Goal: Information Seeking & Learning: Compare options

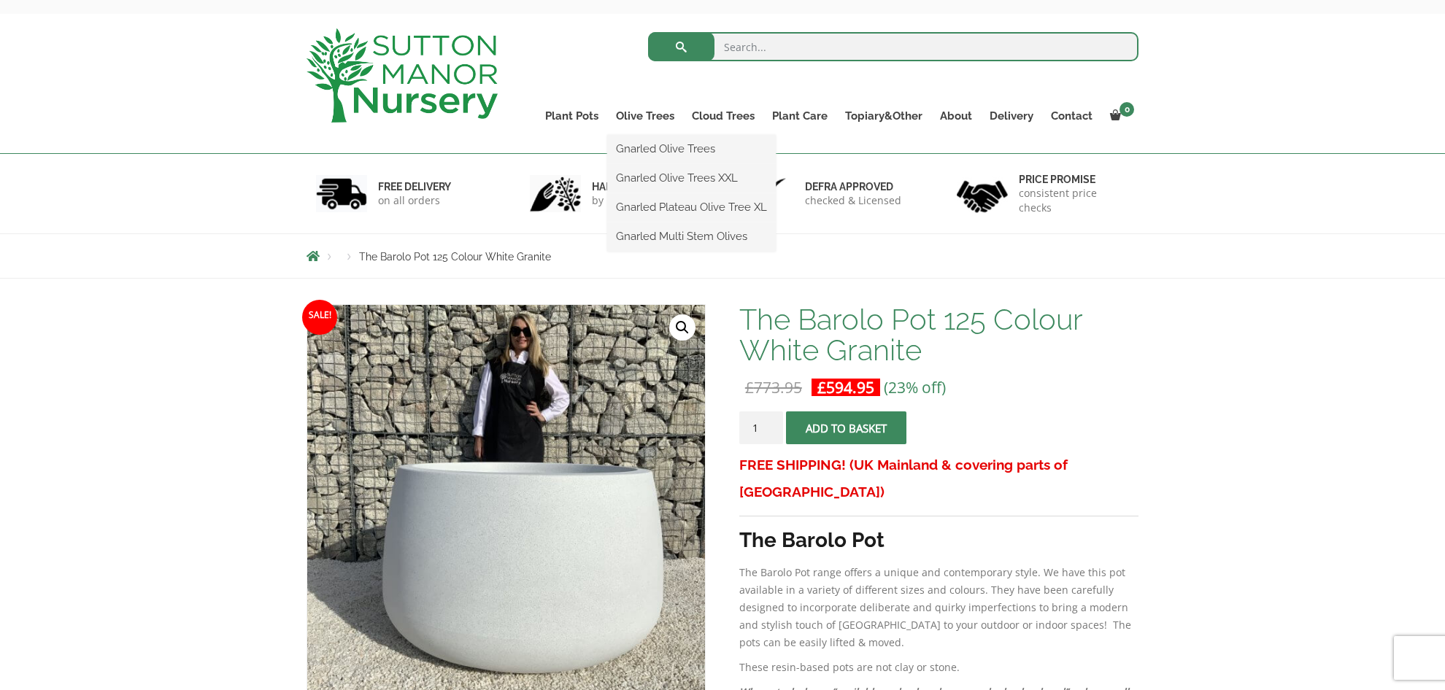
scroll to position [56, 0]
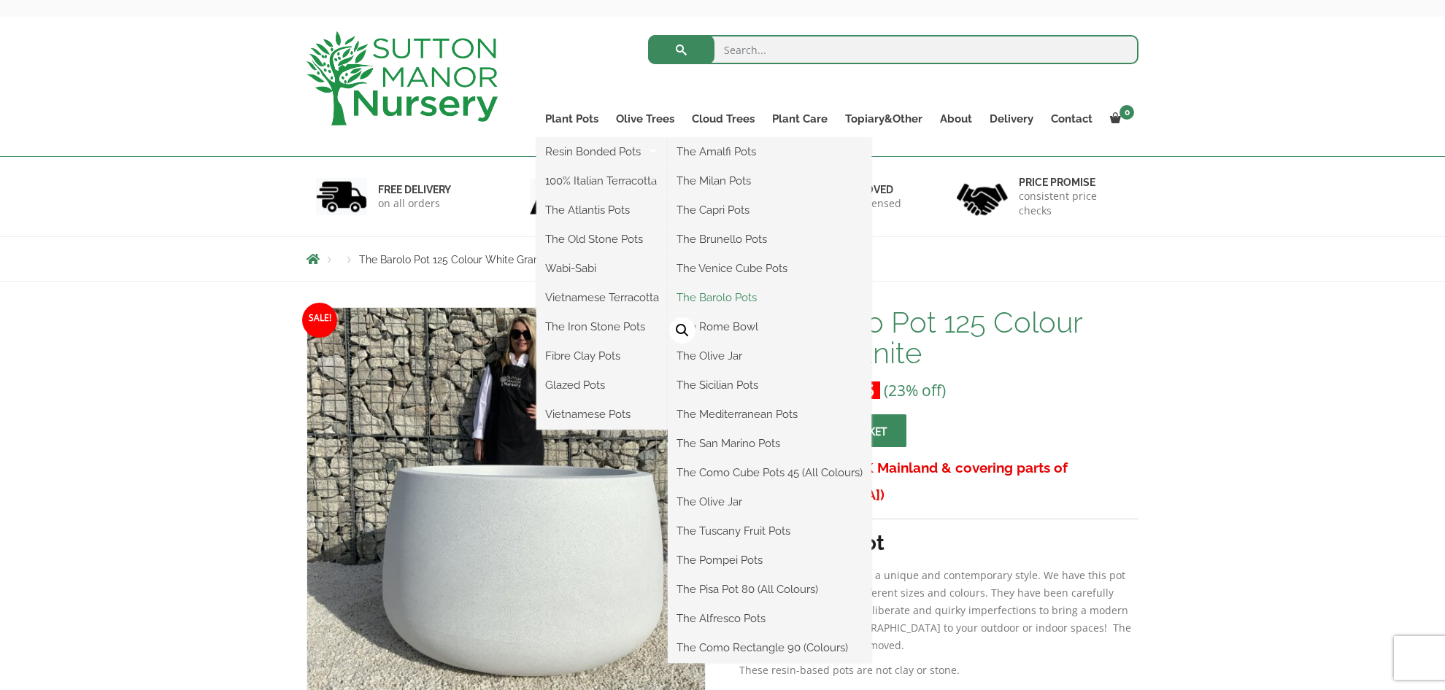
click at [746, 298] on link "The Barolo Pots" at bounding box center [770, 298] width 204 height 22
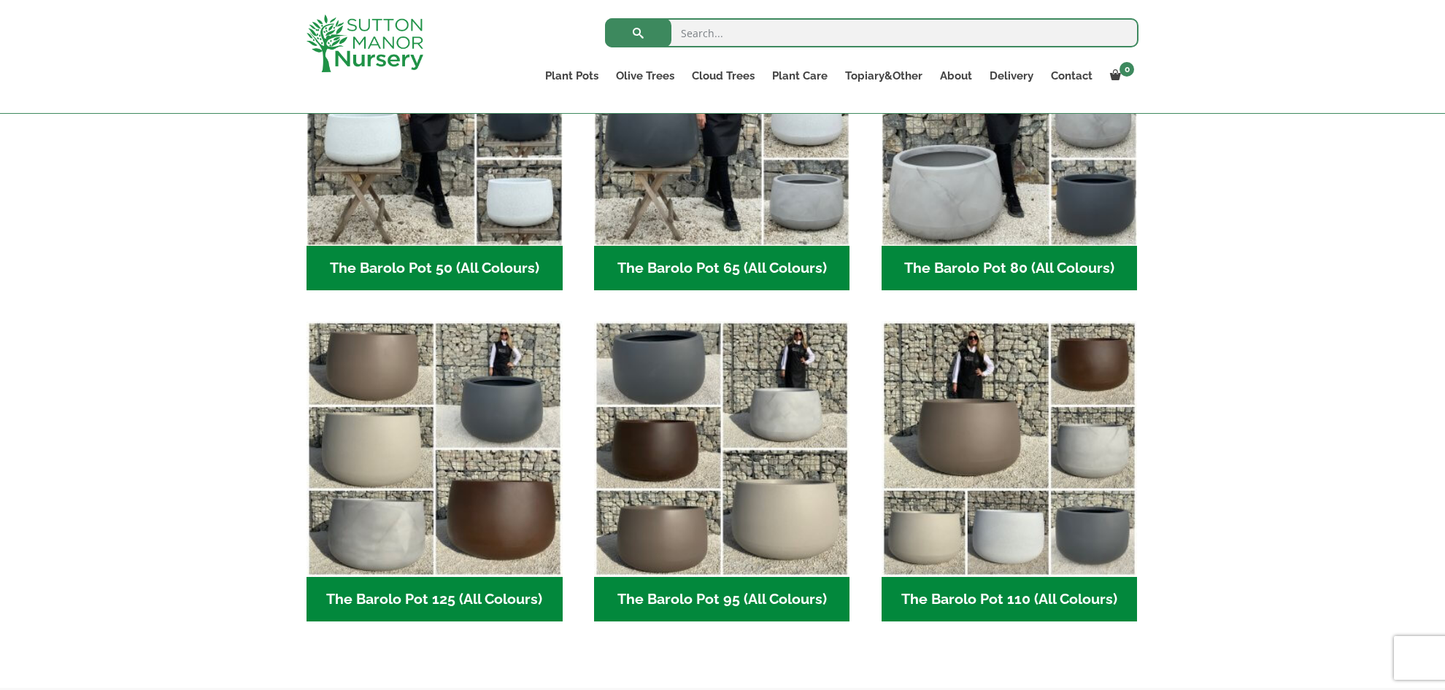
scroll to position [509, 0]
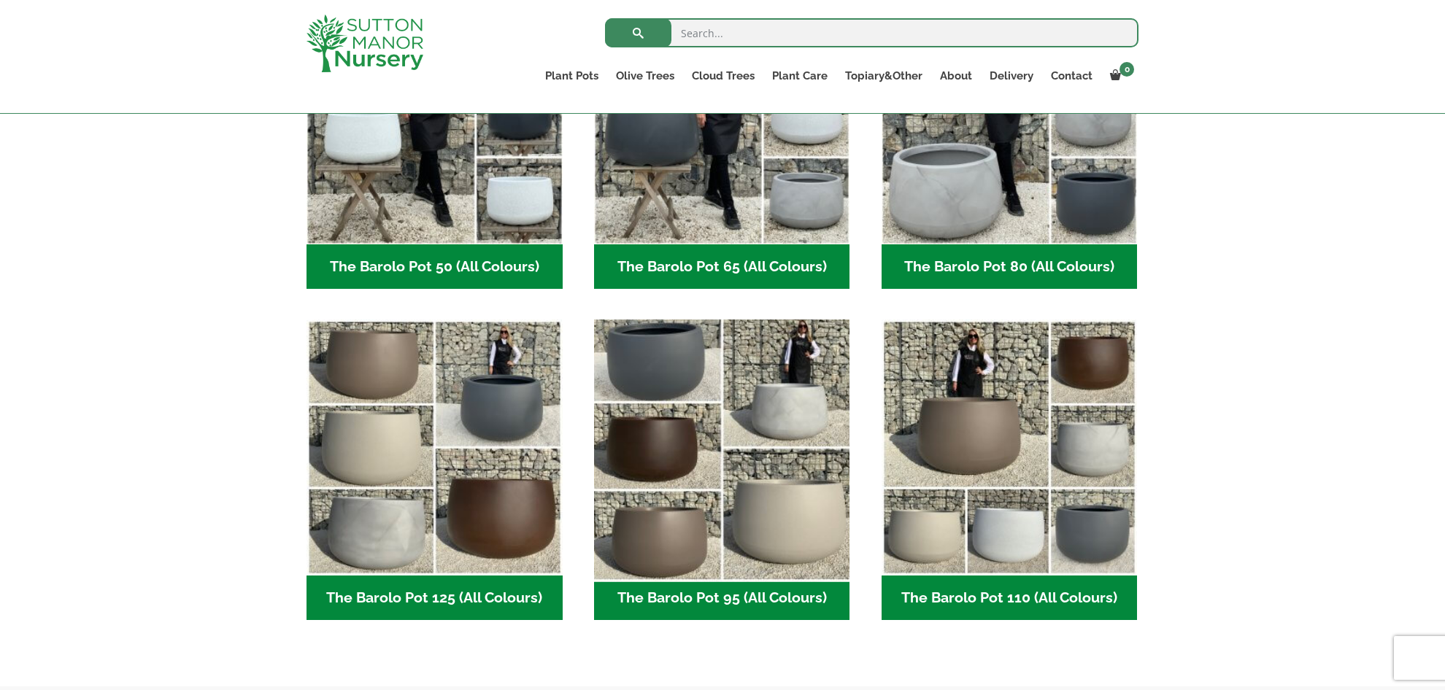
click at [681, 407] on img "Visit product category The Barolo Pot 95 (All Colours)" at bounding box center [721, 448] width 269 height 269
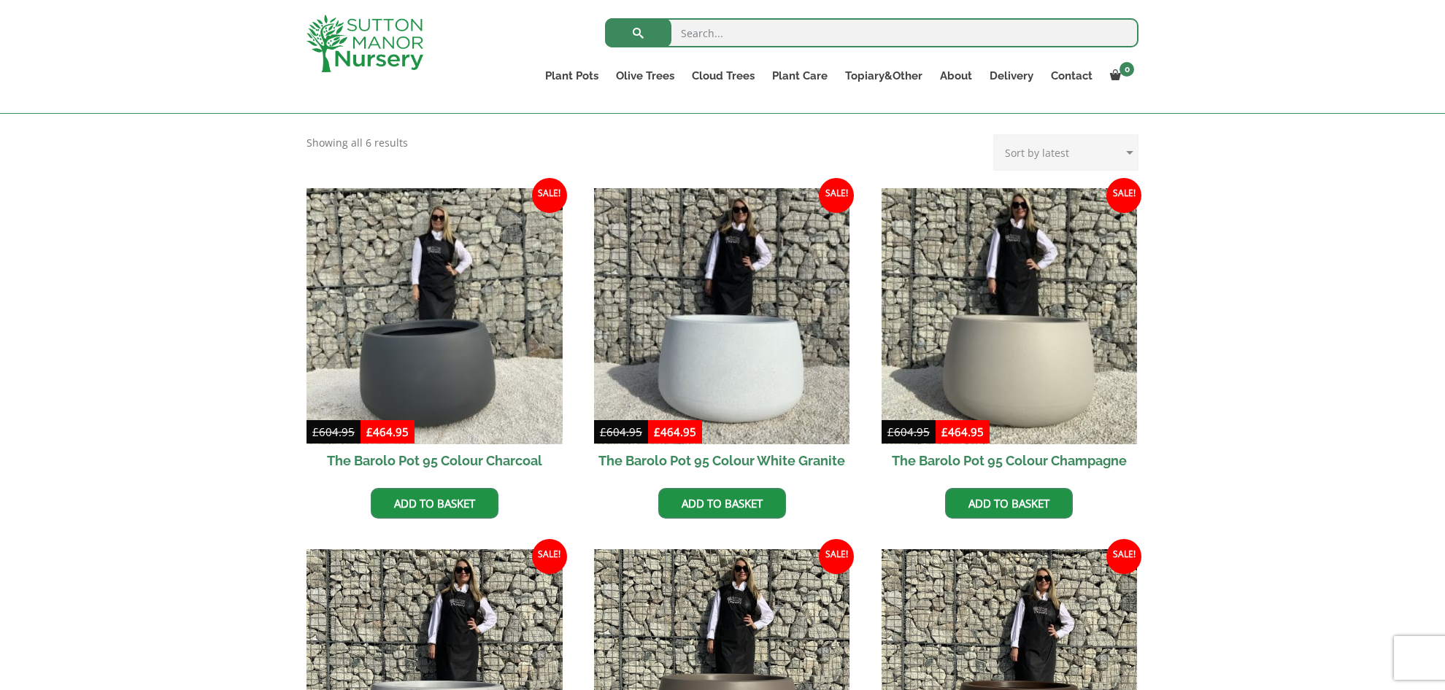
scroll to position [308, 0]
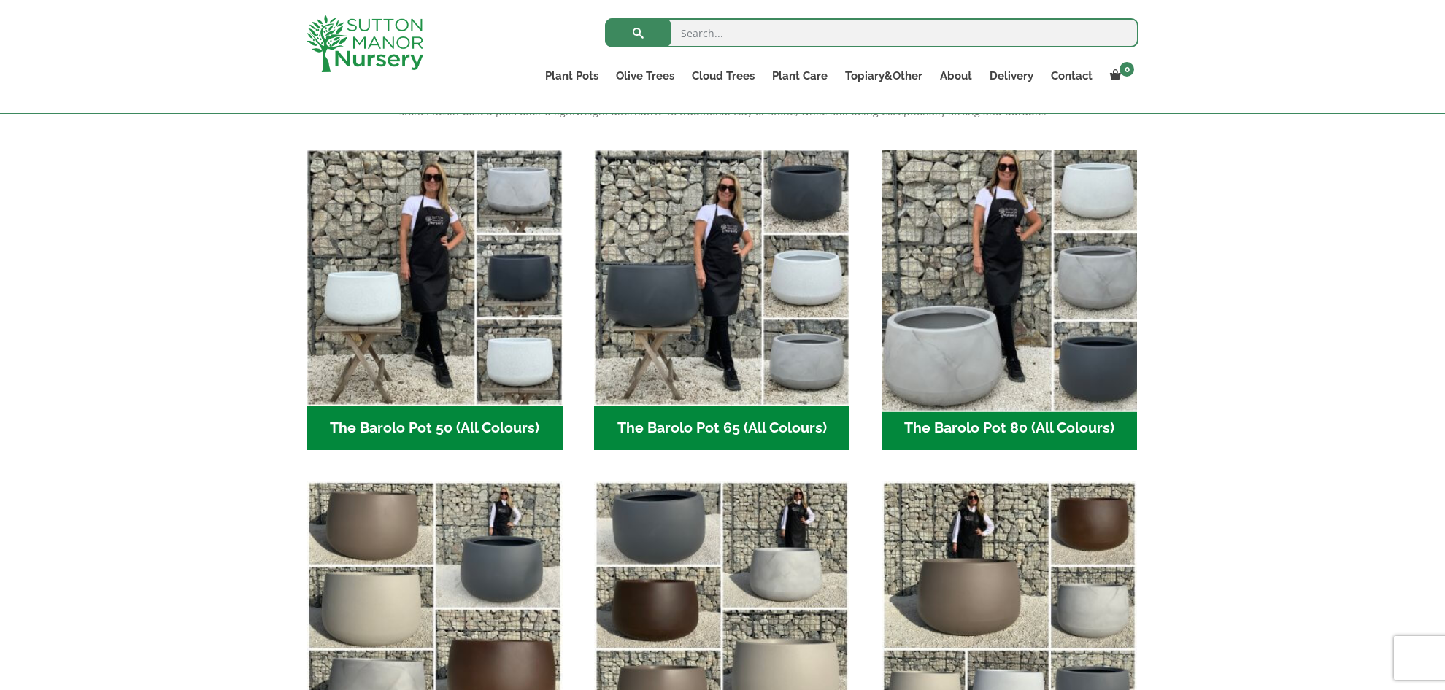
scroll to position [332, 0]
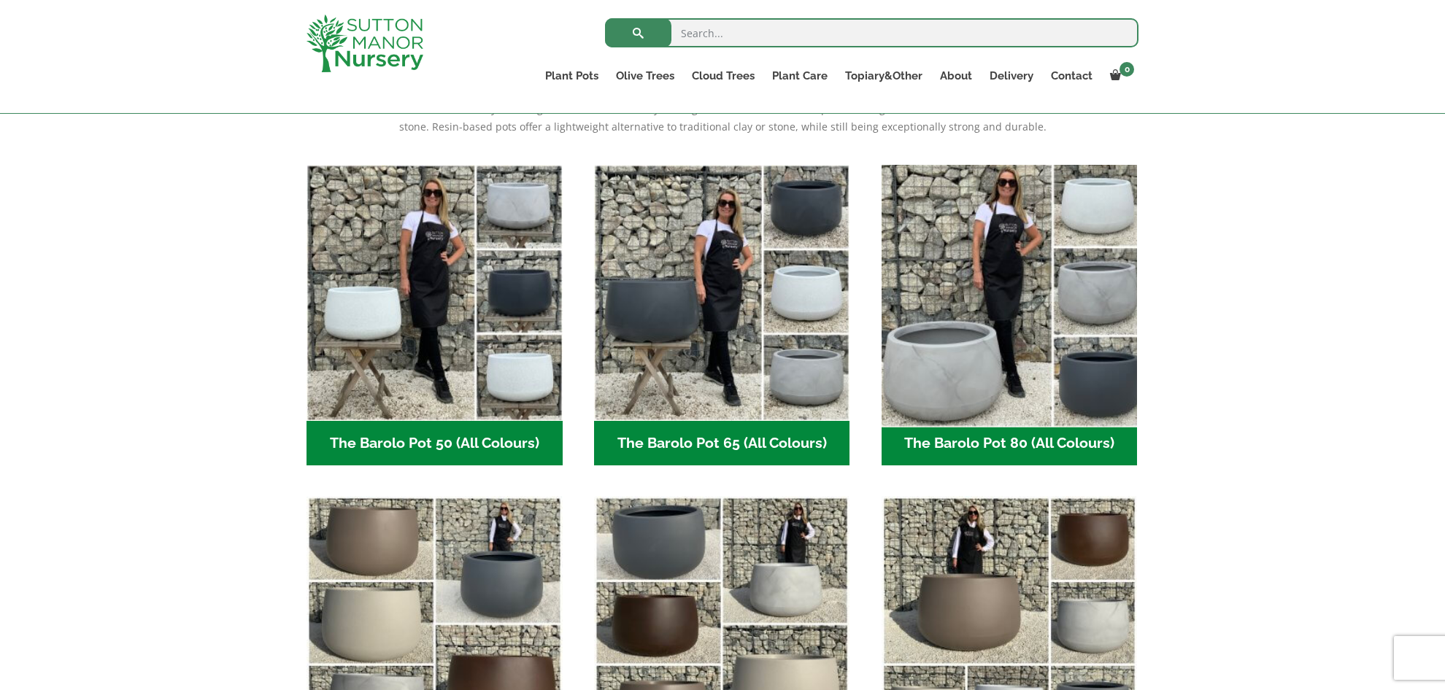
click at [1089, 216] on img "Visit product category The Barolo Pot 80 (All Colours)" at bounding box center [1009, 292] width 269 height 269
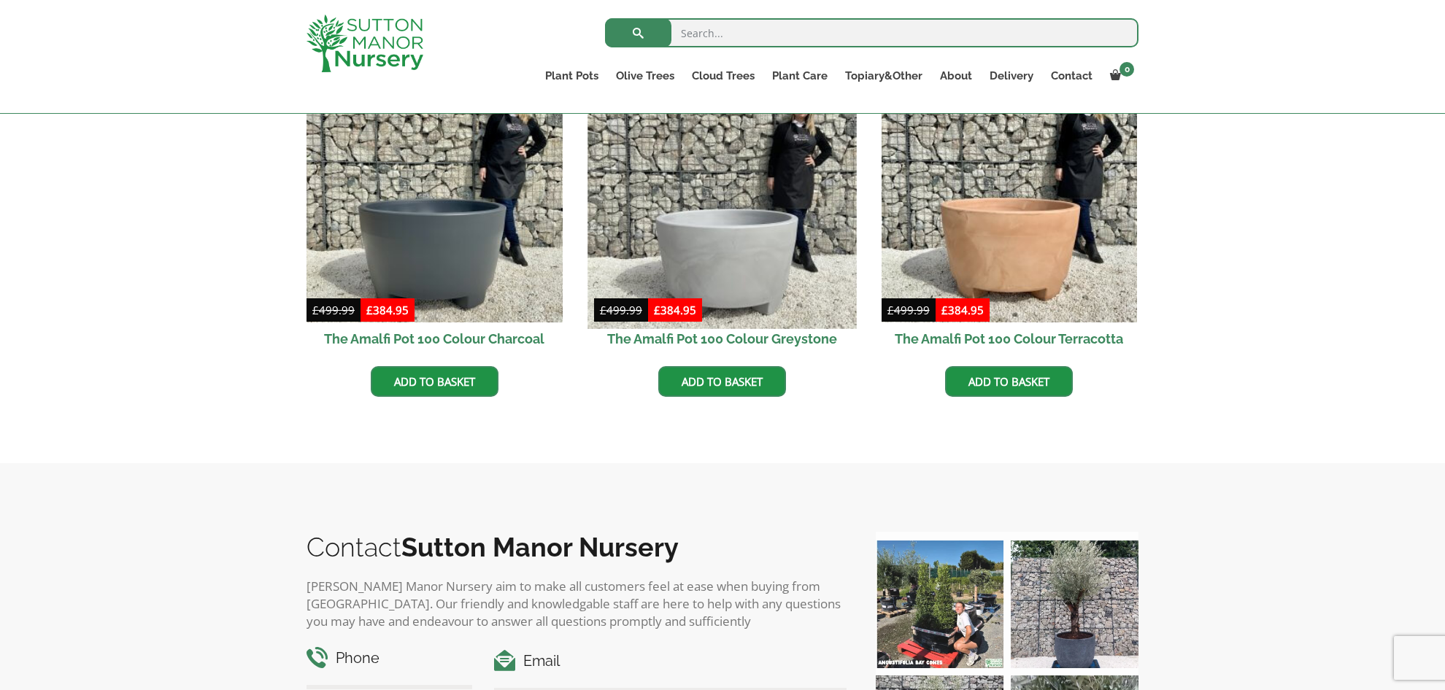
scroll to position [485, 0]
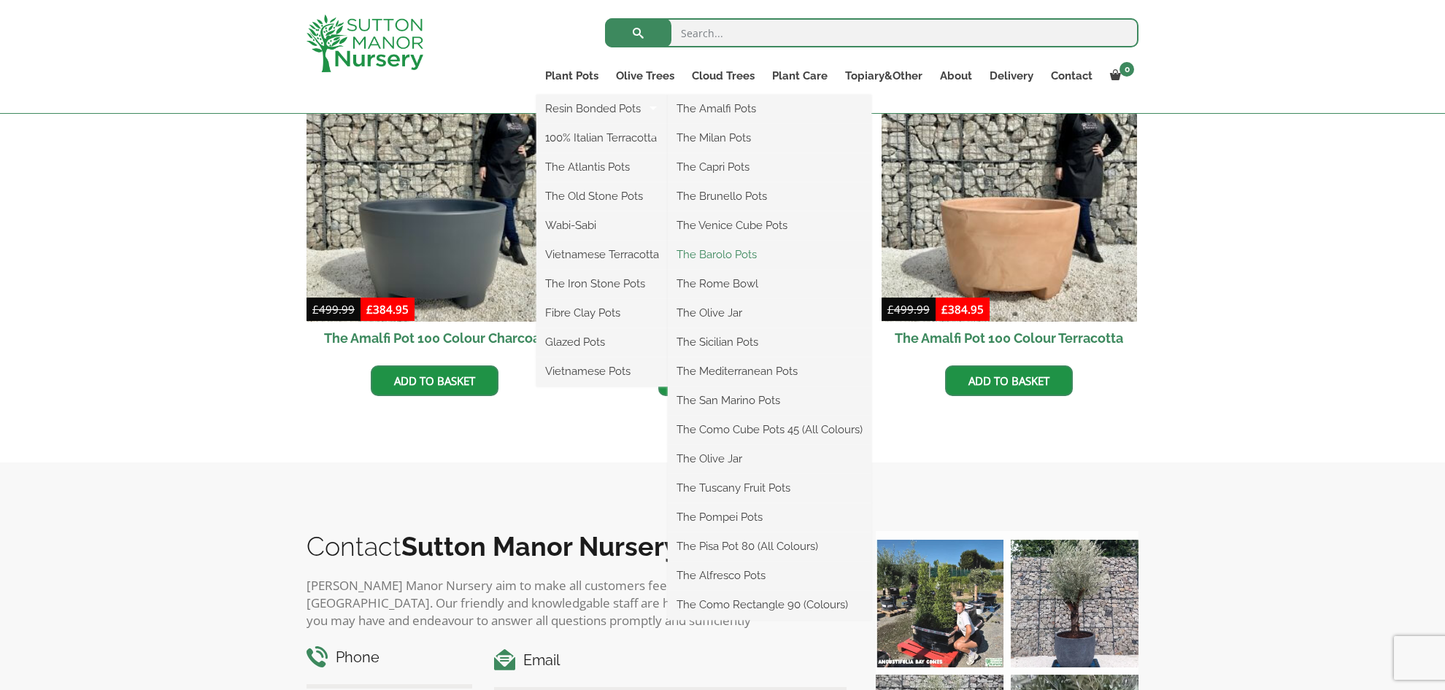
click at [749, 250] on link "The Barolo Pots" at bounding box center [770, 255] width 204 height 22
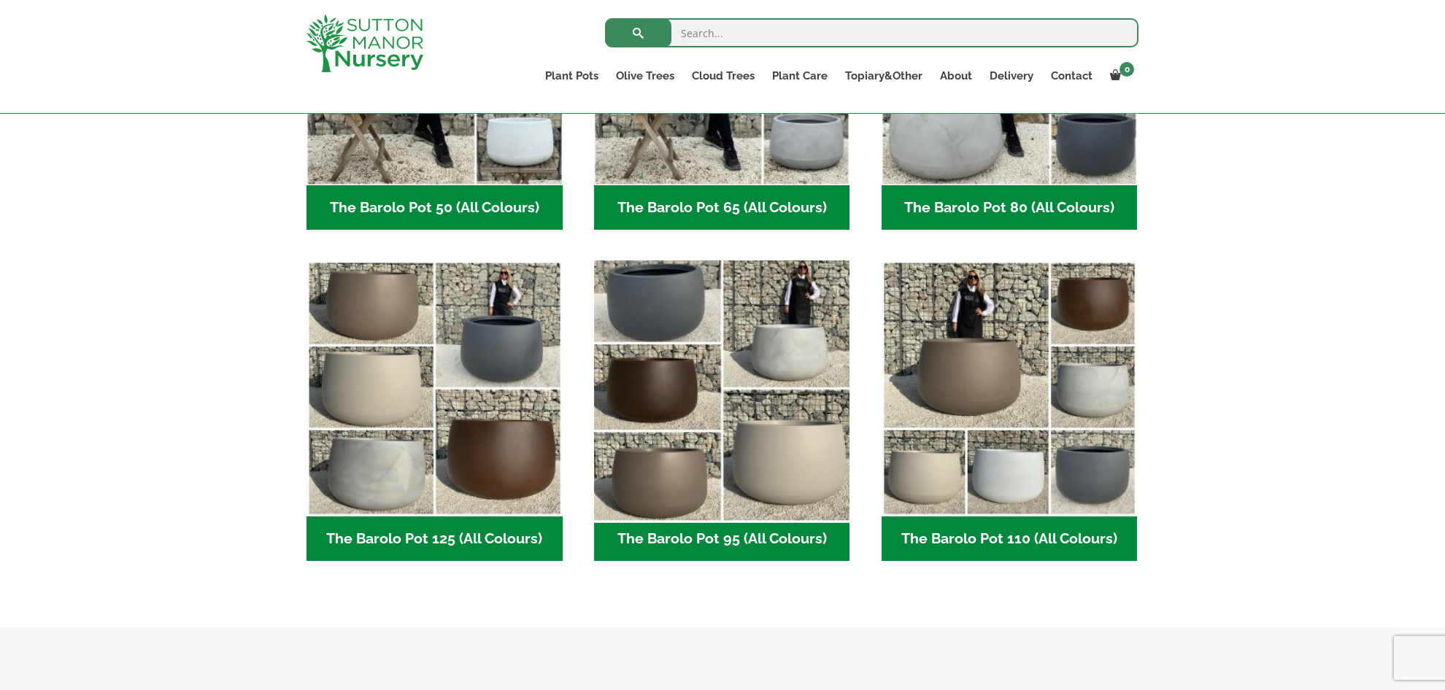
scroll to position [573, 0]
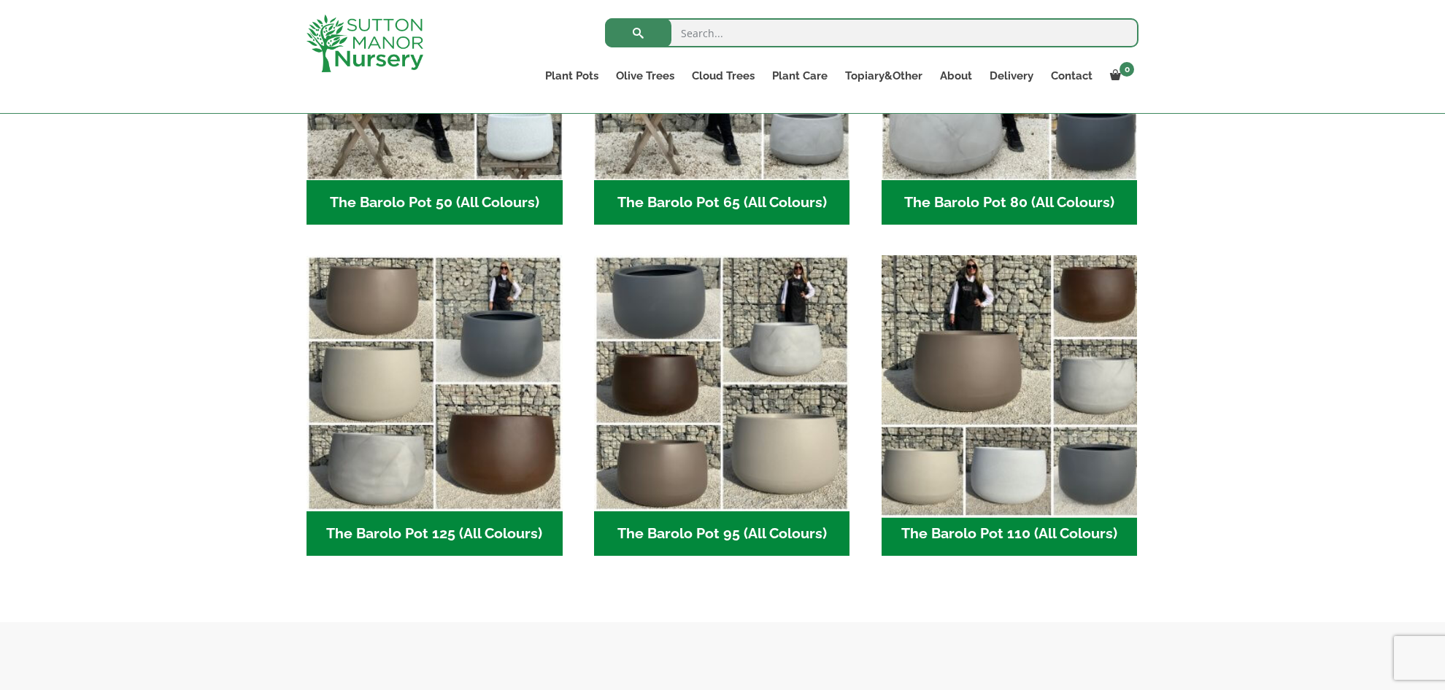
click at [1040, 400] on img "Visit product category The Barolo Pot 110 (All Colours)" at bounding box center [1009, 384] width 269 height 269
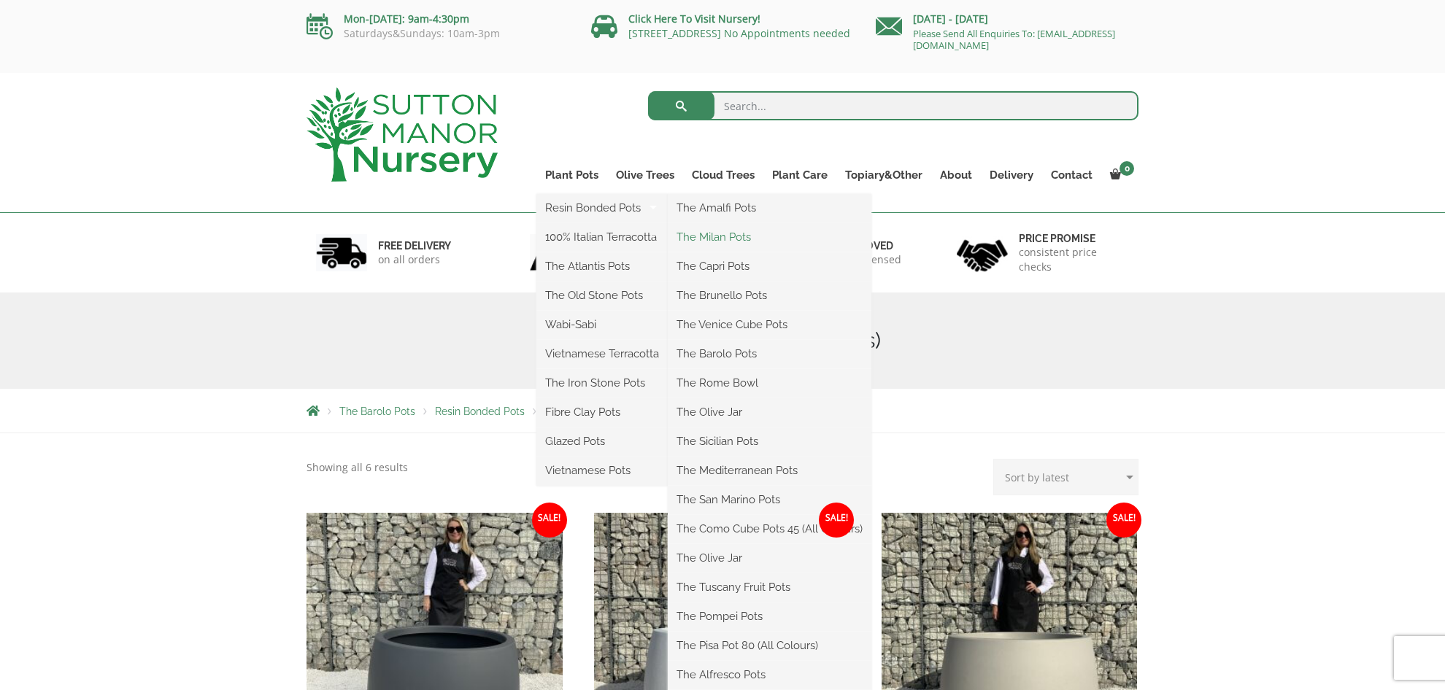
click at [725, 237] on link "The Milan Pots" at bounding box center [770, 237] width 204 height 22
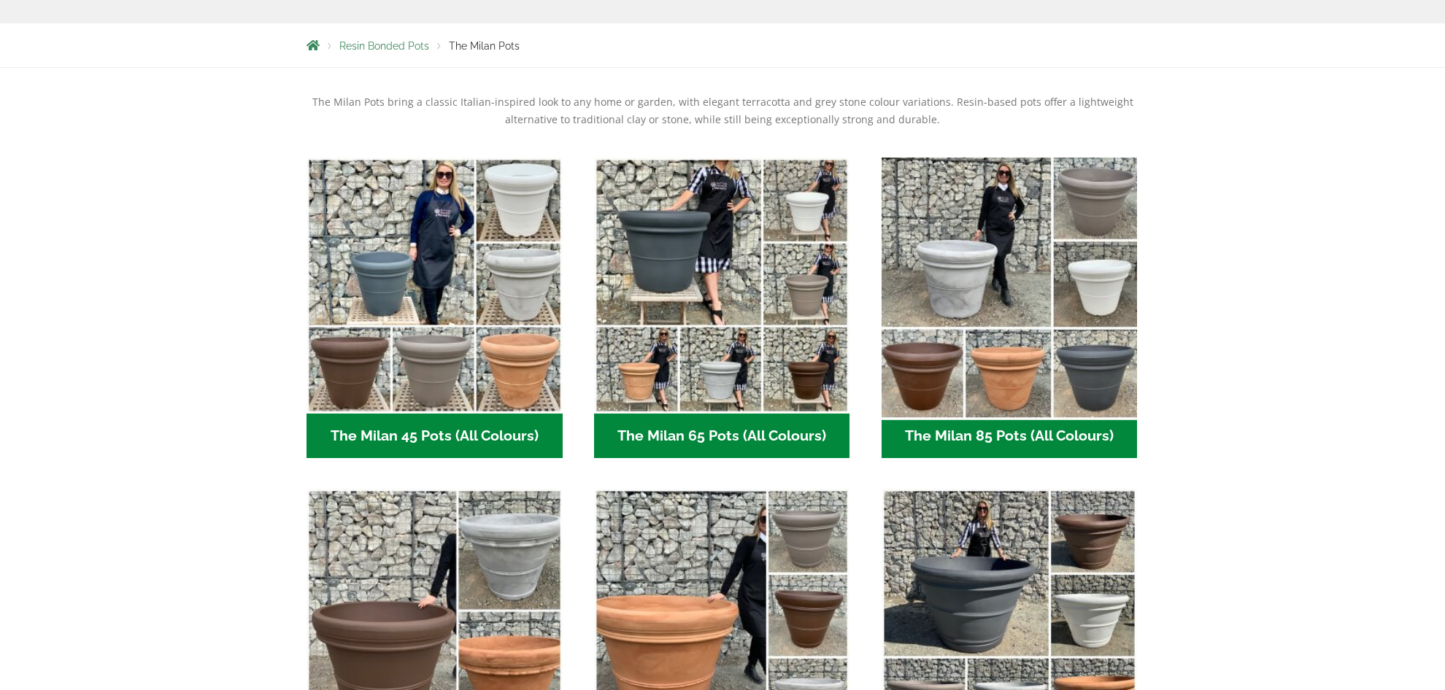
scroll to position [366, 0]
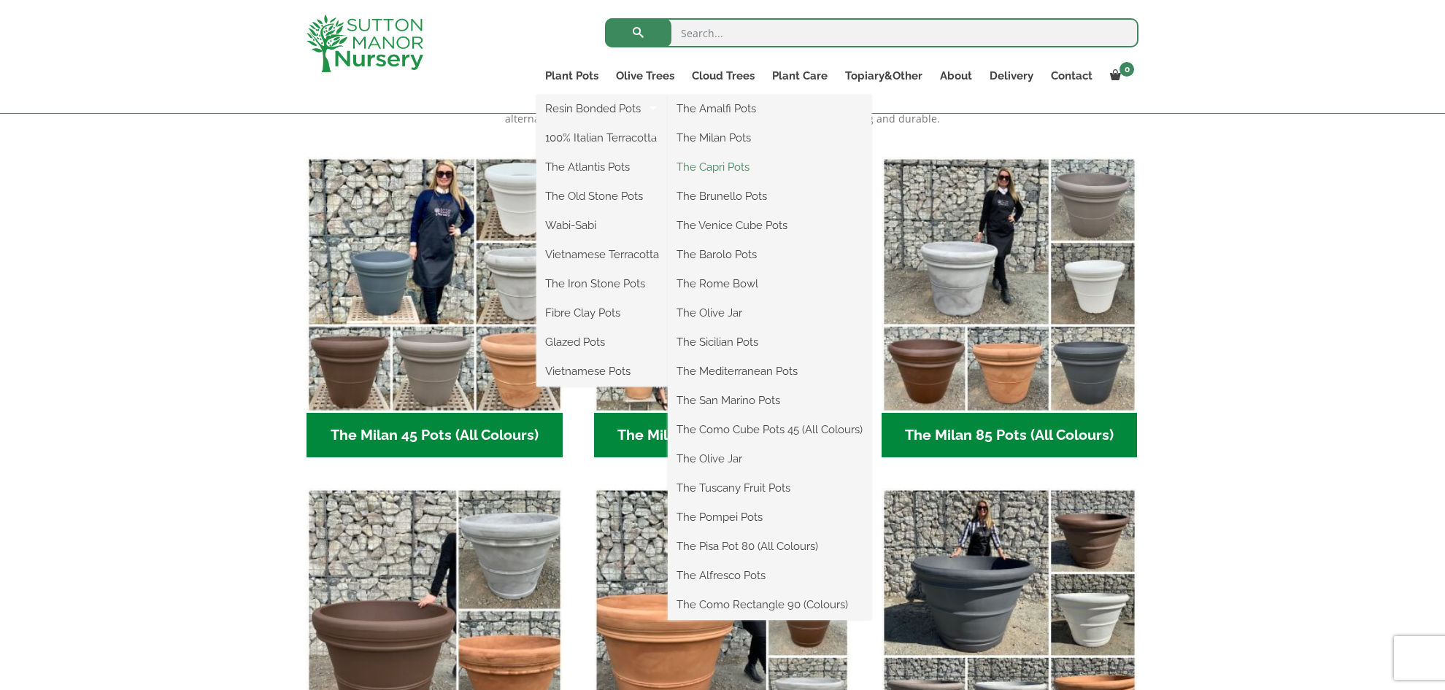
click at [720, 169] on link "The Capri Pots" at bounding box center [770, 167] width 204 height 22
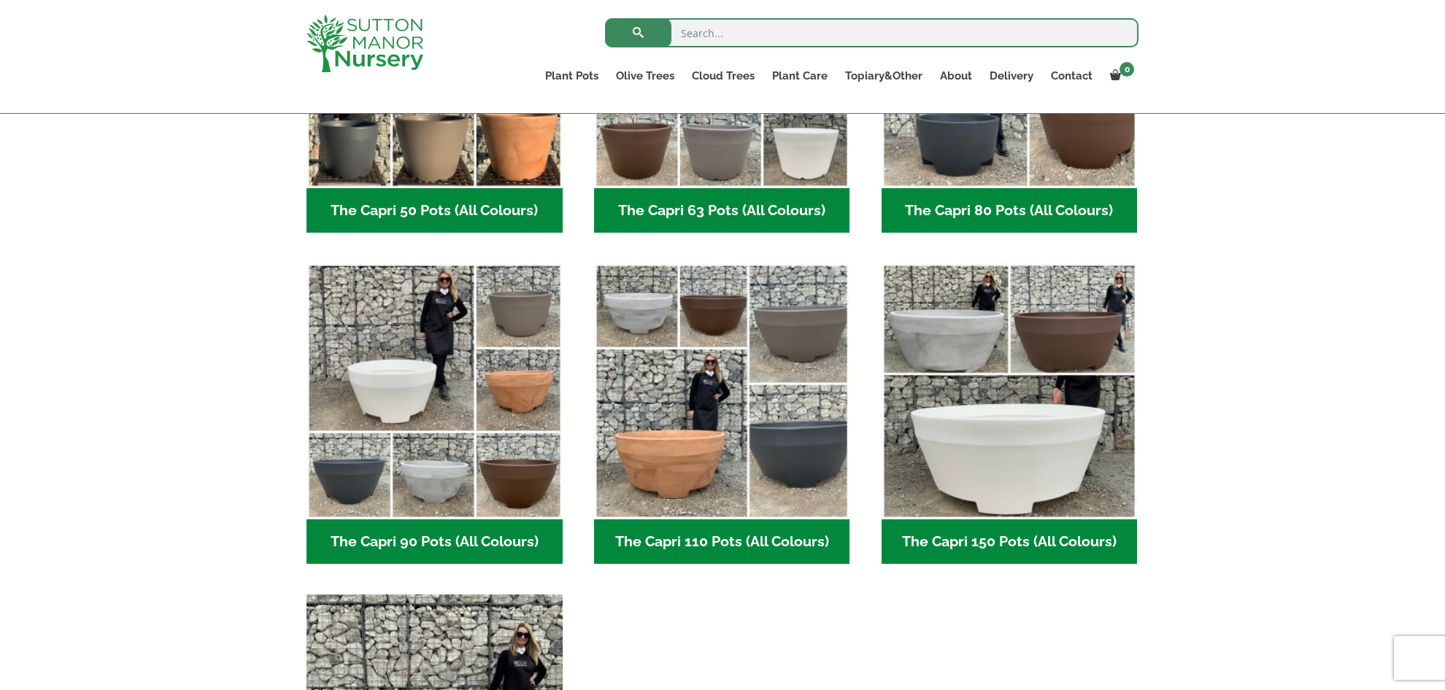
scroll to position [574, 0]
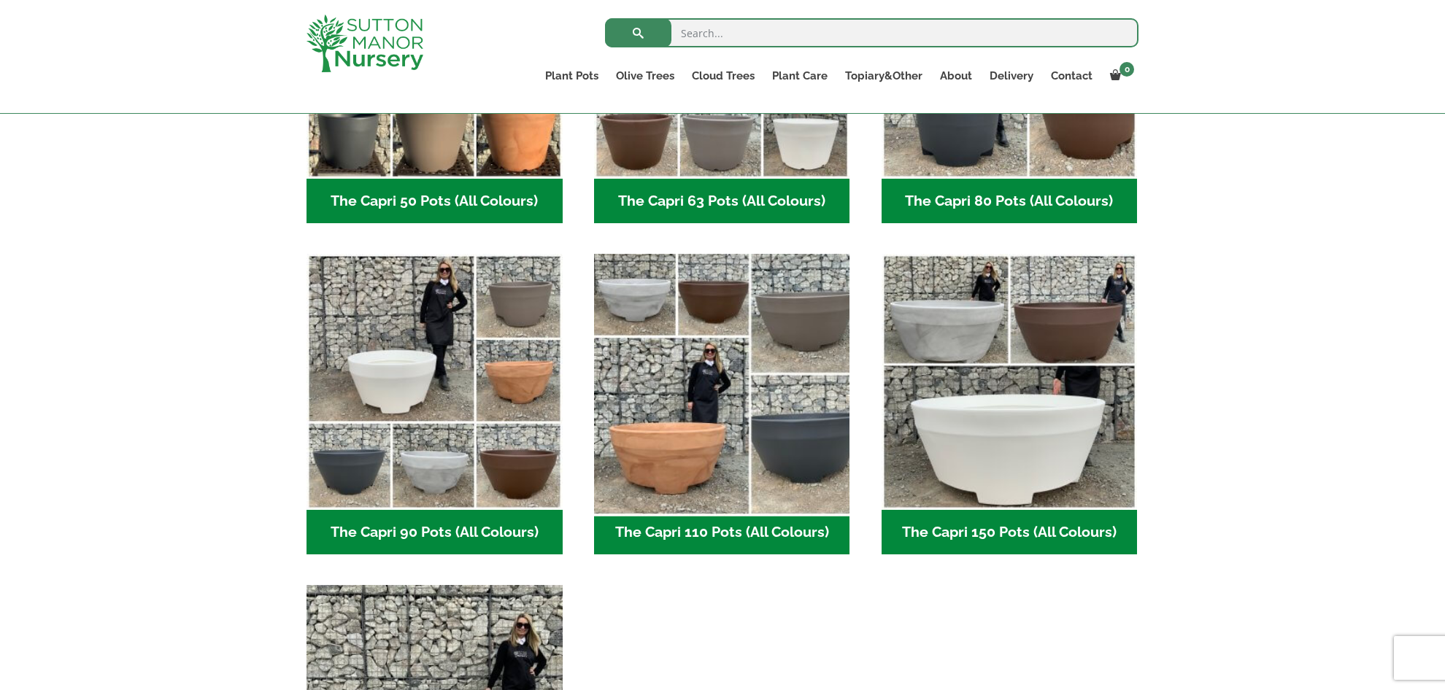
click at [714, 312] on img "Visit product category The Capri 110 Pots (All Colours)" at bounding box center [721, 382] width 269 height 269
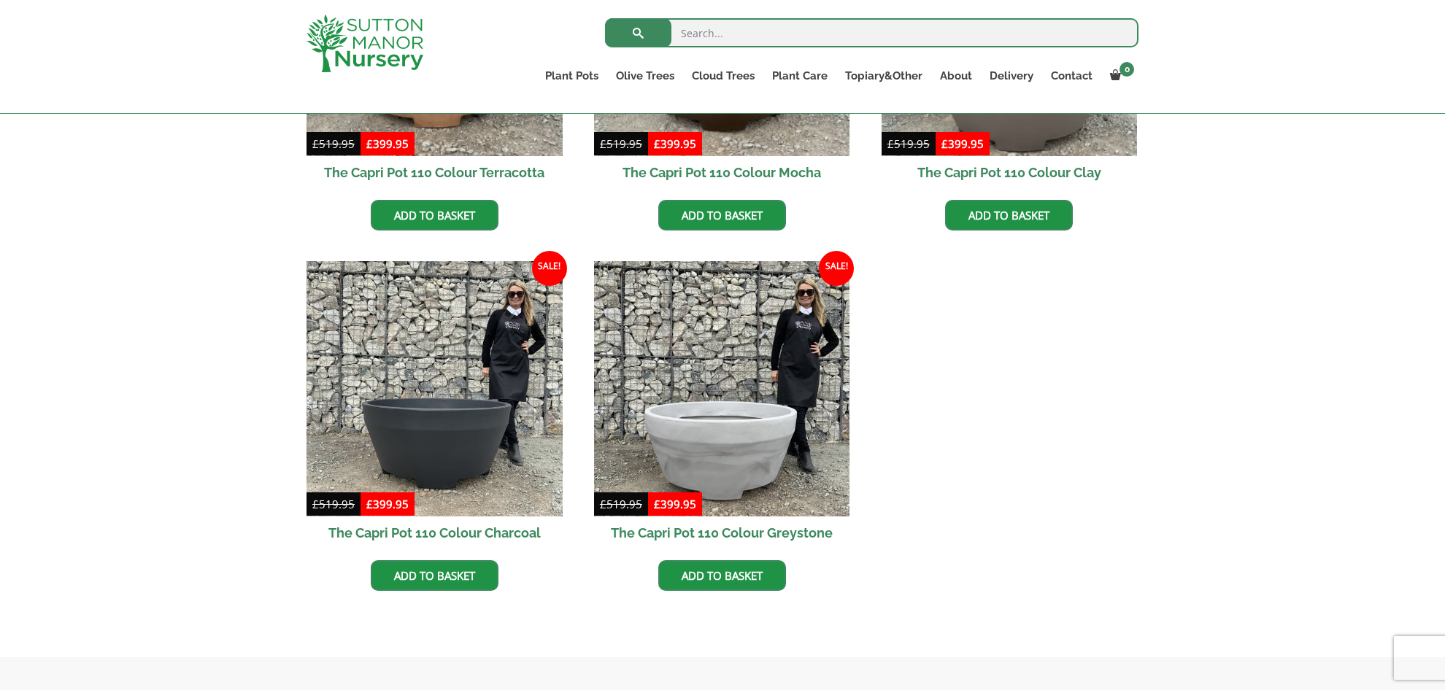
scroll to position [589, 0]
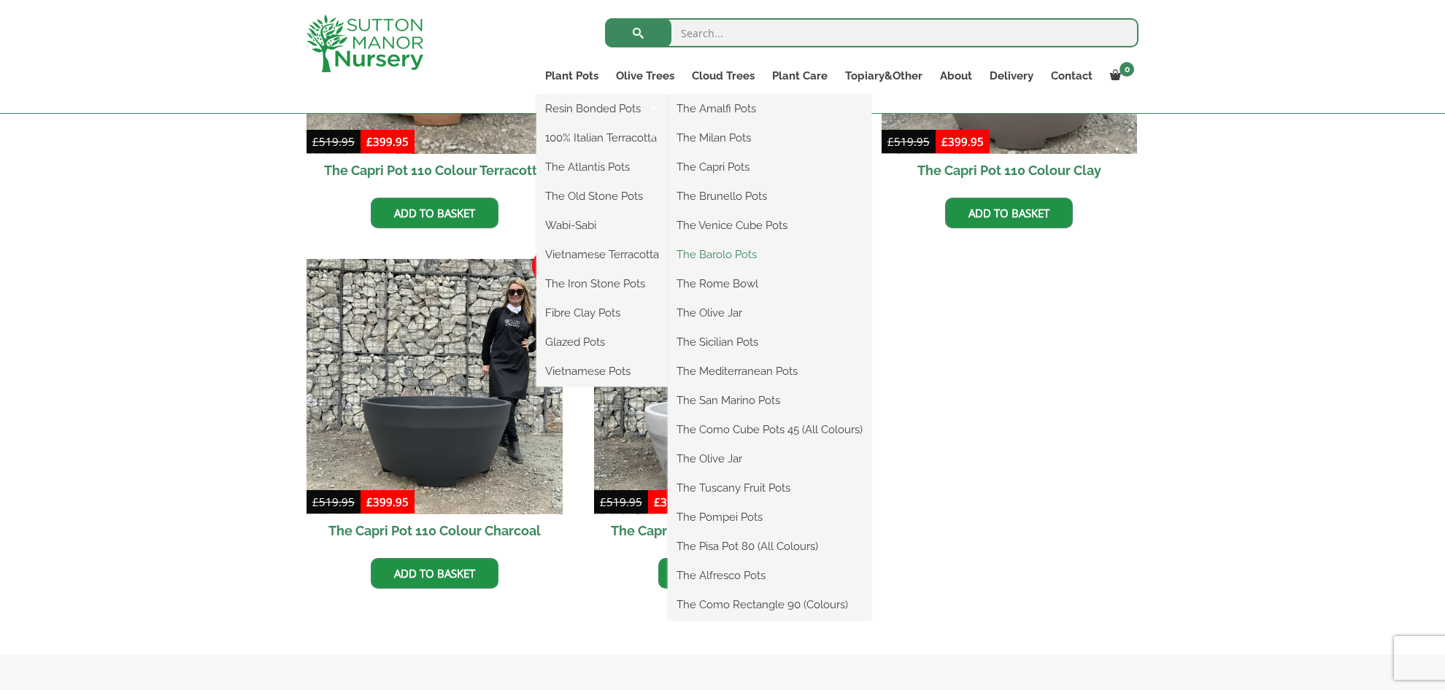
click at [754, 250] on link "The Barolo Pots" at bounding box center [770, 255] width 204 height 22
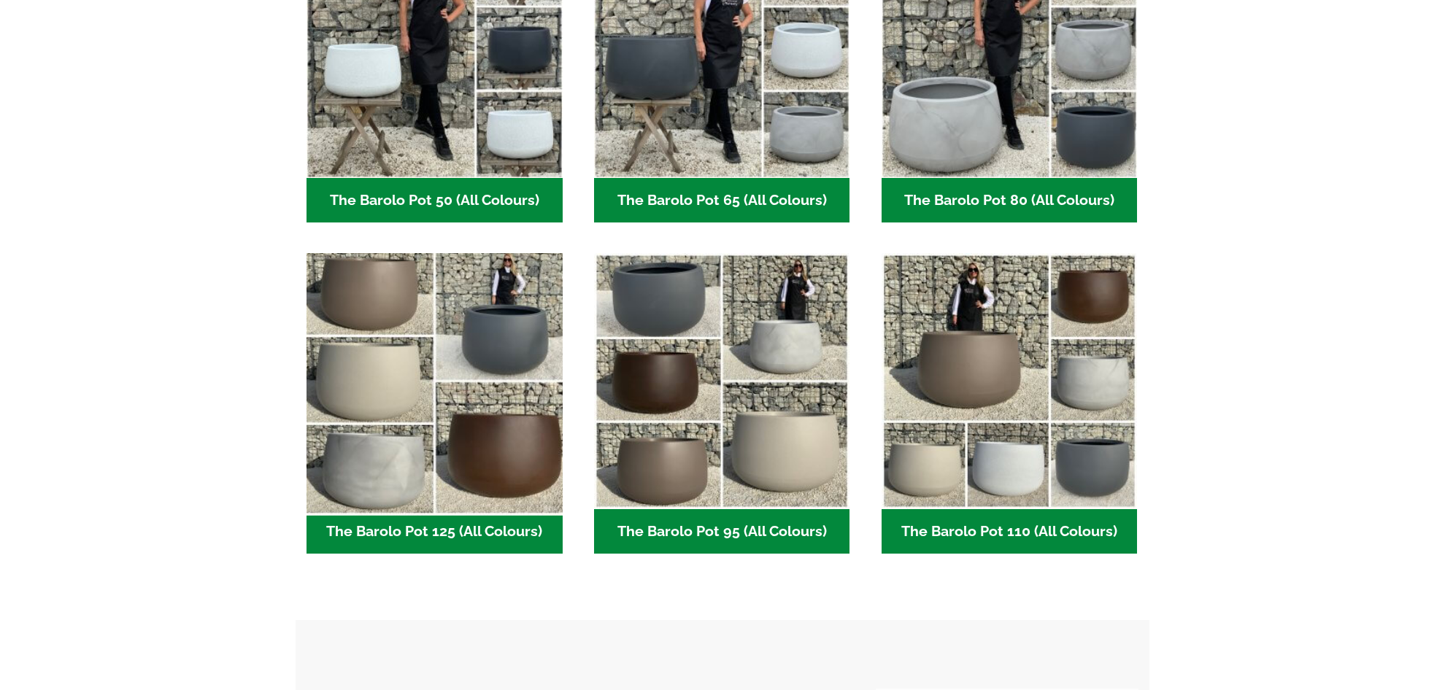
scroll to position [603, 0]
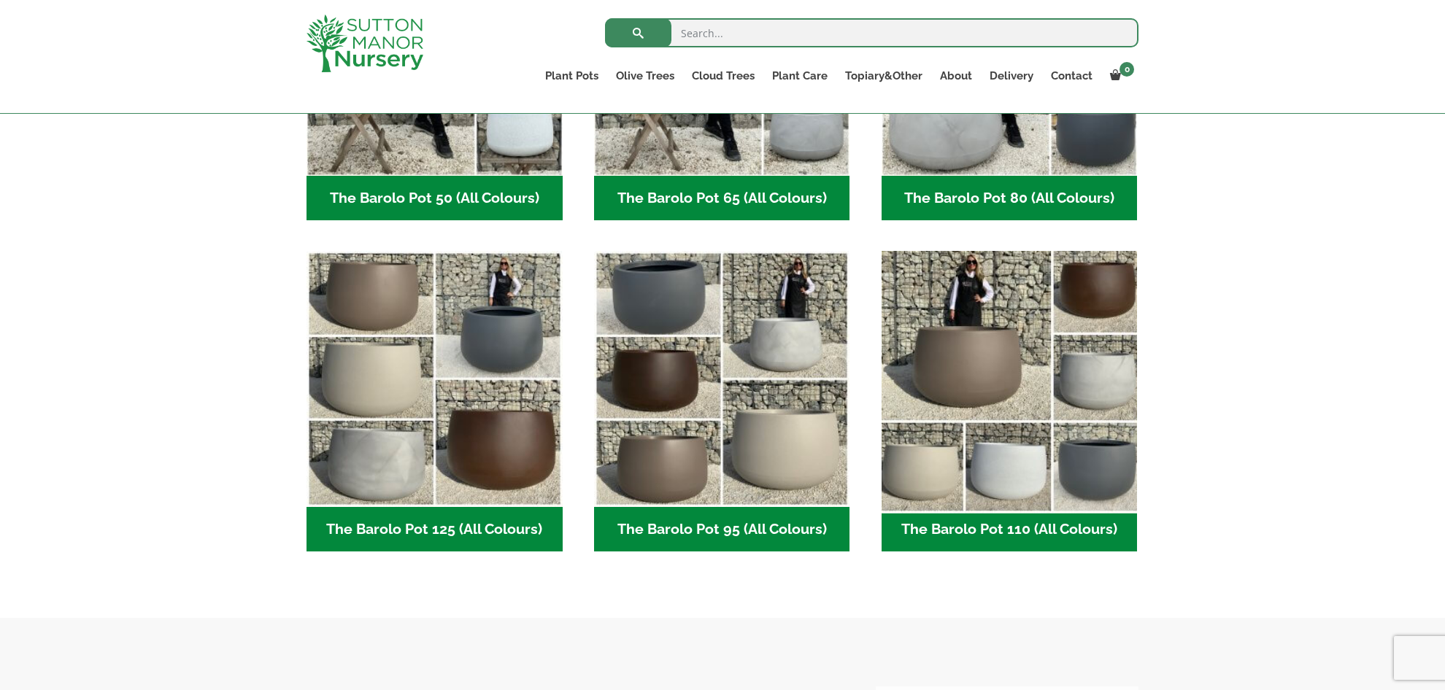
click at [1108, 305] on img "Visit product category The Barolo Pot 110 (All Colours)" at bounding box center [1009, 379] width 269 height 269
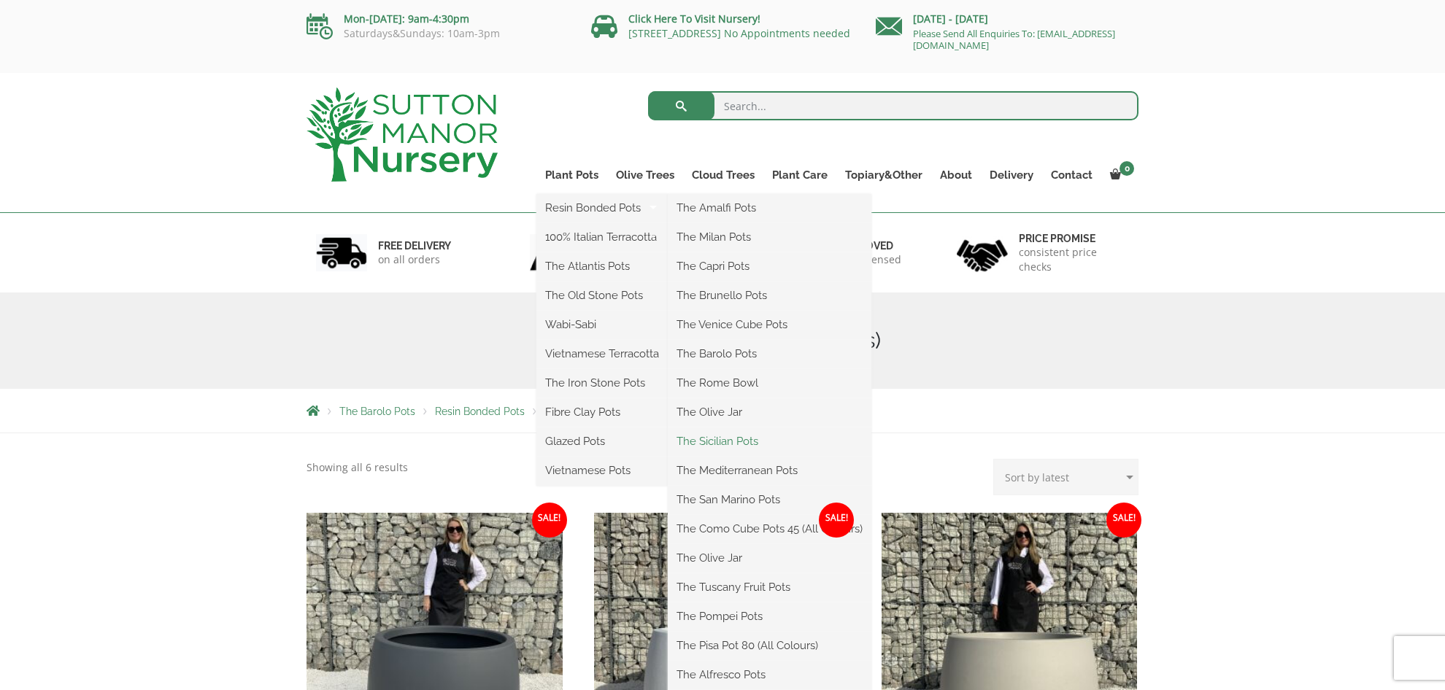
click at [736, 441] on link "The Sicilian Pots" at bounding box center [770, 441] width 204 height 22
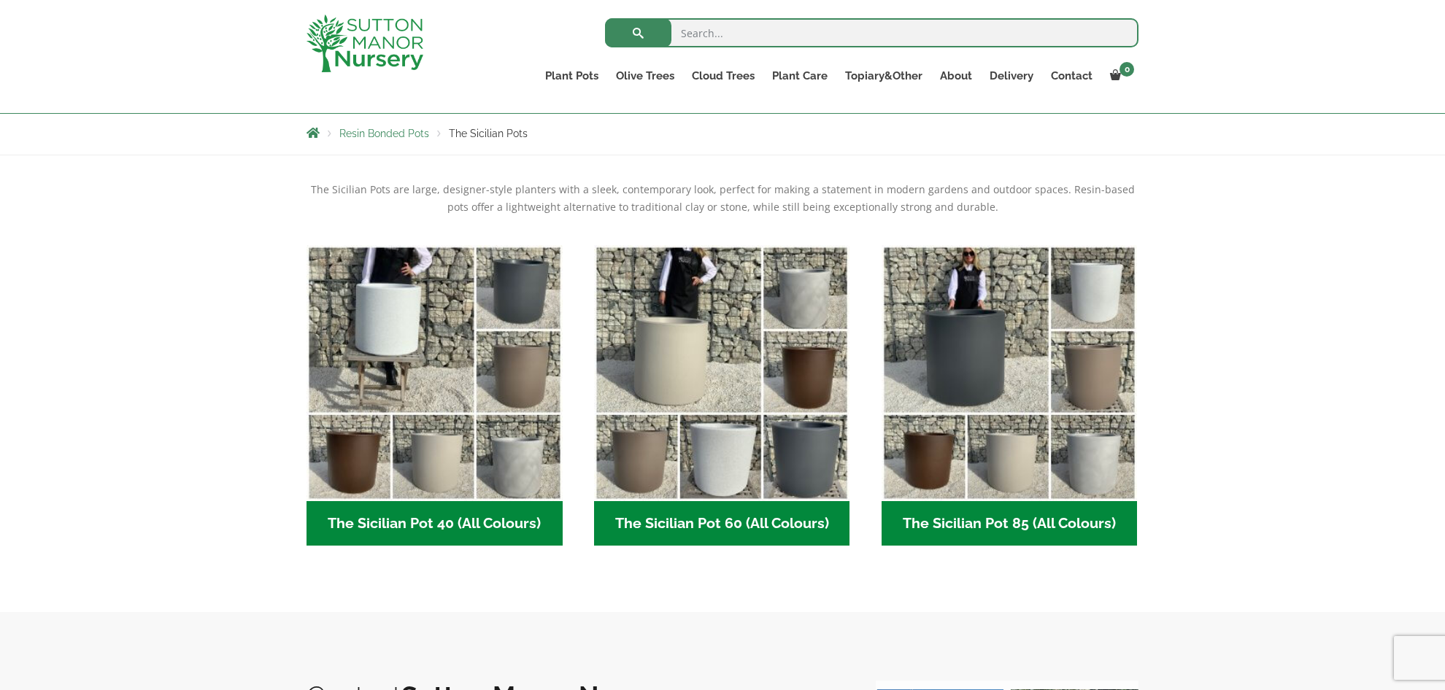
scroll to position [251, 0]
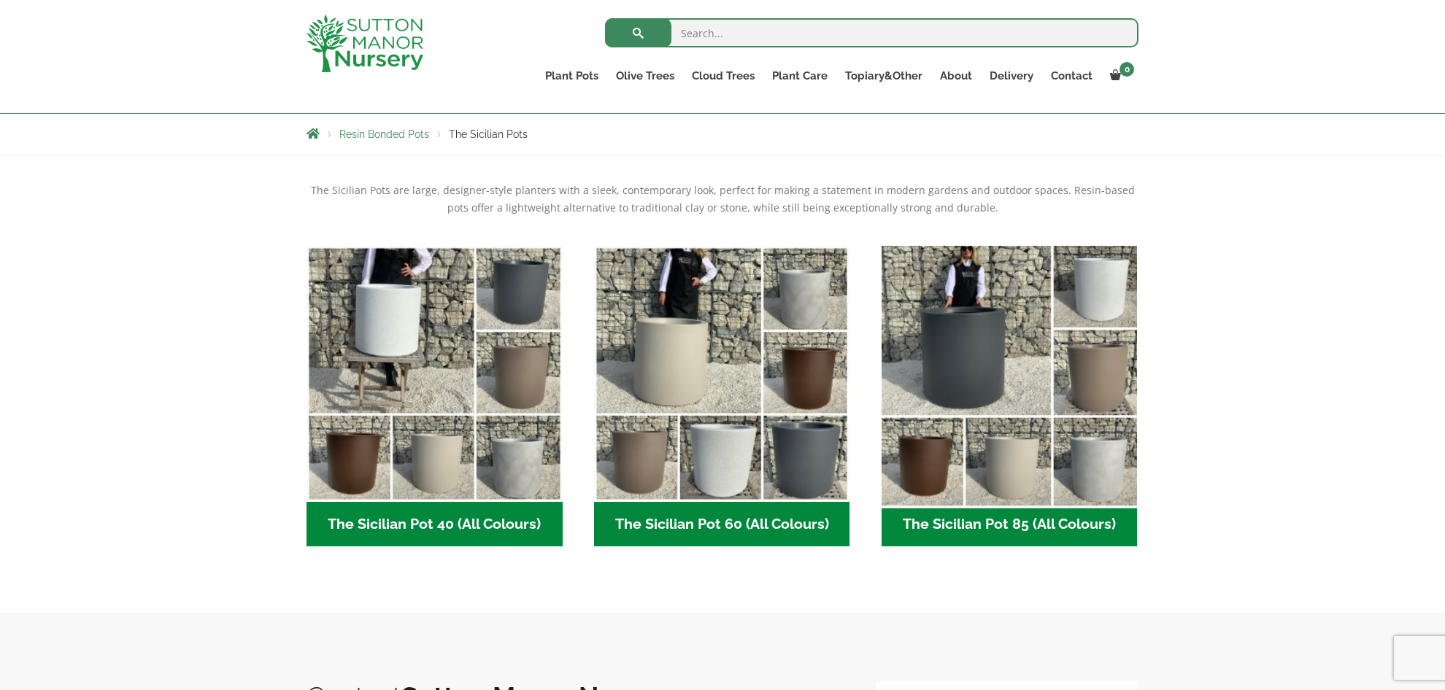
click at [1106, 308] on img "Visit product category The Sicilian Pot 85 (All Colours)" at bounding box center [1009, 373] width 269 height 269
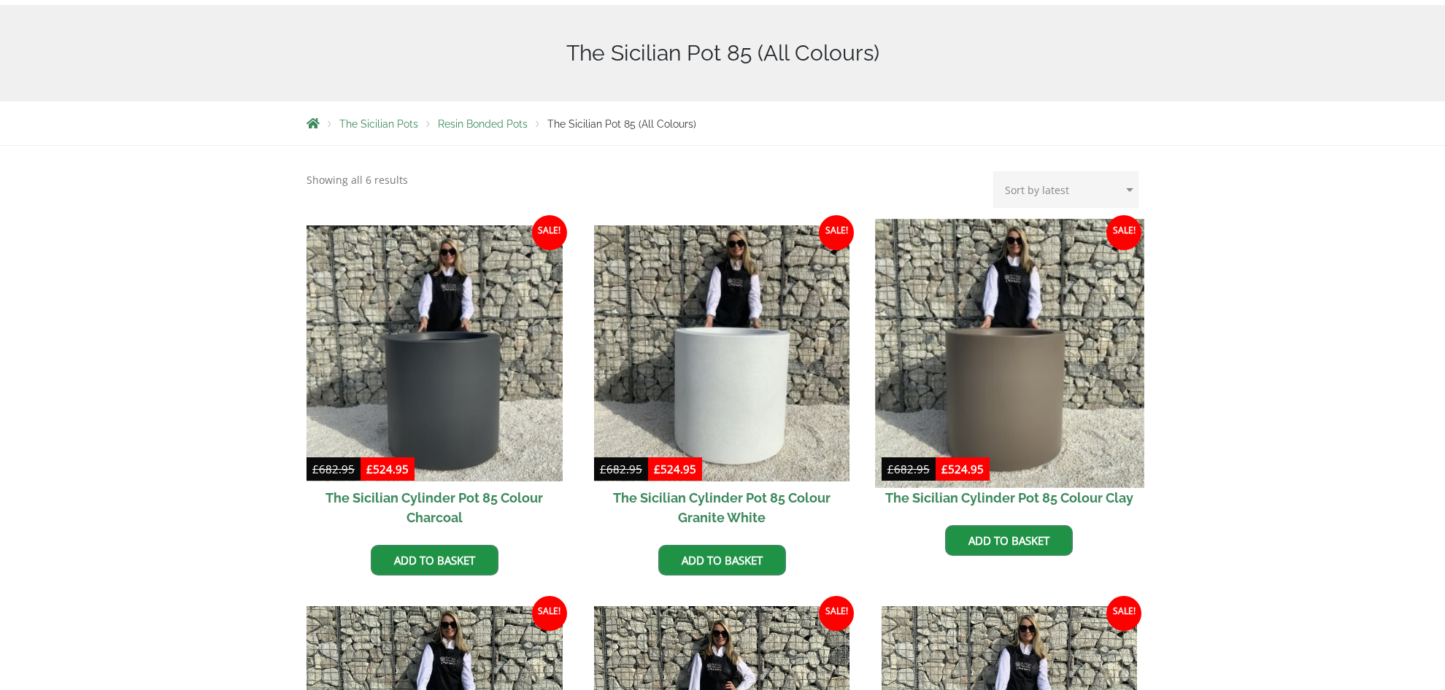
scroll to position [290, 0]
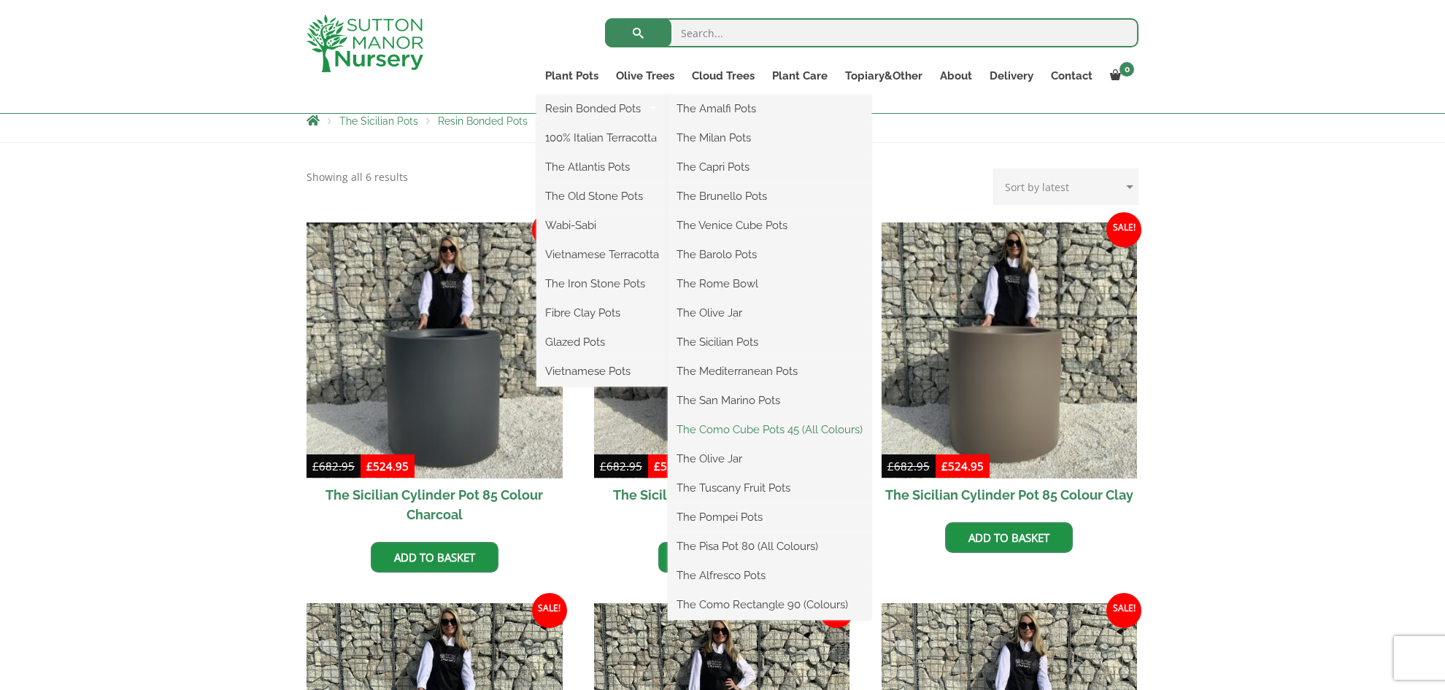
drag, startPoint x: 746, startPoint y: 428, endPoint x: 734, endPoint y: 431, distance: 12.7
click at [746, 428] on link "The Como Cube Pots 45 (All Colours)" at bounding box center [770, 430] width 204 height 22
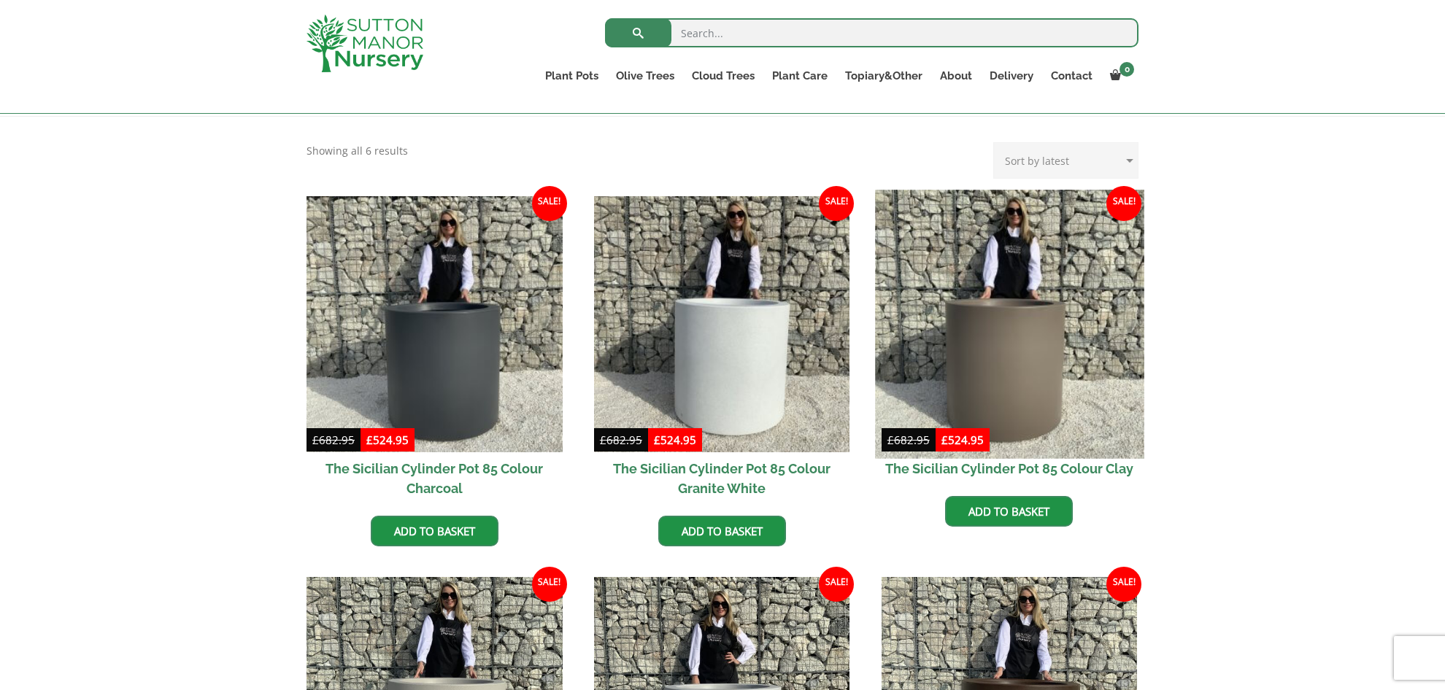
scroll to position [264, 0]
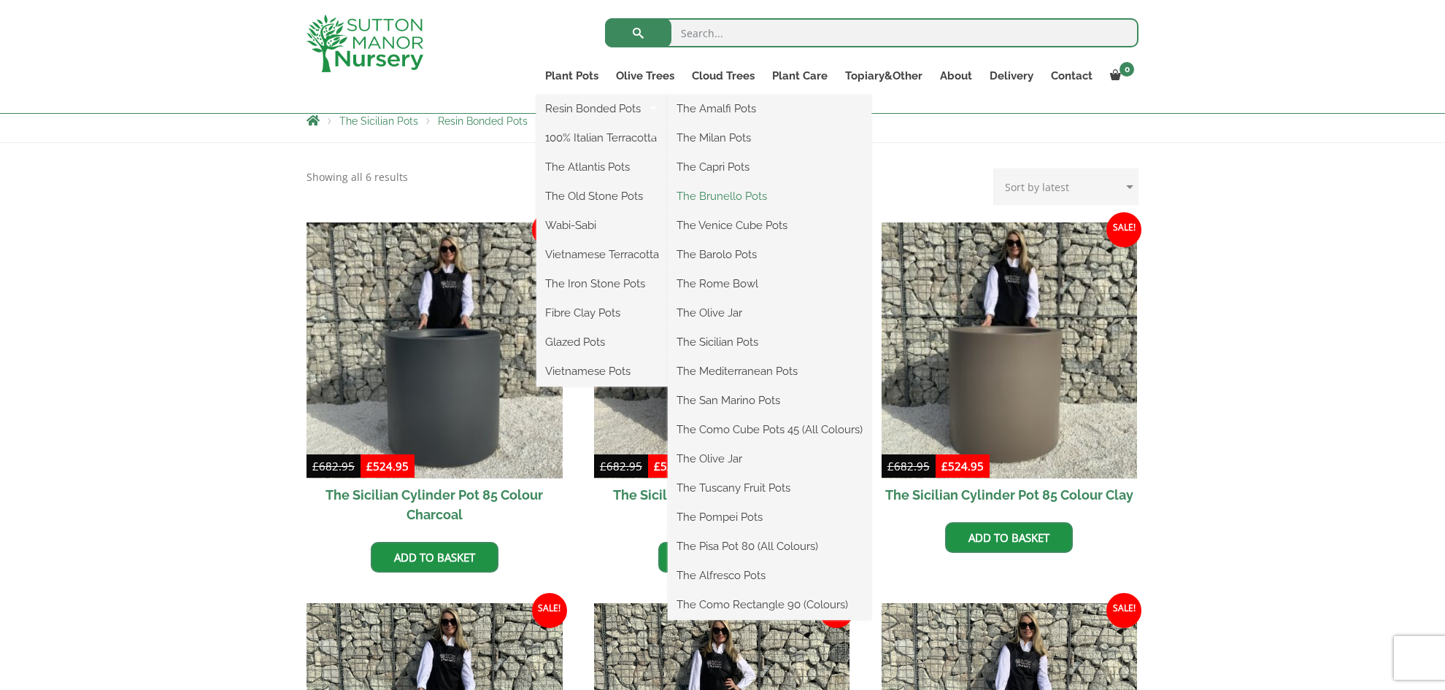
click at [722, 196] on link "The Brunello Pots" at bounding box center [770, 196] width 204 height 22
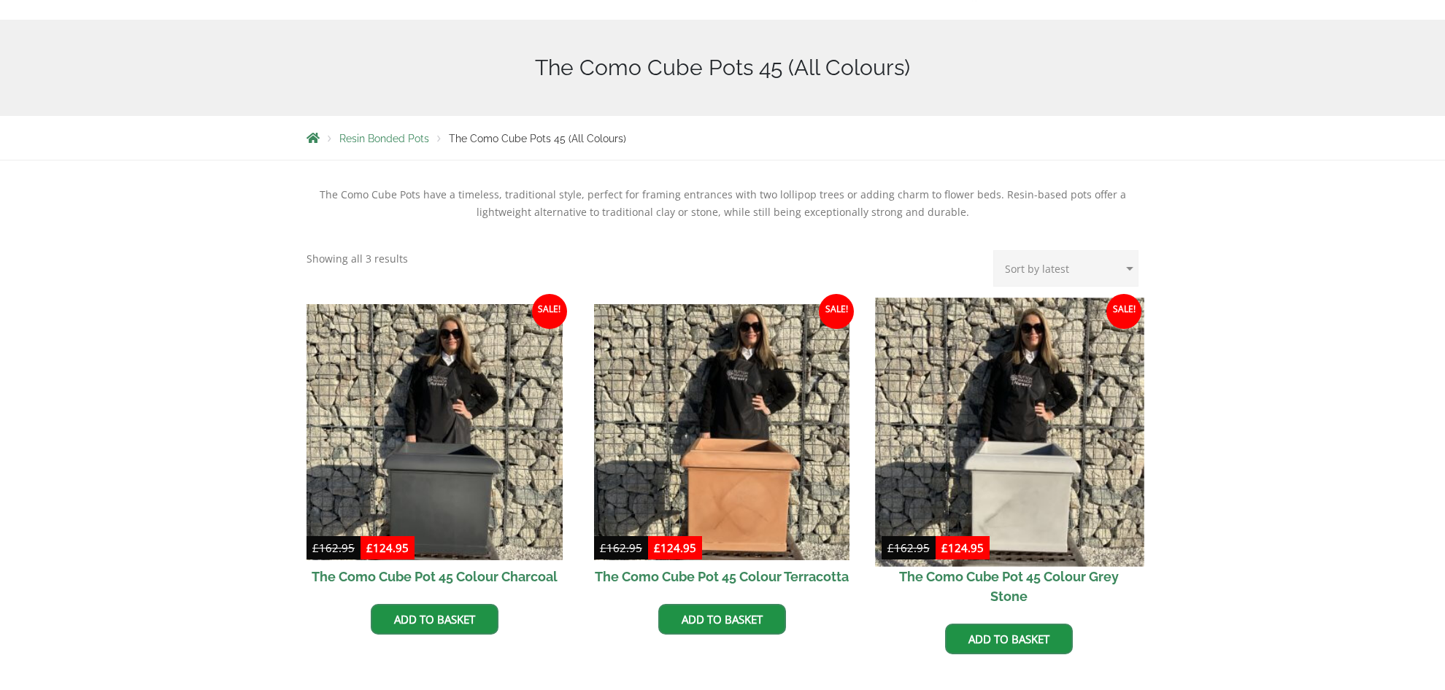
scroll to position [274, 0]
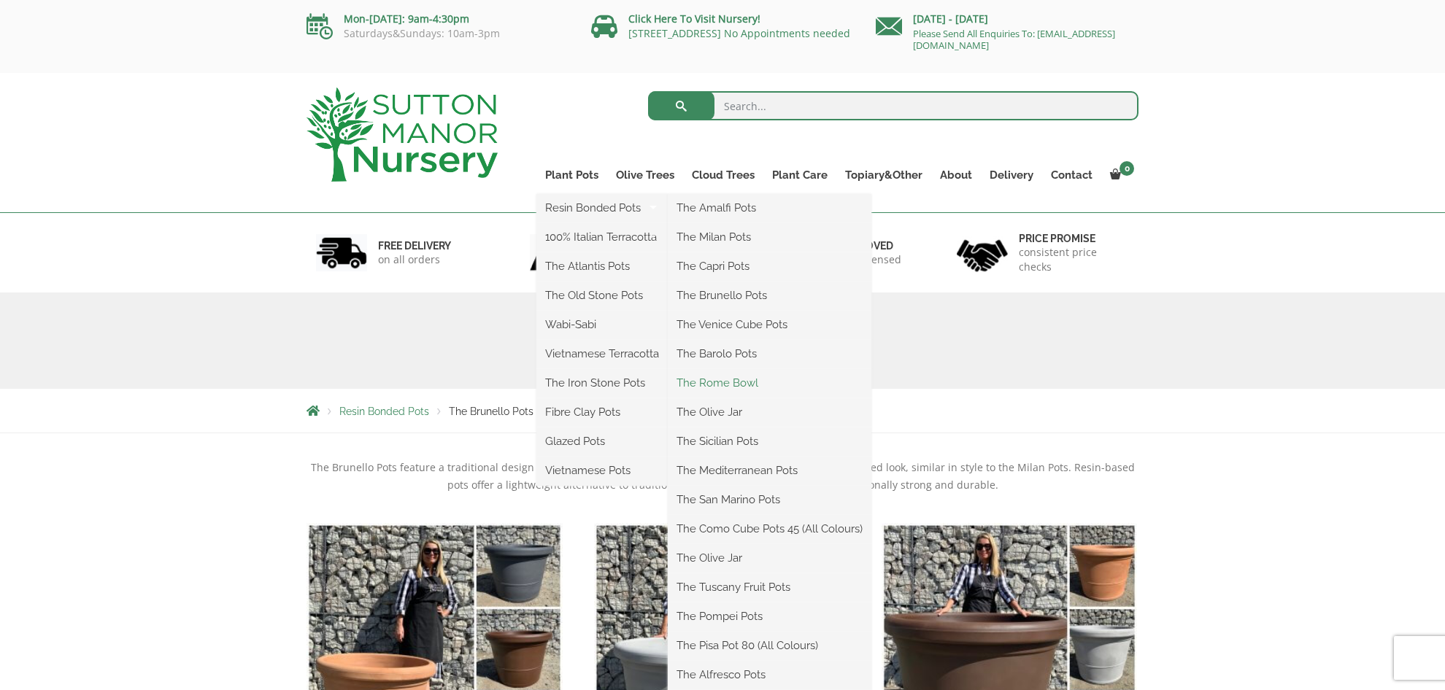
click at [750, 384] on link "The Rome Bowl" at bounding box center [770, 383] width 204 height 22
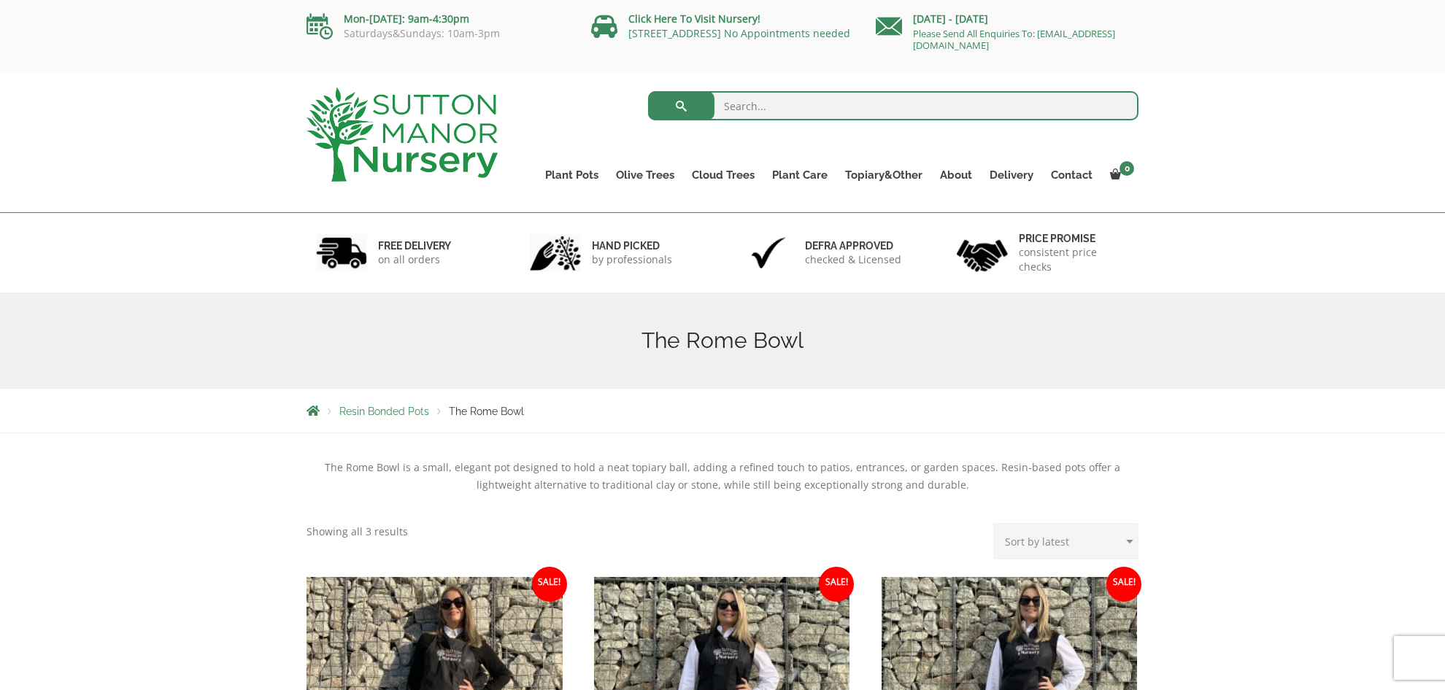
click at [714, 207] on div "Search for: Plant Pots Resin Bonded Pots The Amalfi Pots The Milan Pots The Cap…" at bounding box center [829, 142] width 641 height 139
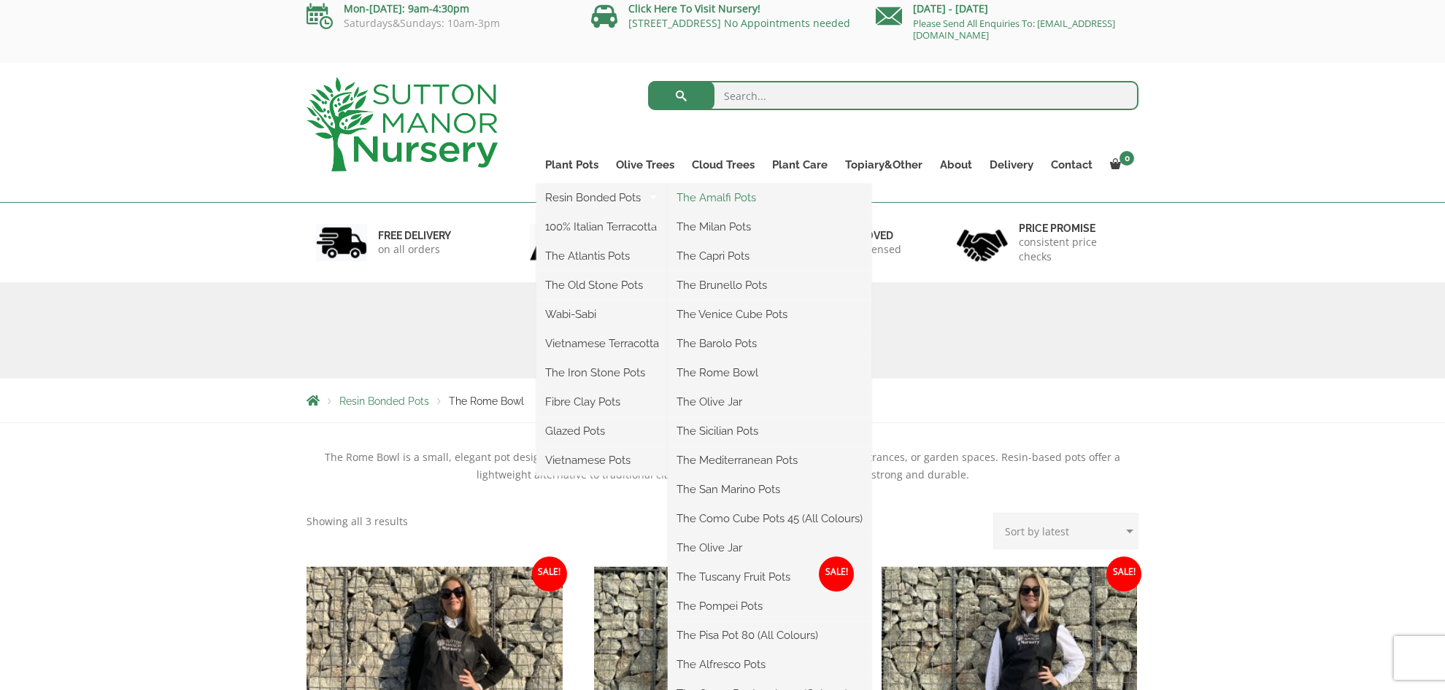
click at [713, 194] on link "The Amalfi Pots" at bounding box center [770, 198] width 204 height 22
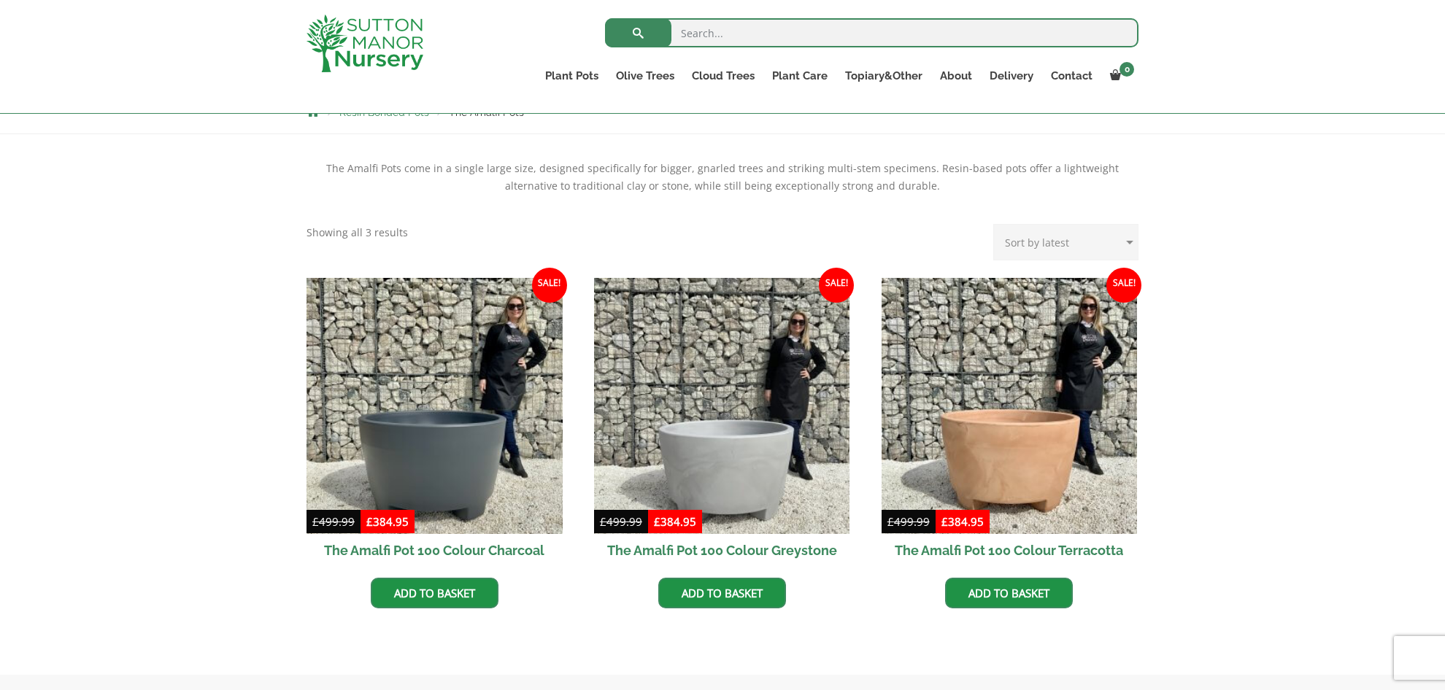
scroll to position [275, 0]
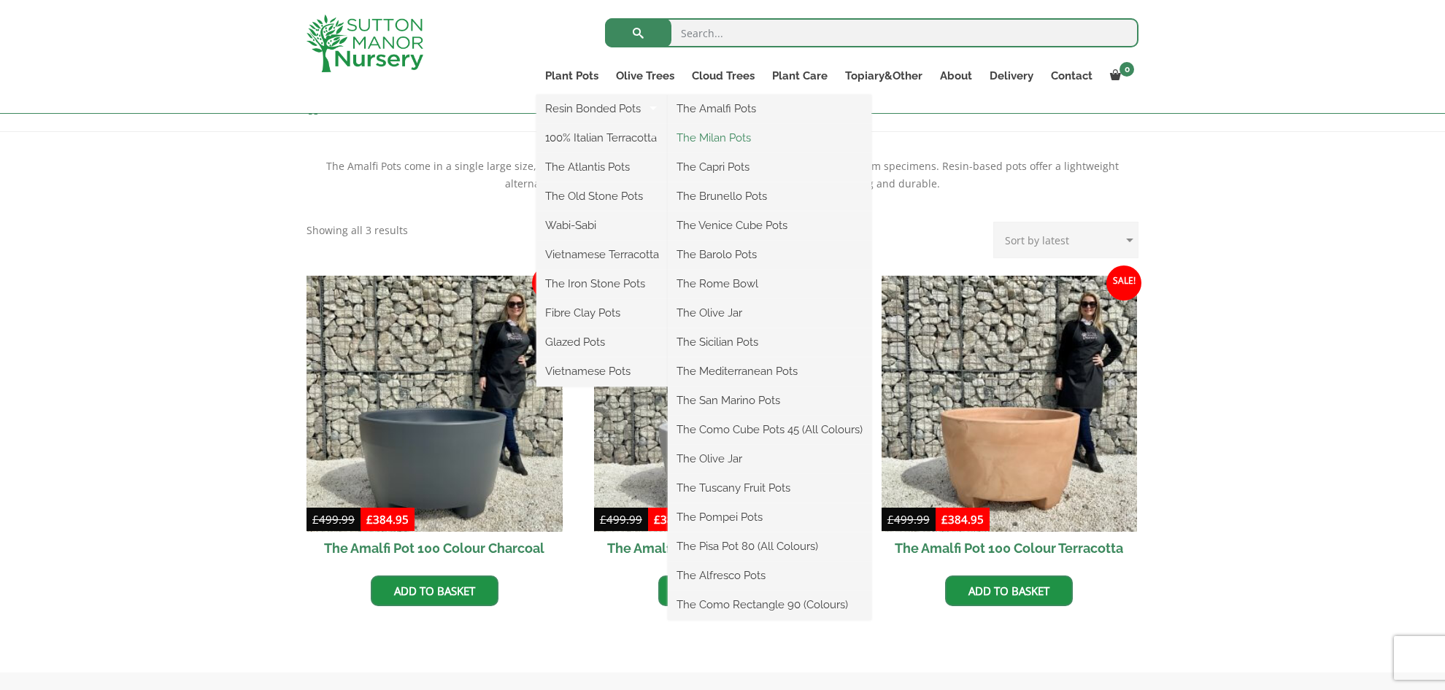
click at [690, 134] on link "The Milan Pots" at bounding box center [770, 138] width 204 height 22
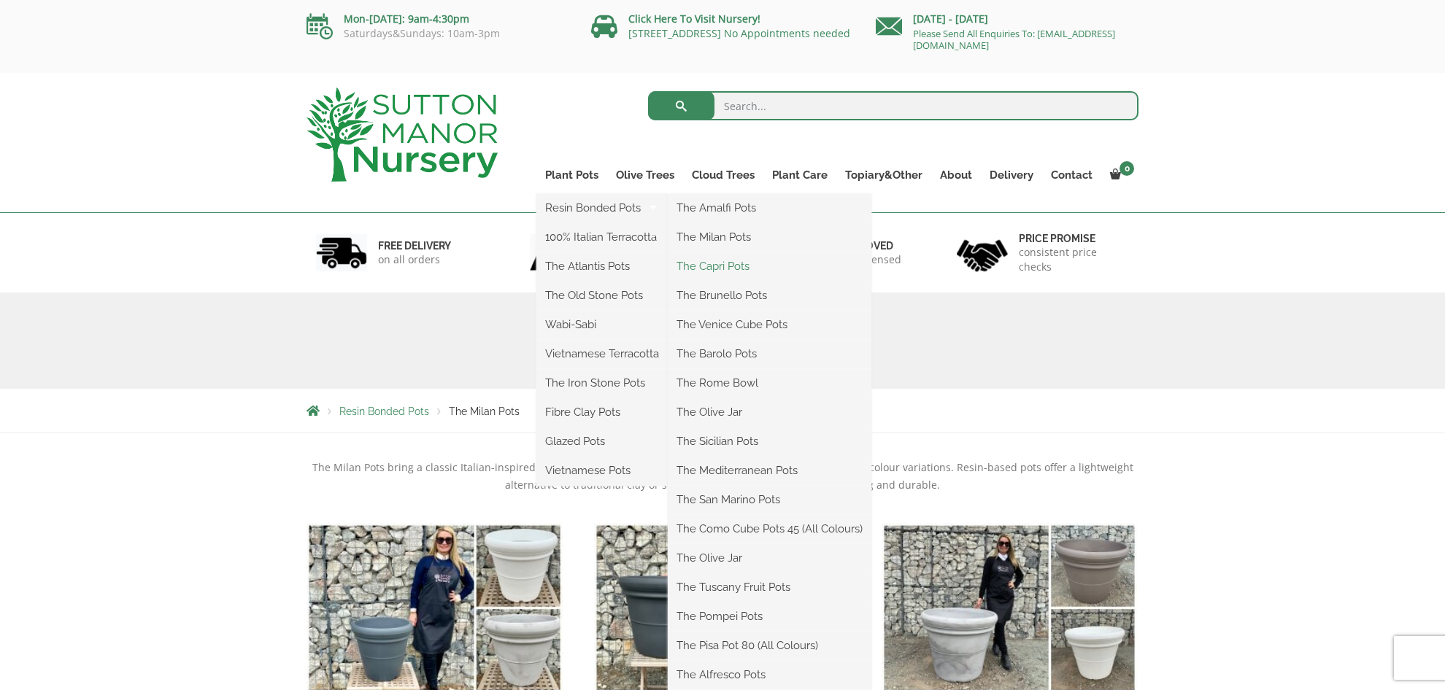
click at [733, 270] on link "The Capri Pots" at bounding box center [770, 266] width 204 height 22
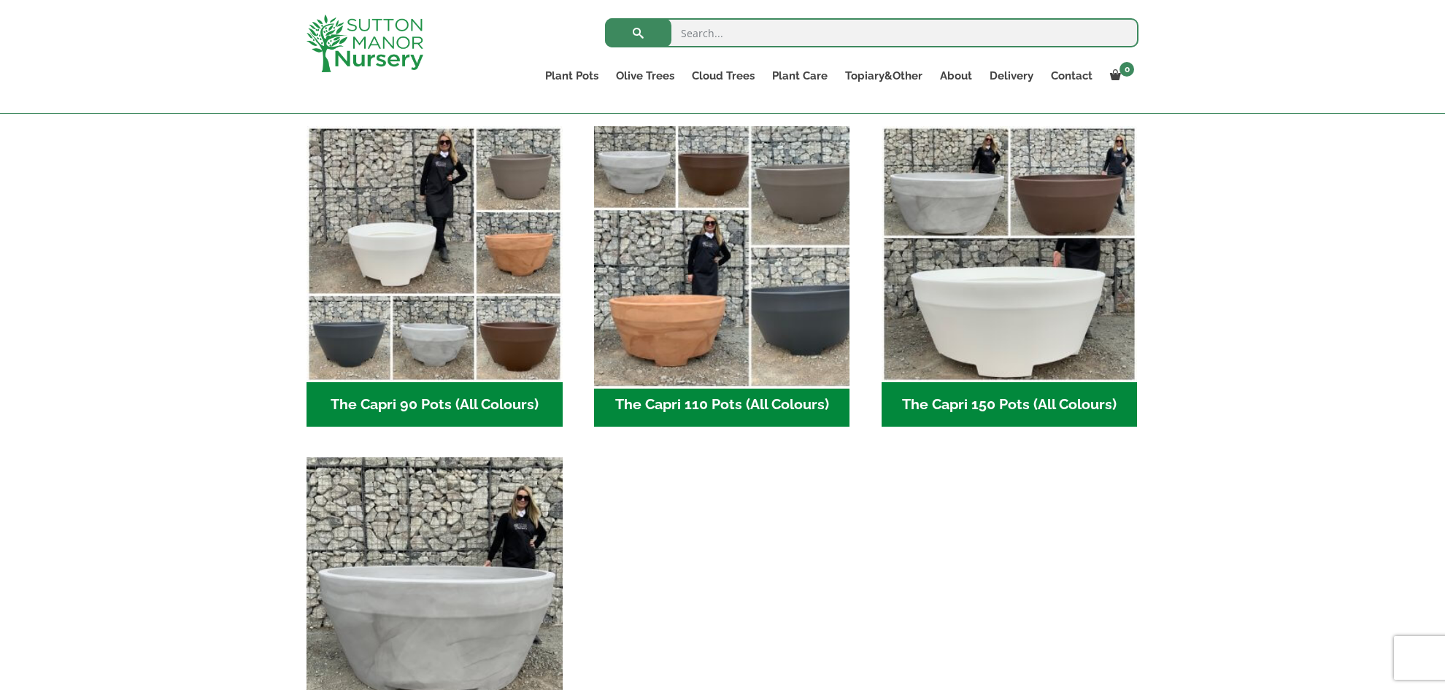
scroll to position [704, 0]
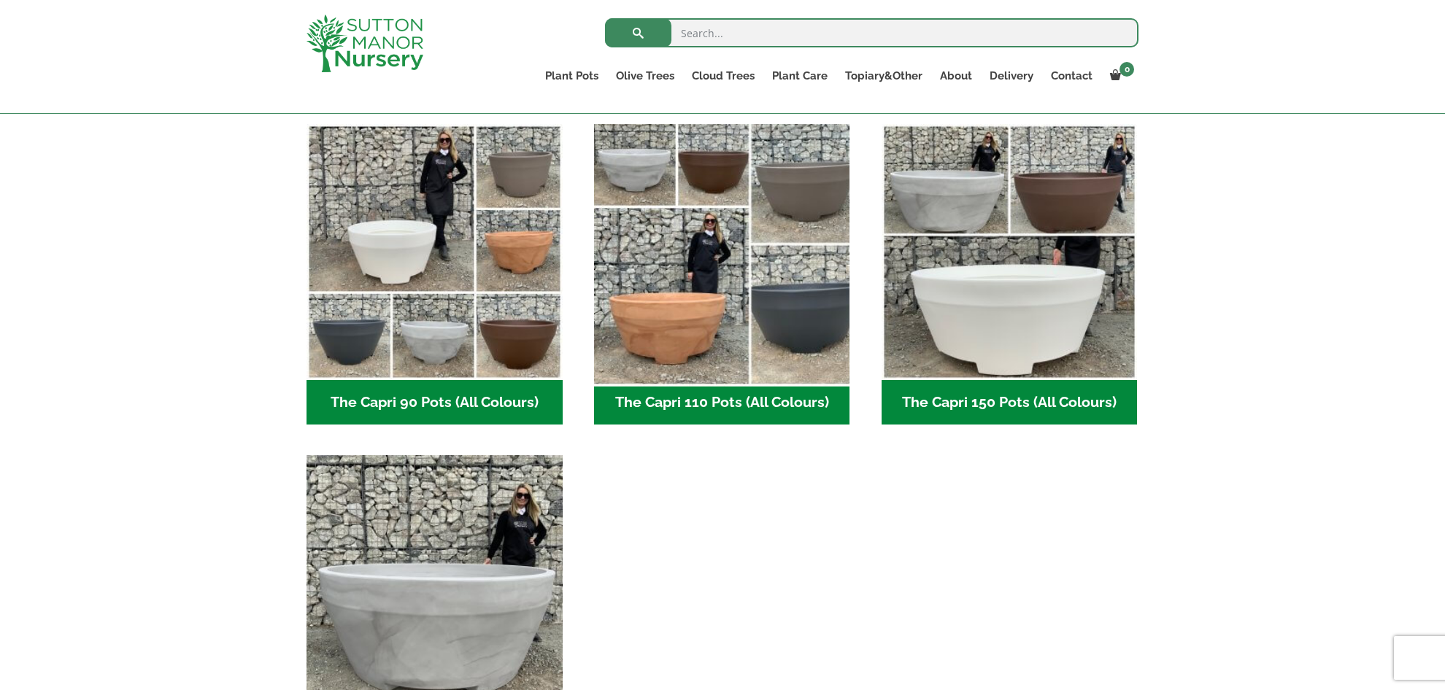
click at [768, 298] on img "Visit product category The Capri 110 Pots (All Colours)" at bounding box center [721, 252] width 269 height 269
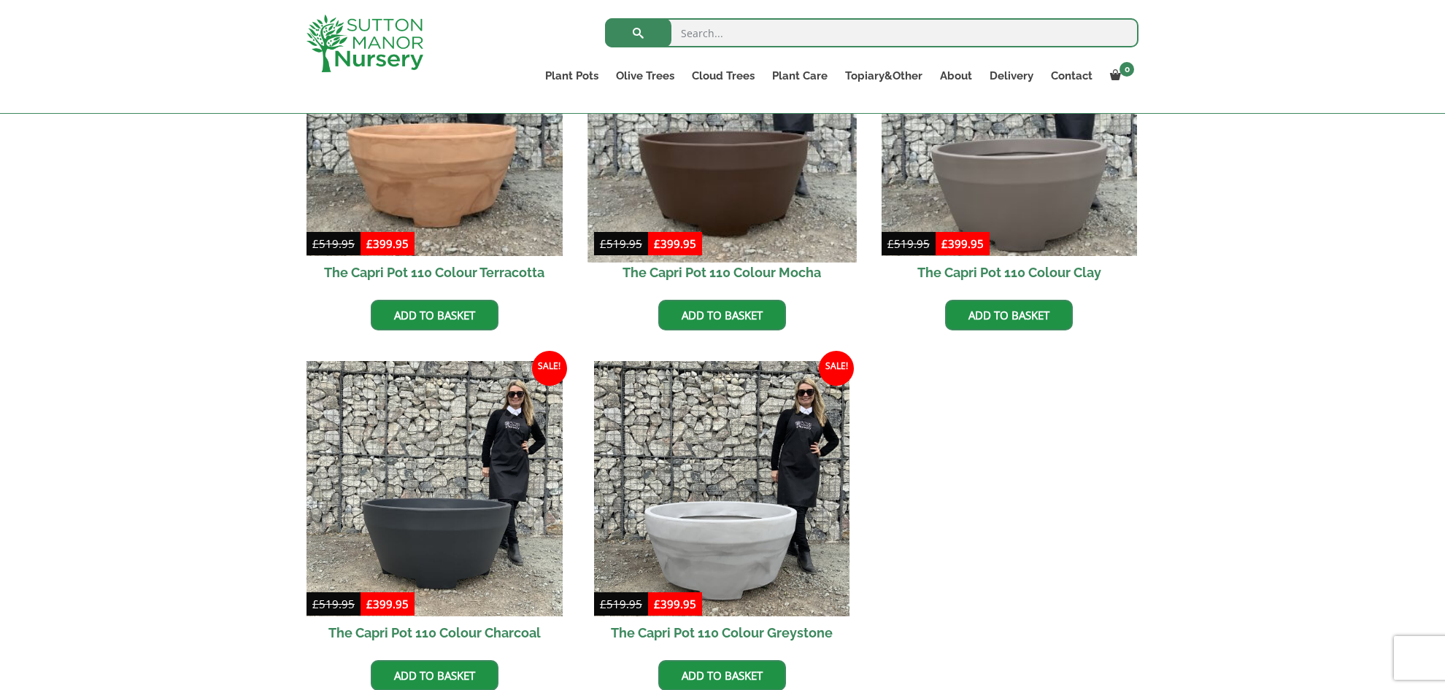
scroll to position [490, 0]
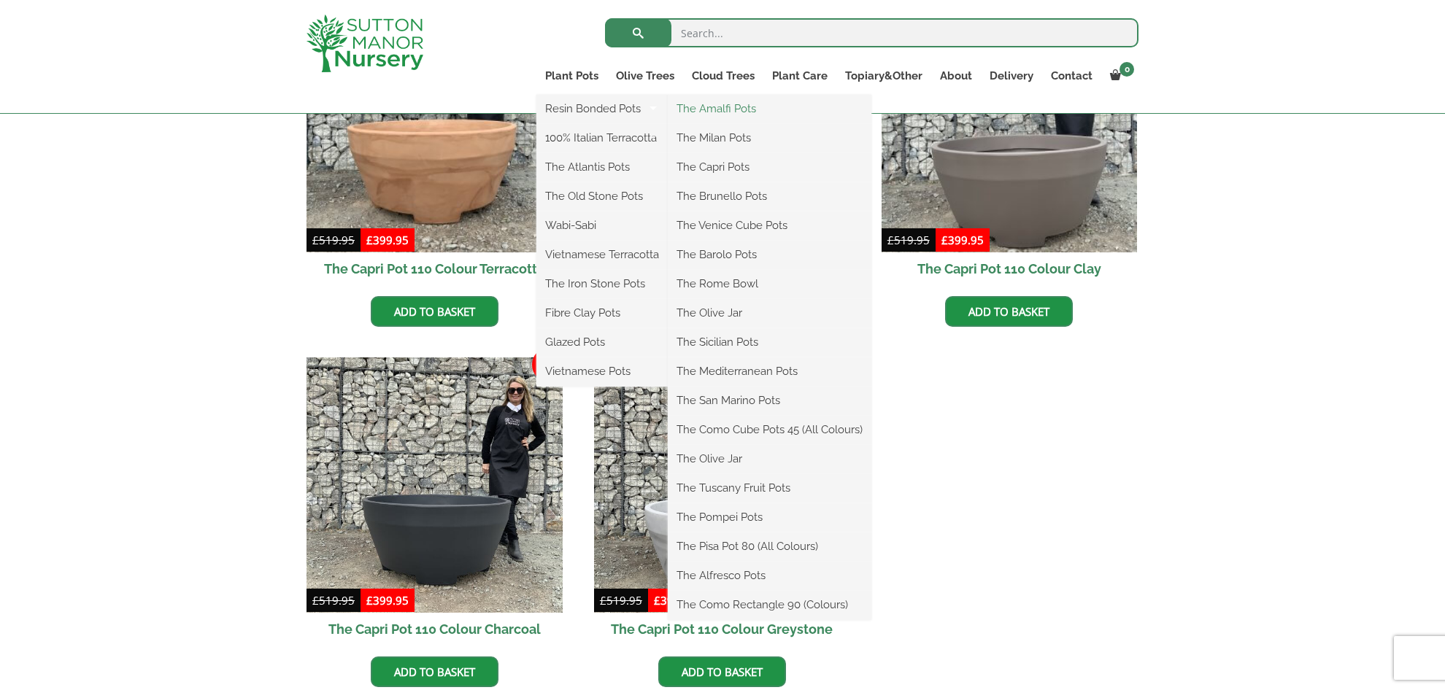
click at [744, 104] on link "The Amalfi Pots" at bounding box center [770, 109] width 204 height 22
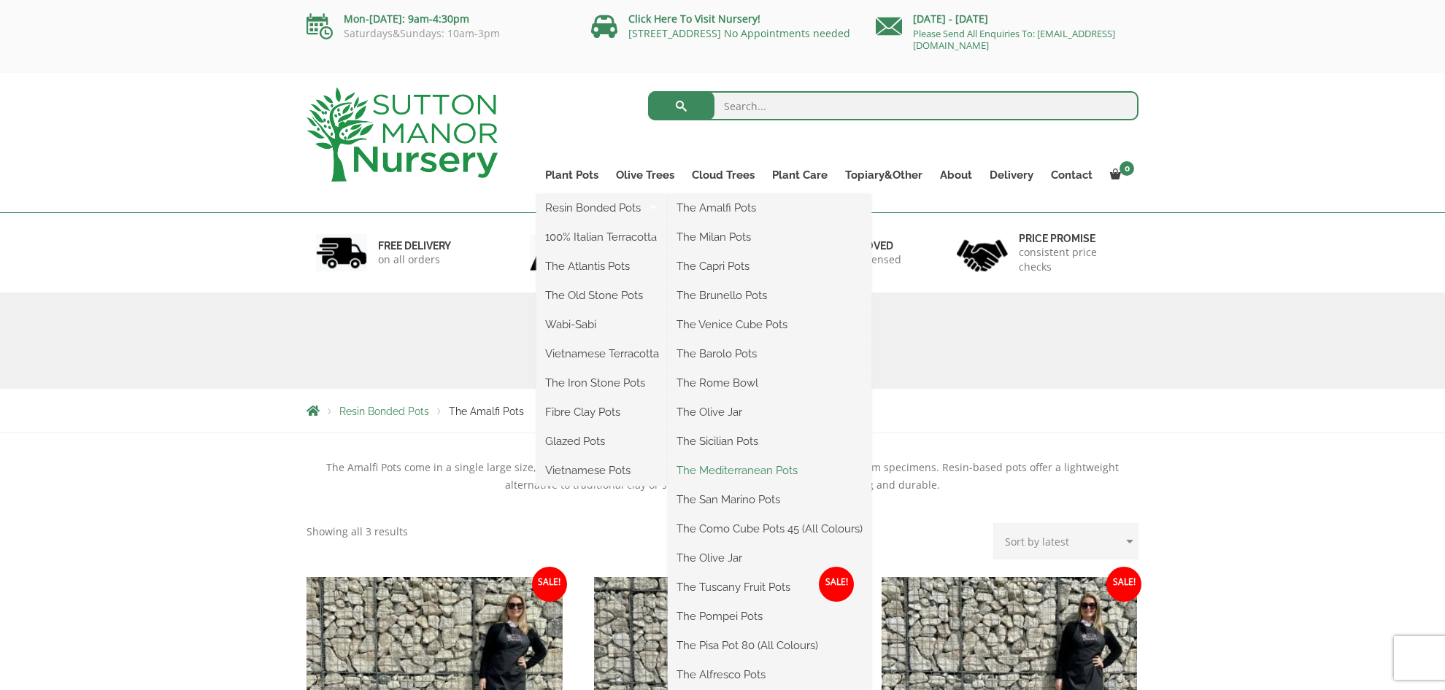
click at [735, 468] on link "The Mediterranean Pots" at bounding box center [770, 471] width 204 height 22
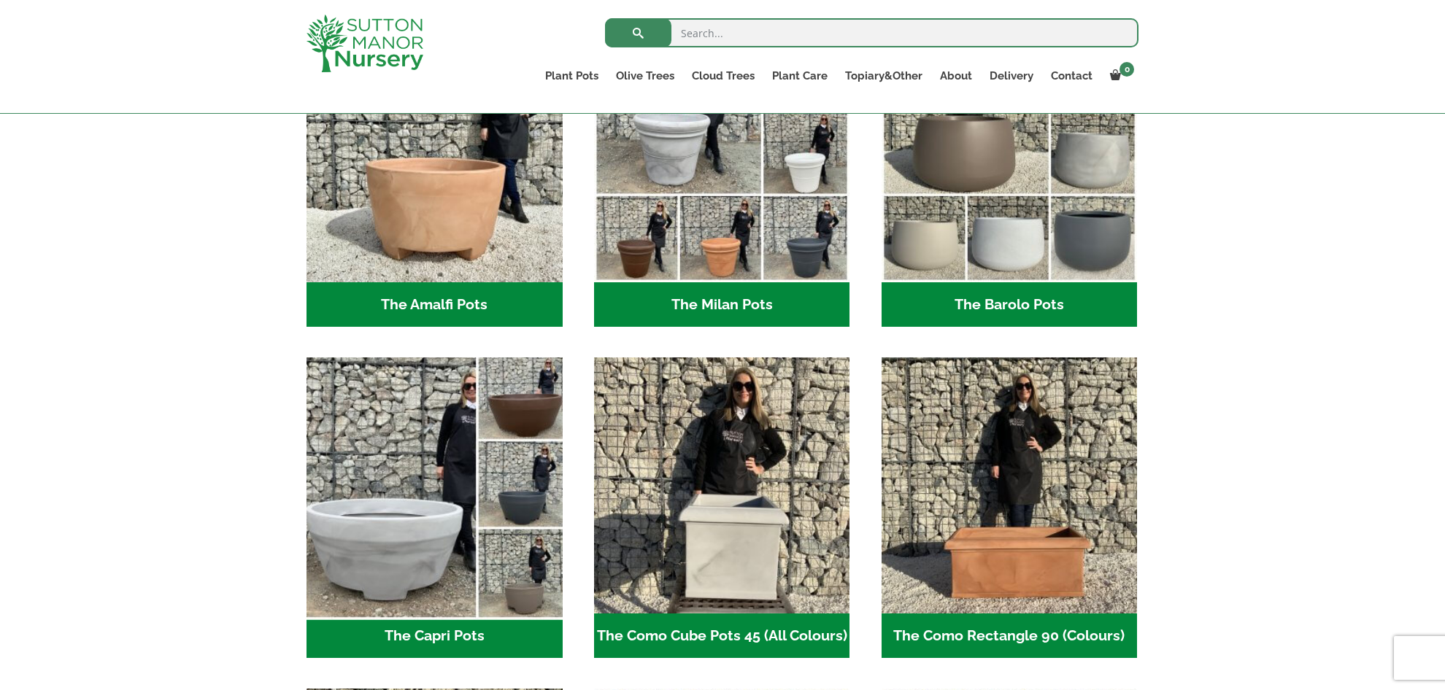
scroll to position [488, 0]
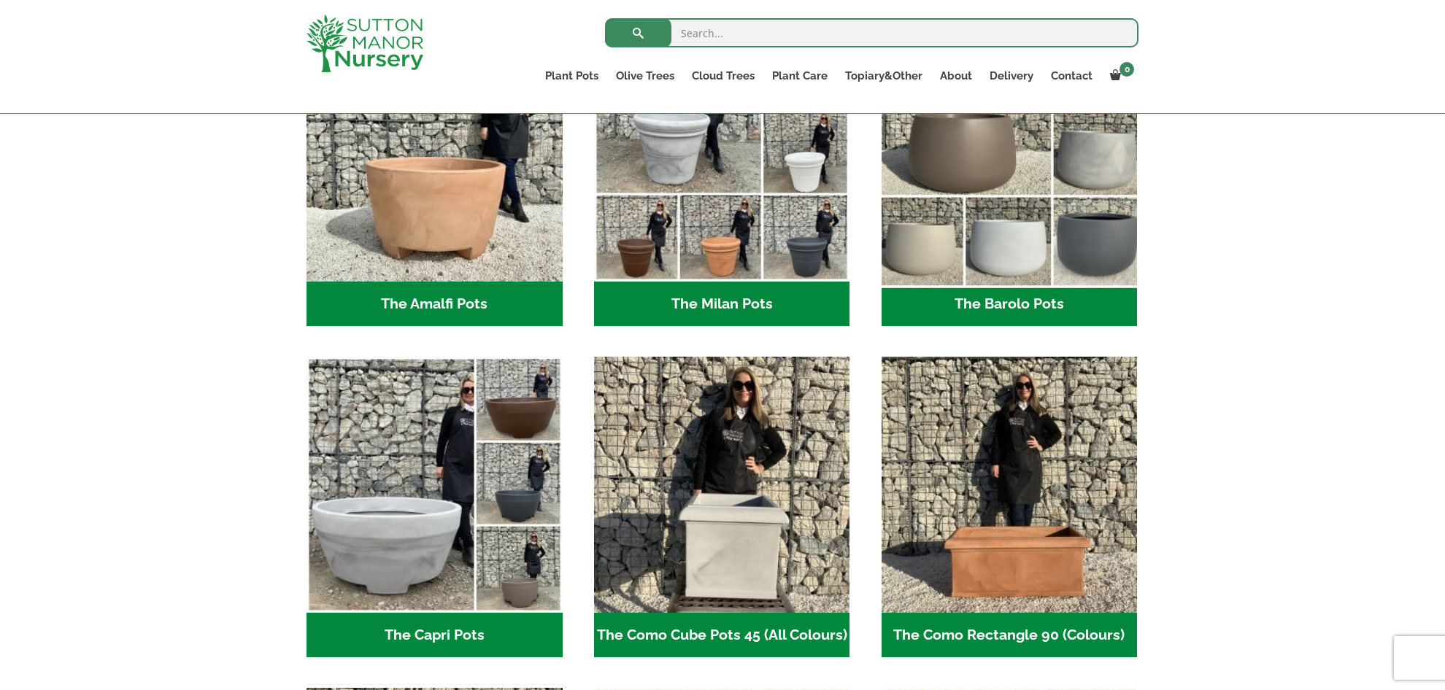
drag, startPoint x: 1074, startPoint y: 217, endPoint x: 1097, endPoint y: 217, distance: 22.6
click at [1074, 217] on img "Visit product category The Barolo Pots" at bounding box center [1009, 153] width 269 height 269
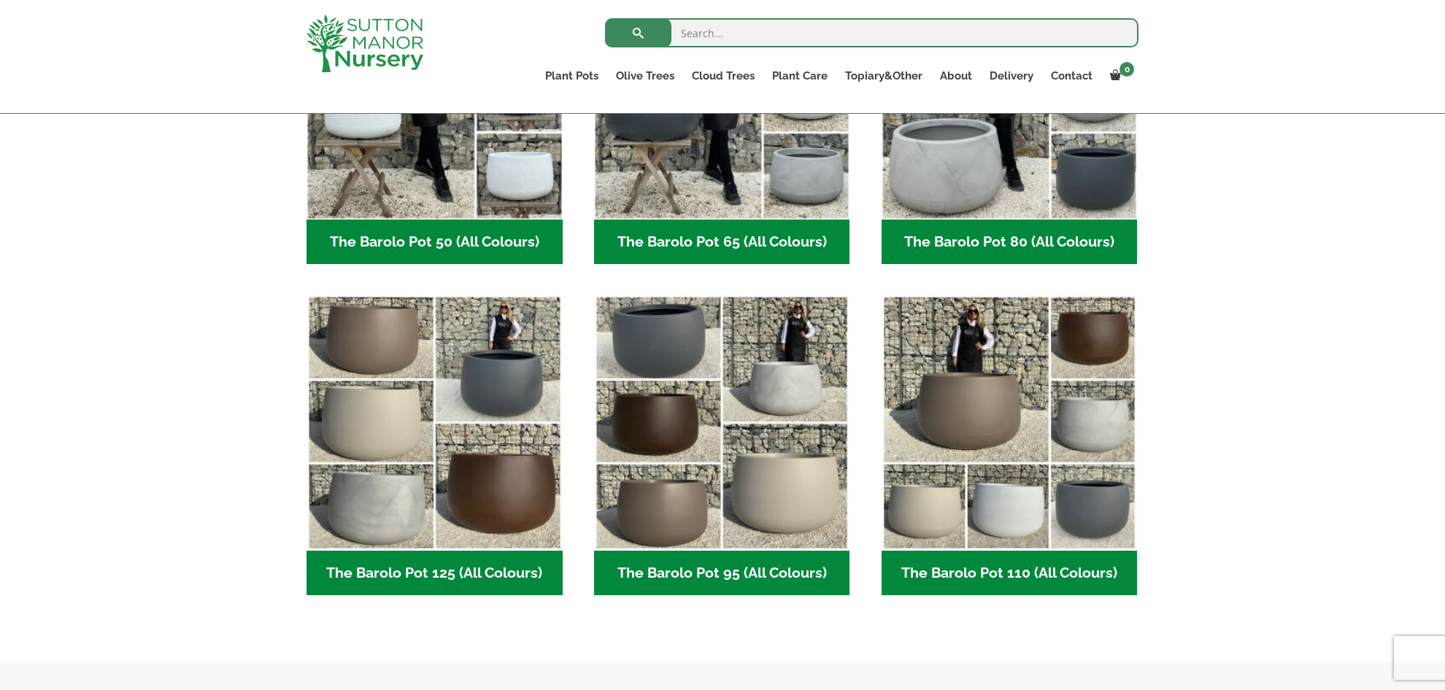
scroll to position [537, 0]
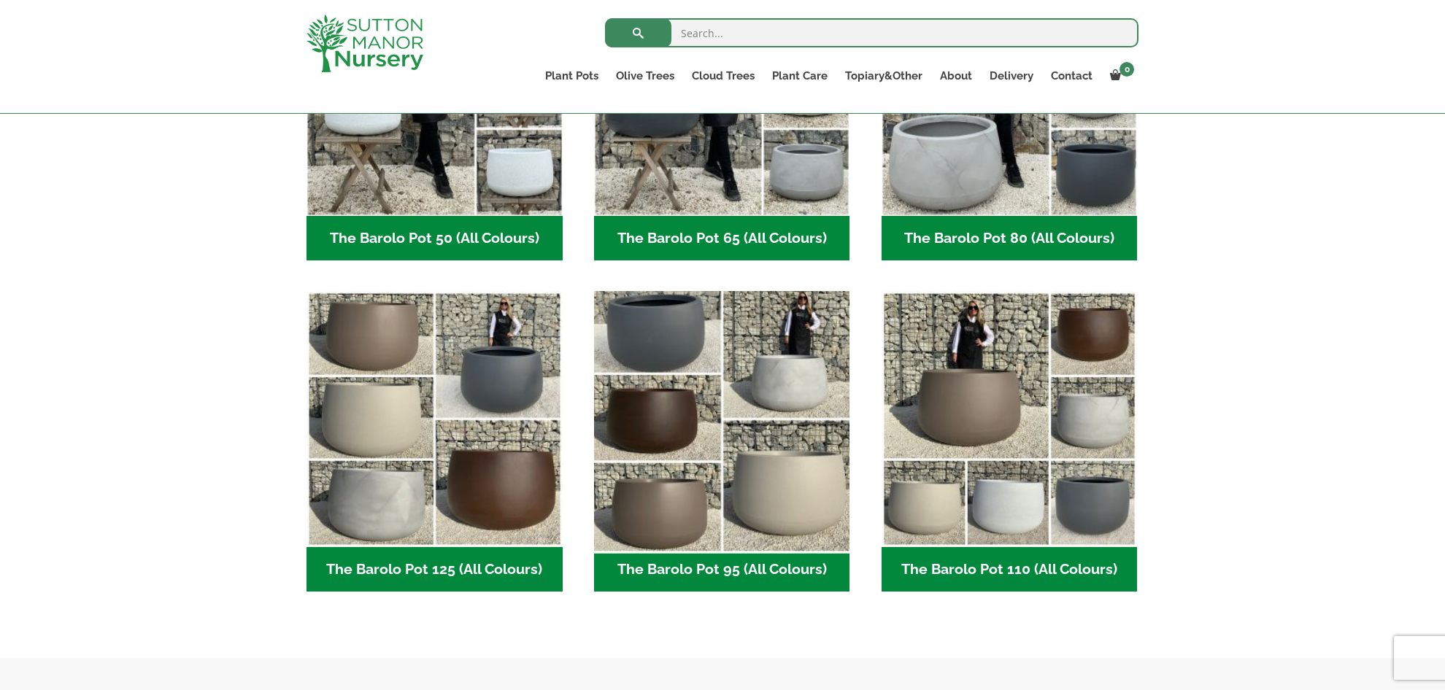
click at [675, 436] on img "Visit product category The Barolo Pot 95 (All Colours)" at bounding box center [721, 419] width 269 height 269
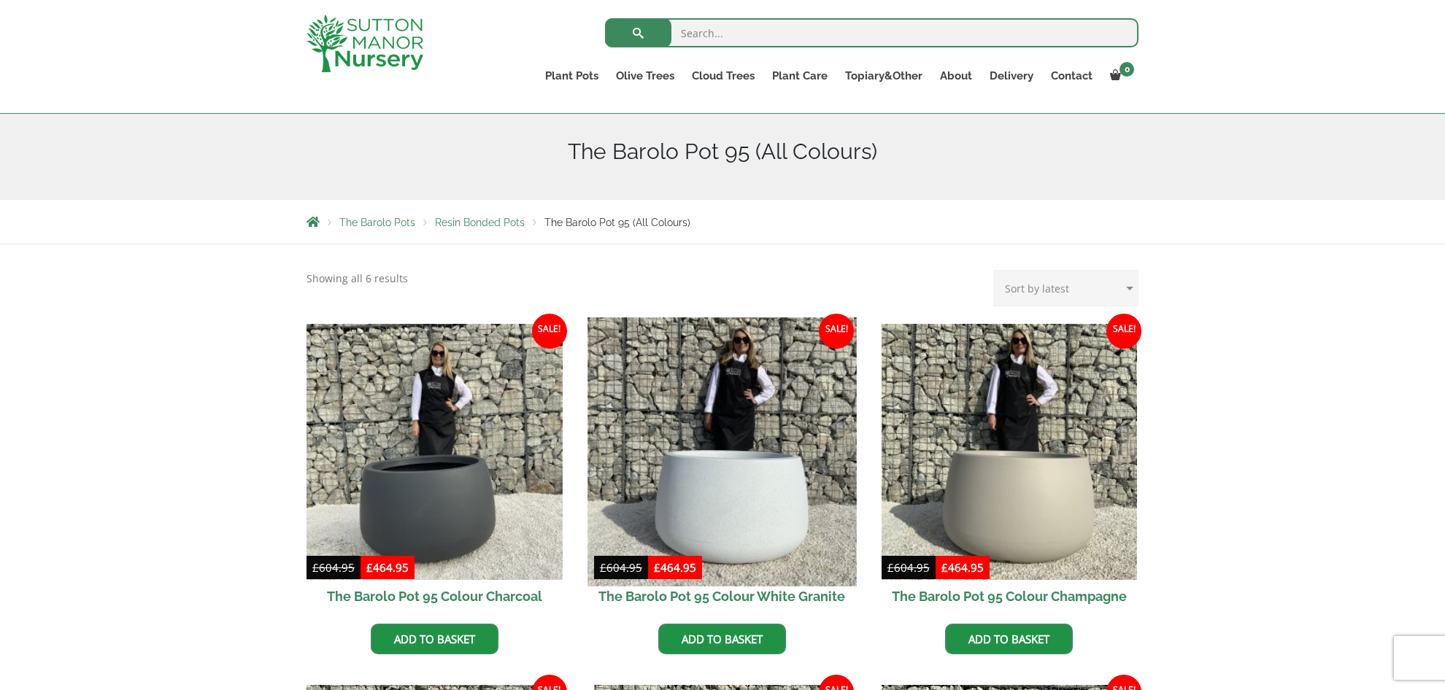
scroll to position [198, 0]
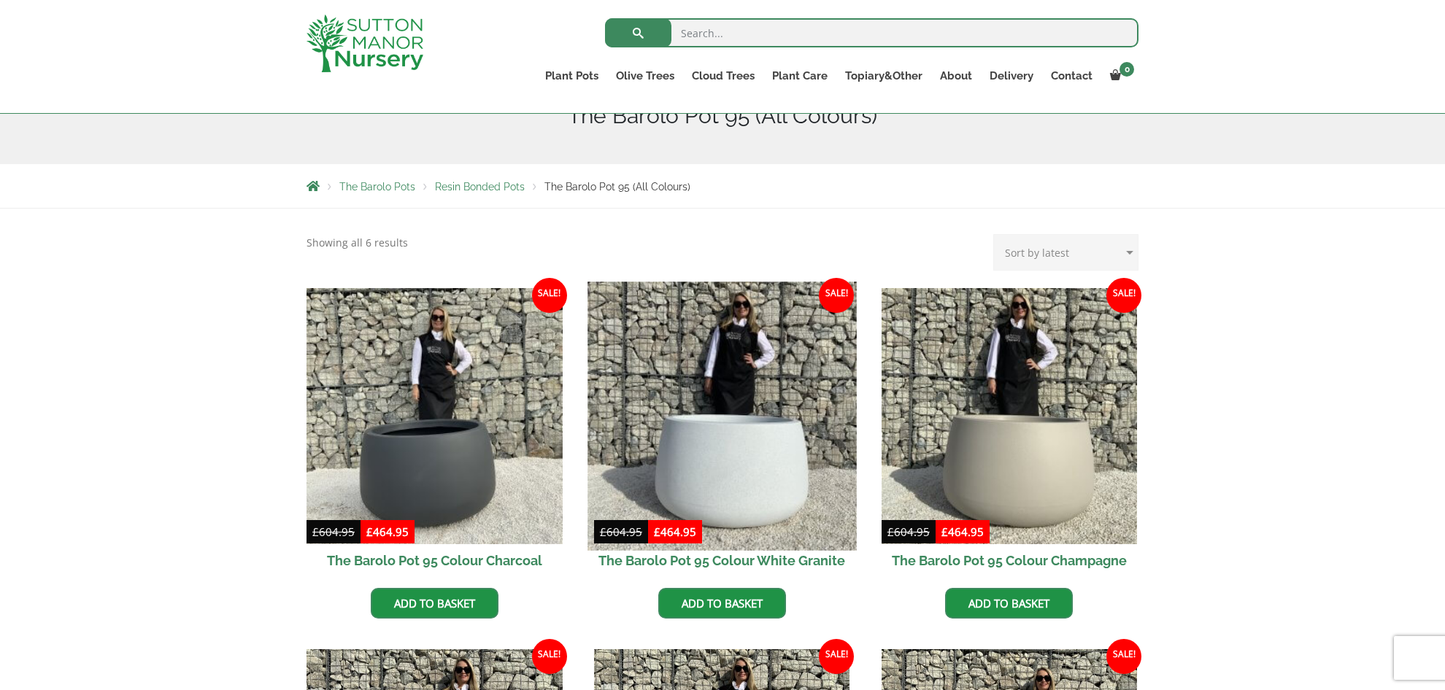
click at [754, 490] on img at bounding box center [721, 416] width 269 height 269
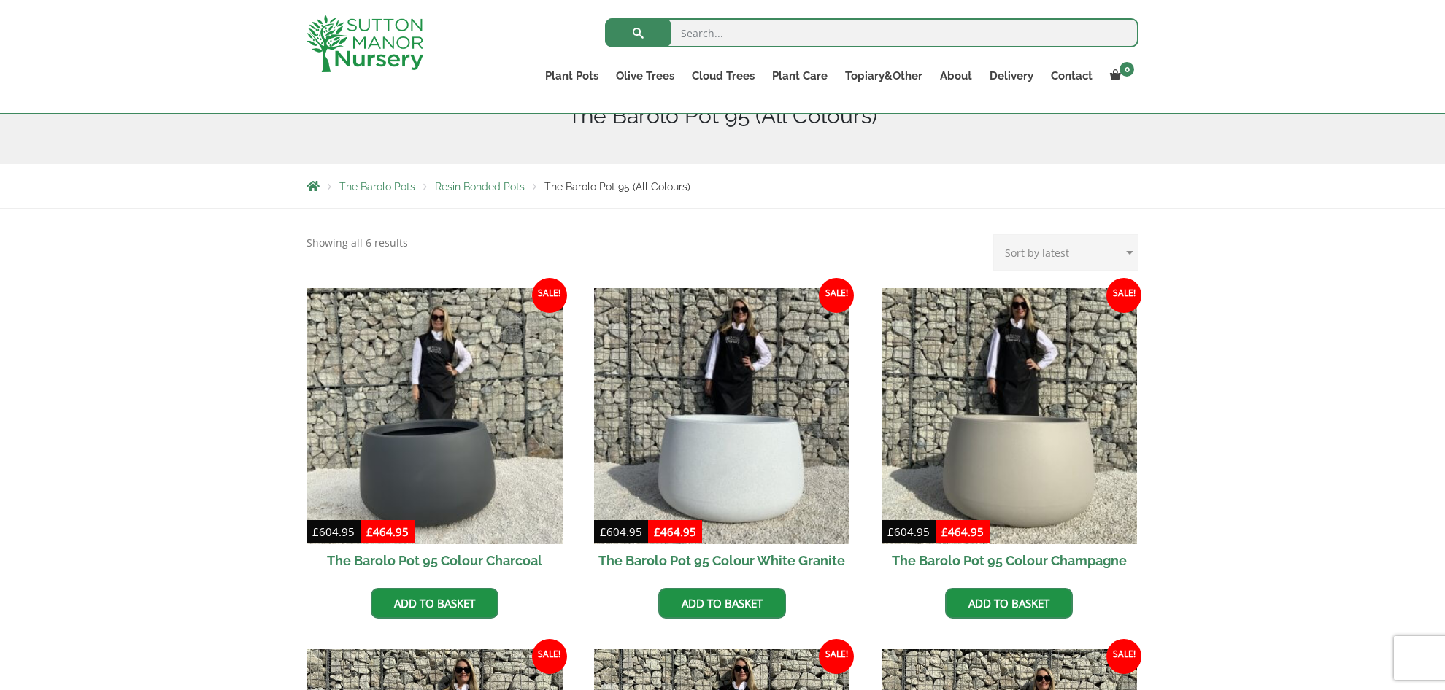
click at [471, 190] on span "Resin Bonded Pots" at bounding box center [480, 187] width 90 height 12
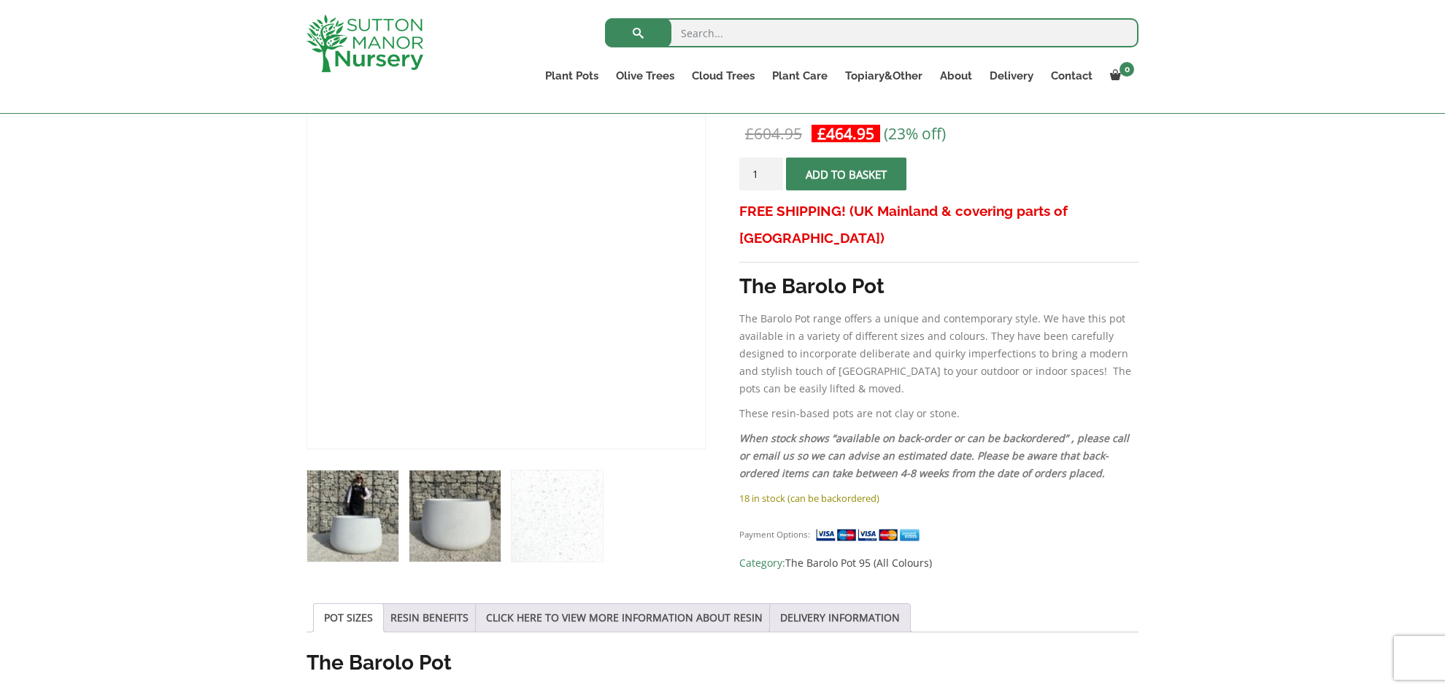
scroll to position [289, 0]
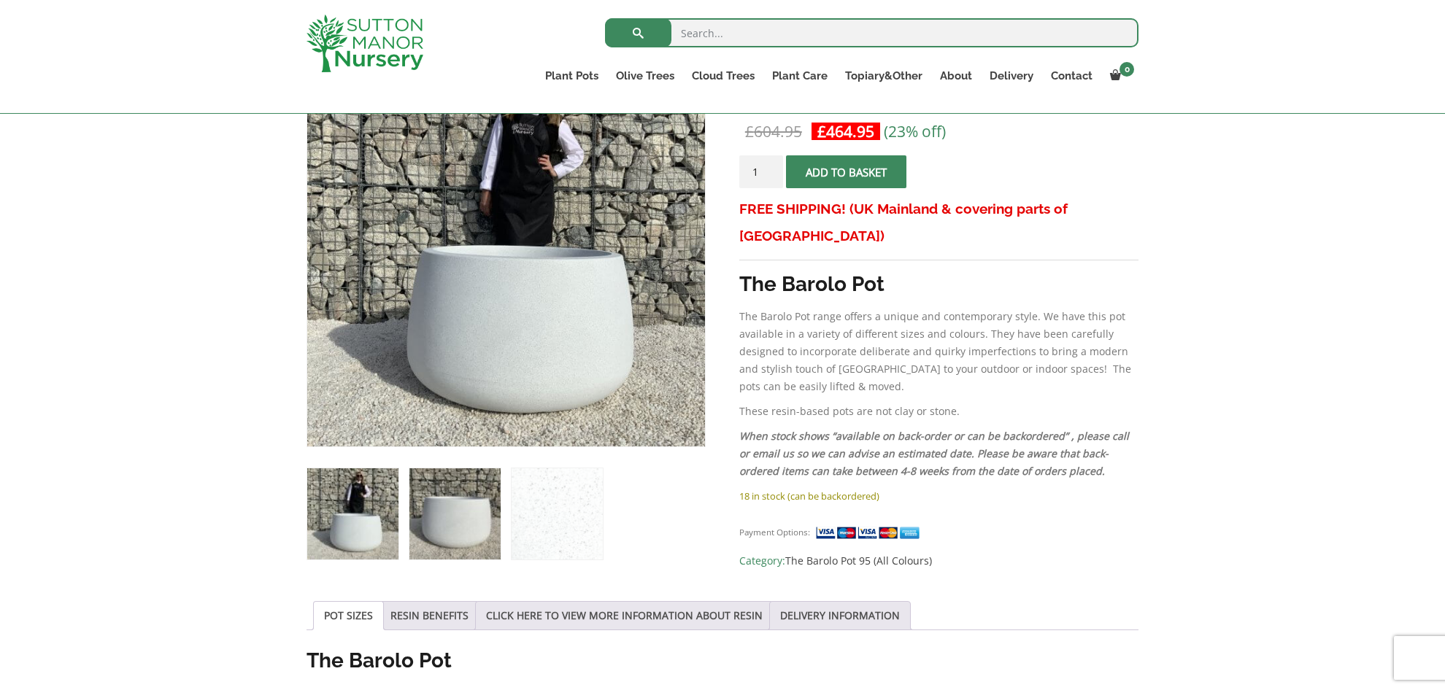
click at [444, 533] on img at bounding box center [454, 513] width 91 height 91
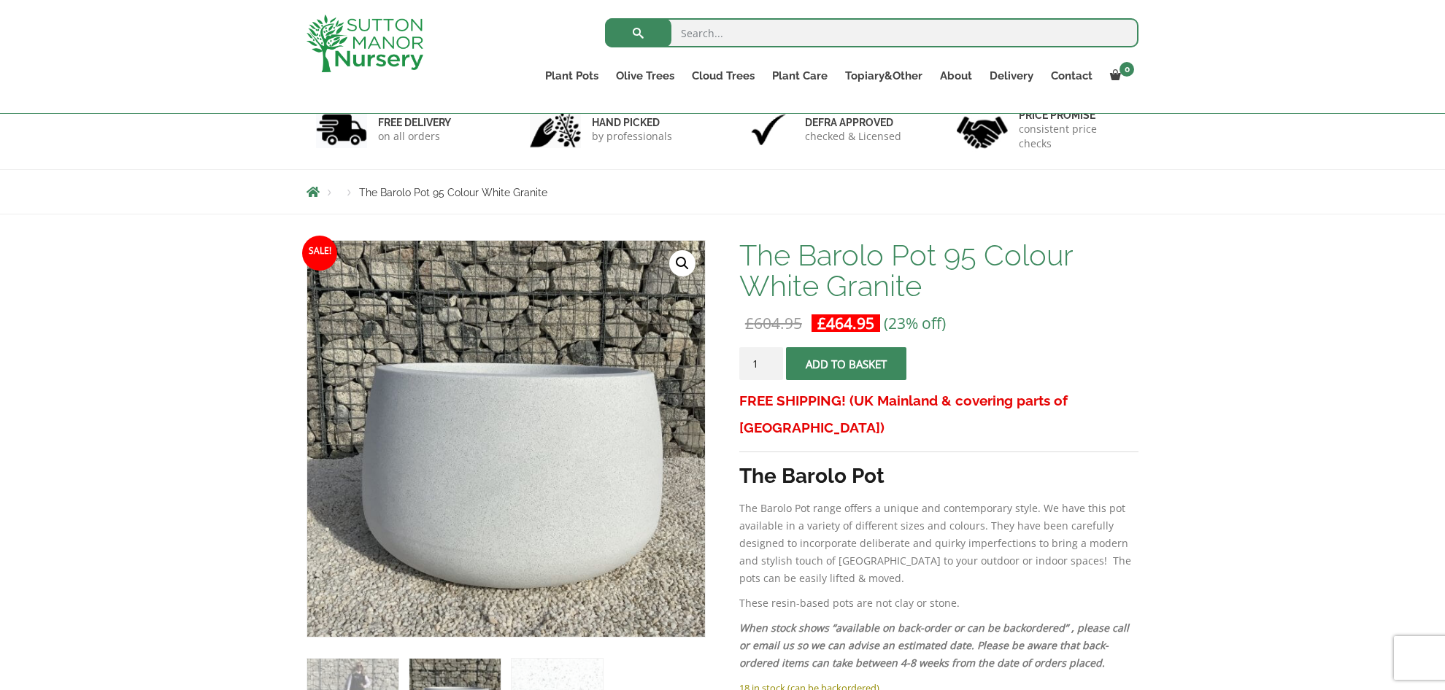
scroll to position [95, 0]
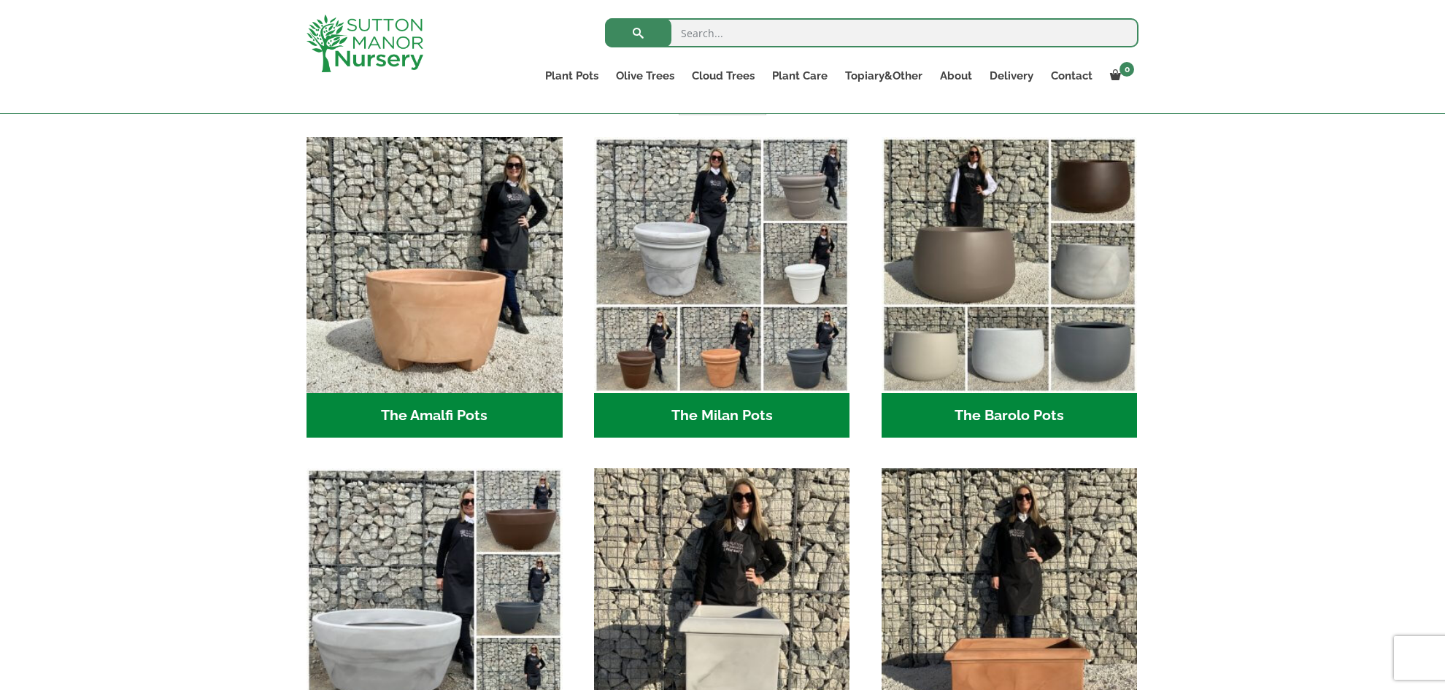
scroll to position [377, 0]
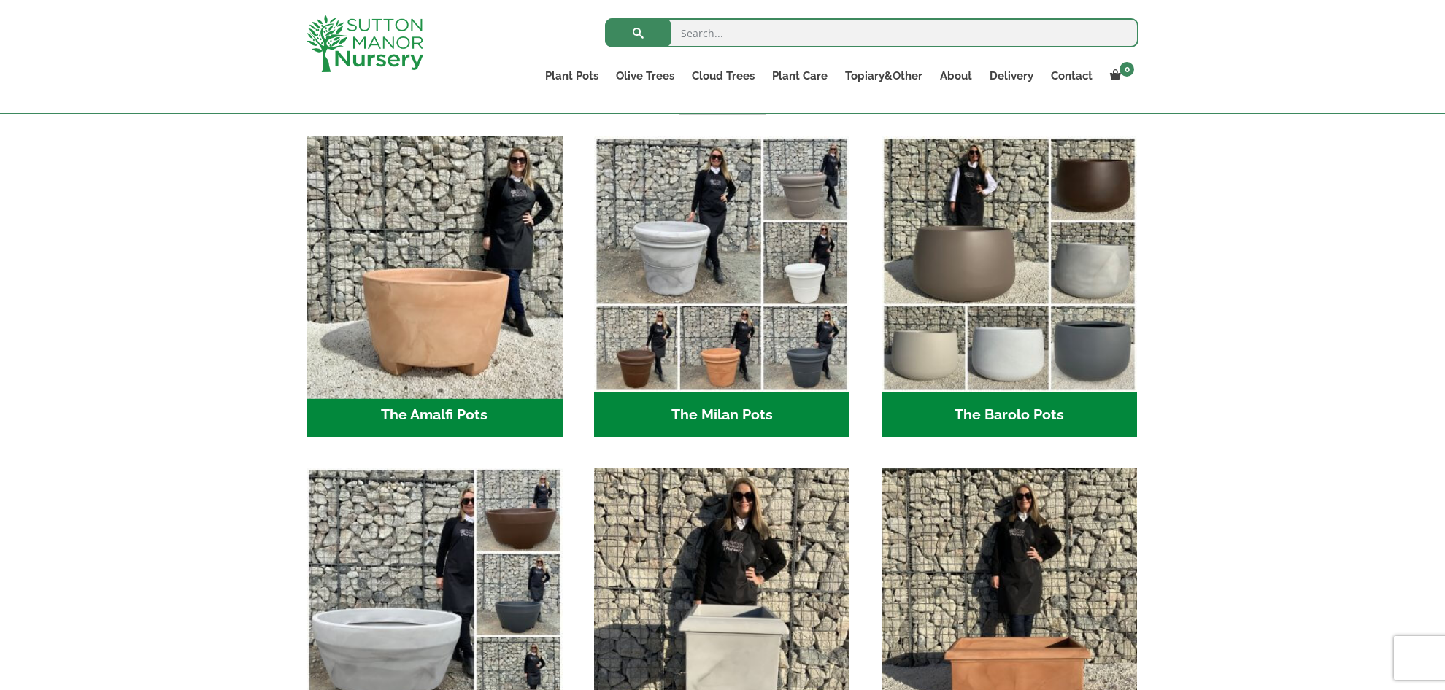
drag, startPoint x: 427, startPoint y: 345, endPoint x: 416, endPoint y: 346, distance: 11.0
click at [427, 345] on img "Visit product category The Amalfi Pots" at bounding box center [434, 264] width 269 height 269
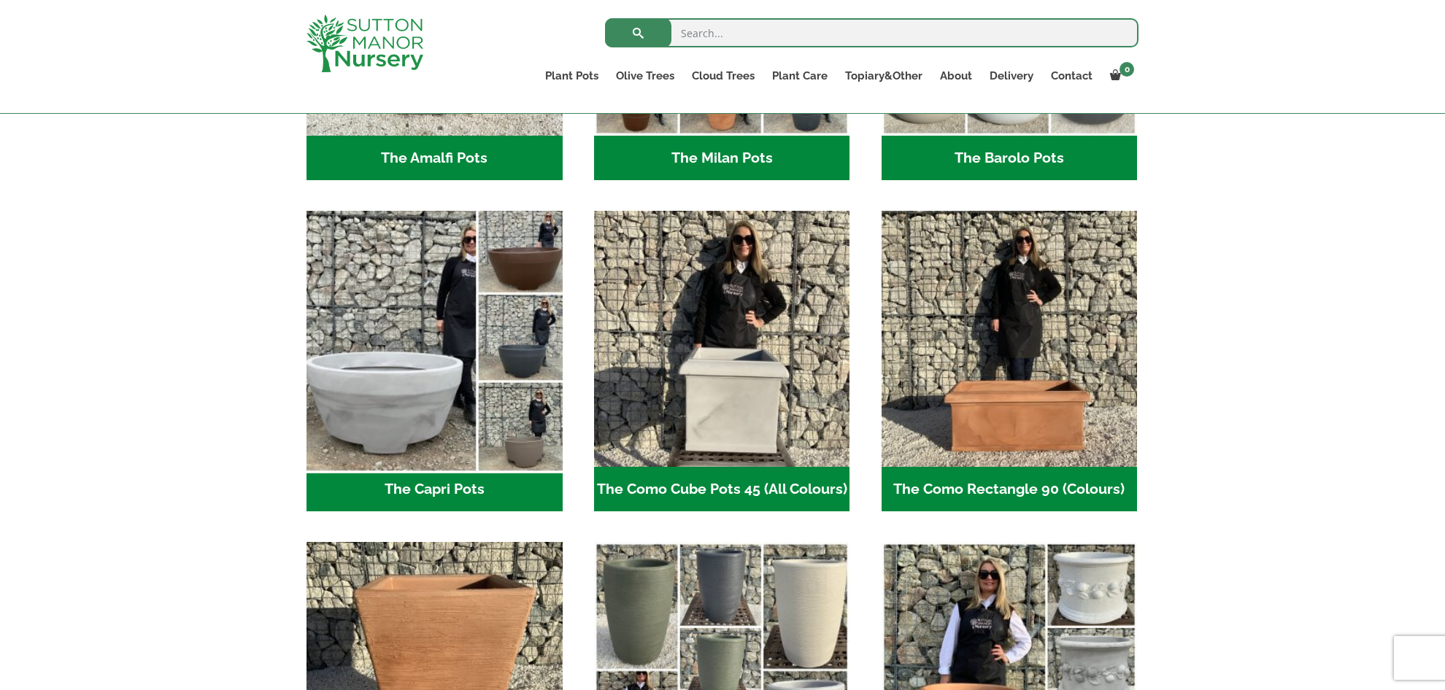
scroll to position [637, 0]
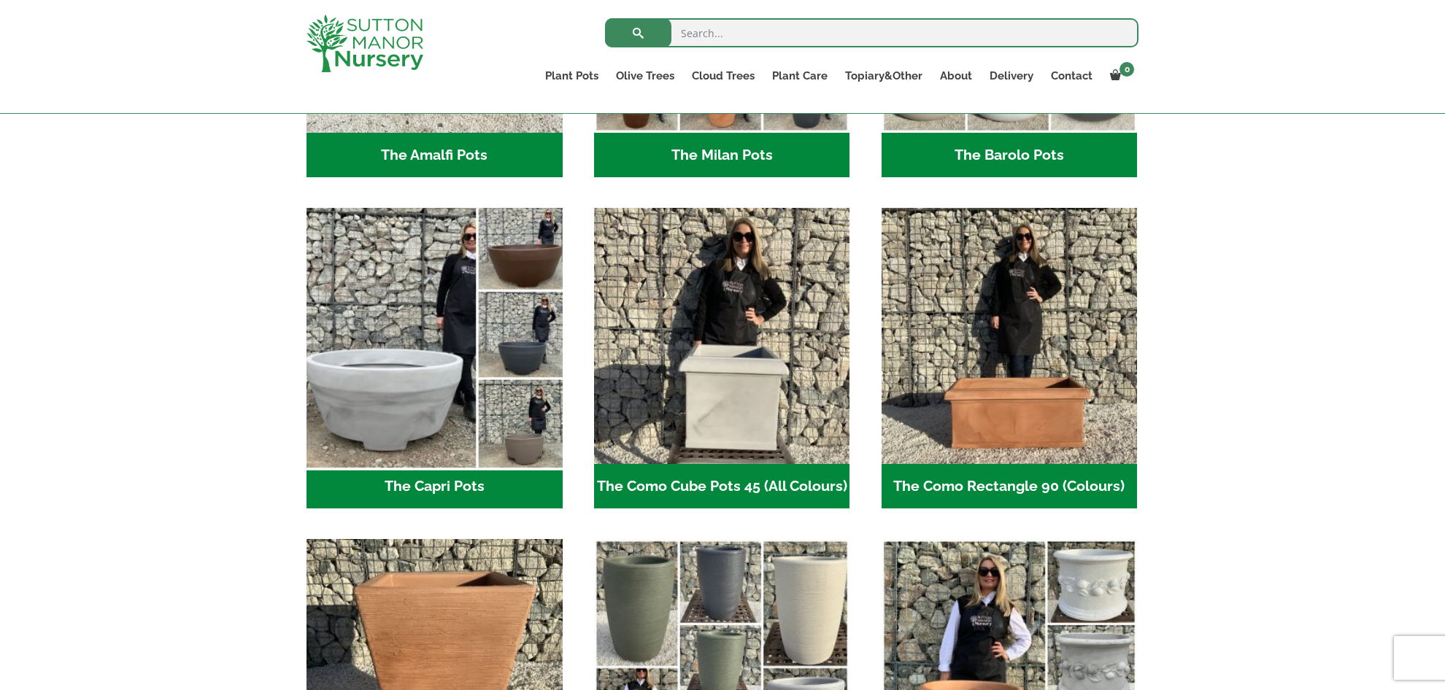
click at [430, 401] on img "Visit product category The Capri Pots" at bounding box center [434, 336] width 269 height 269
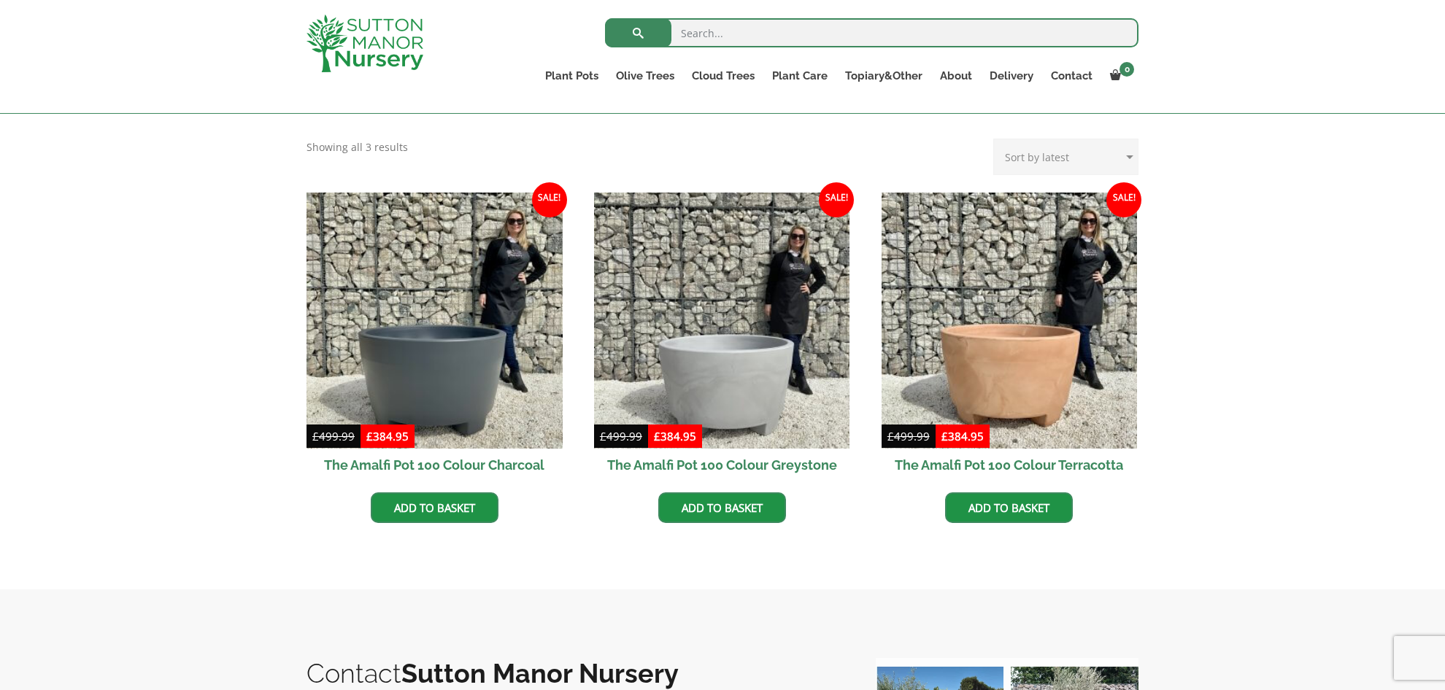
scroll to position [360, 0]
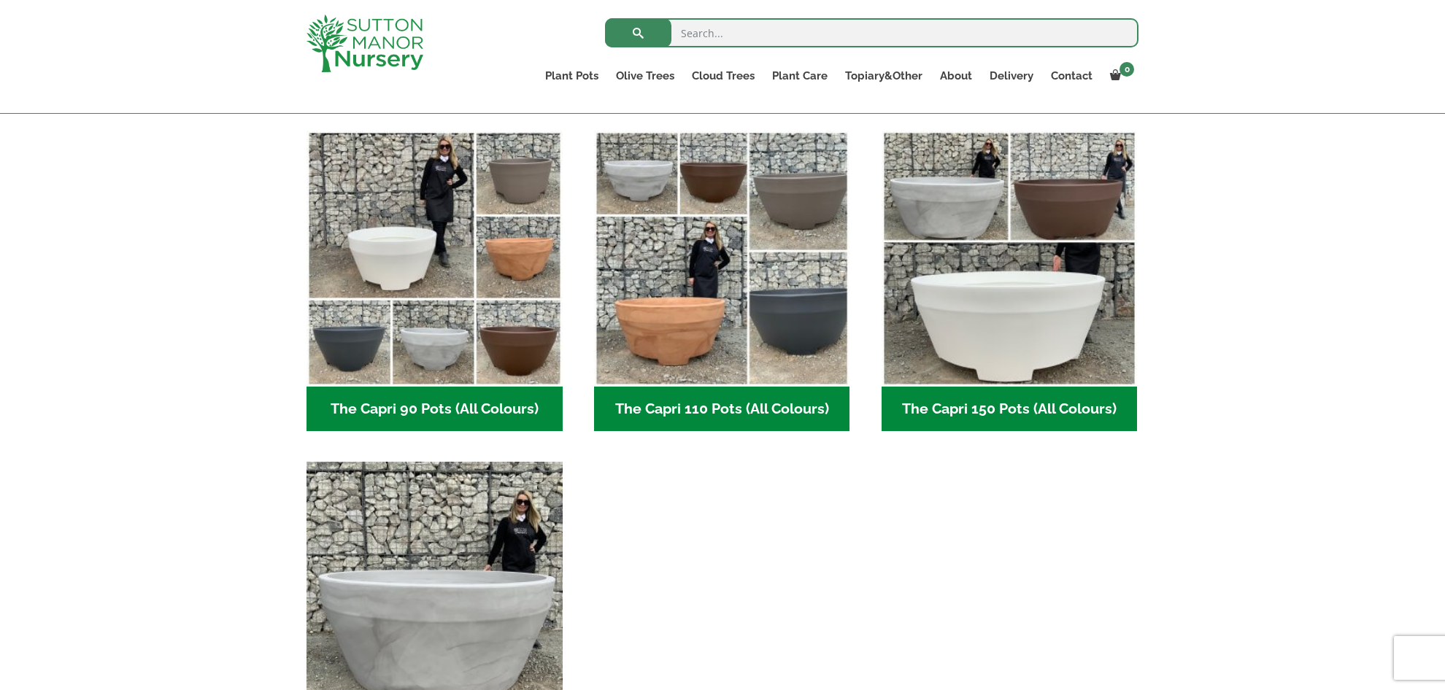
scroll to position [700, 0]
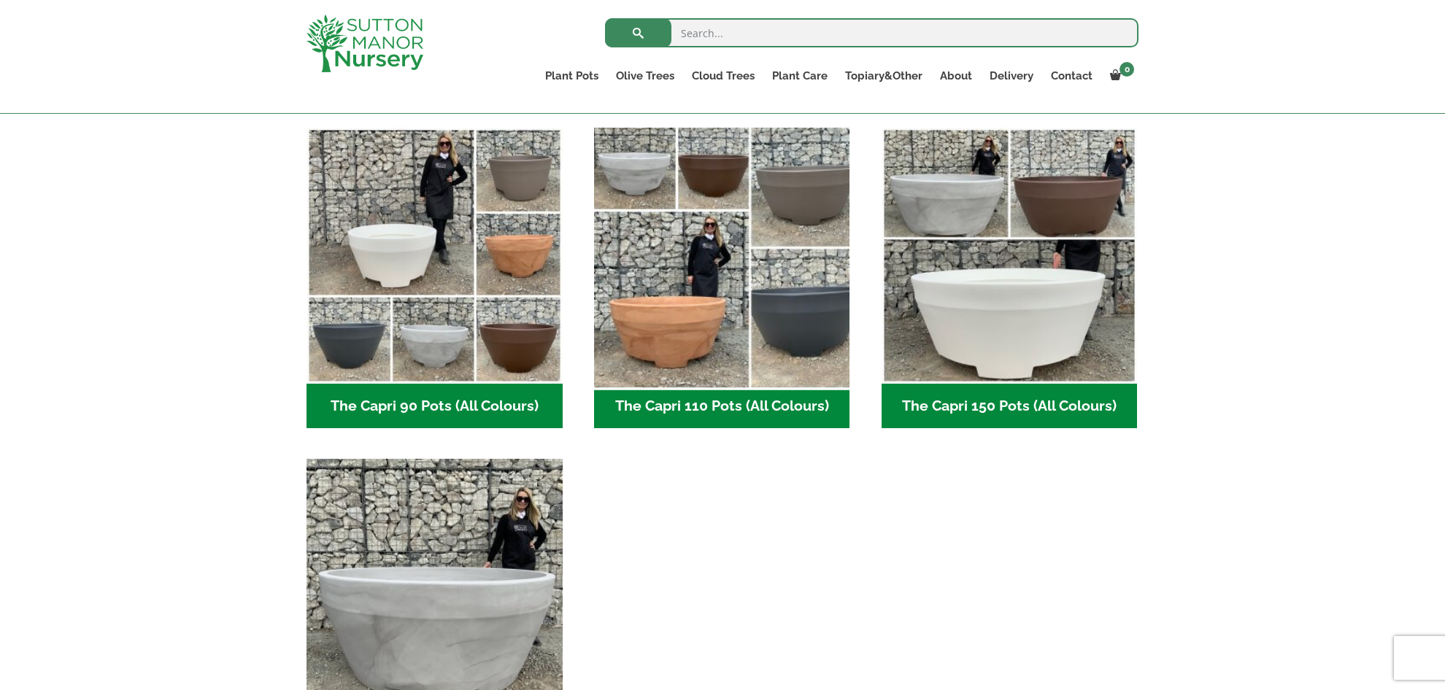
click at [784, 298] on img "Visit product category The Capri 110 Pots (All Colours)" at bounding box center [721, 256] width 269 height 269
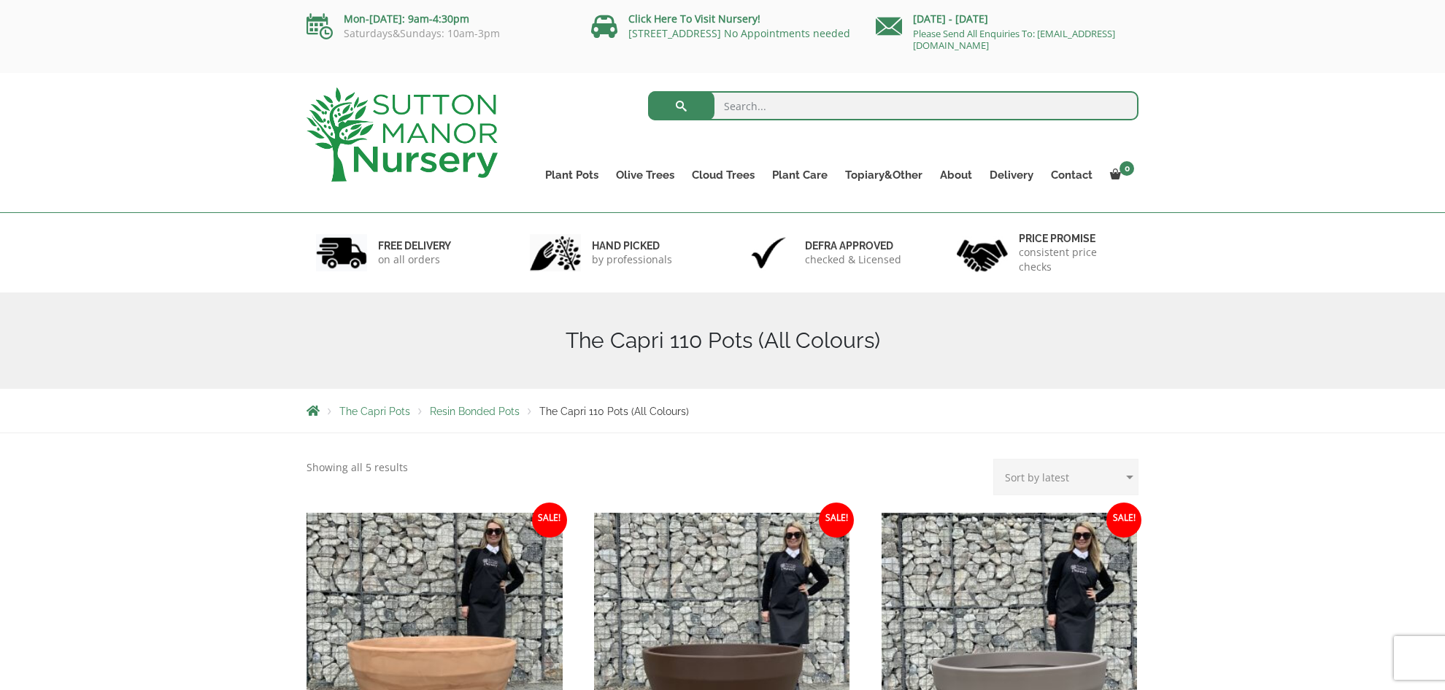
click at [484, 412] on span "Resin Bonded Pots" at bounding box center [475, 412] width 90 height 12
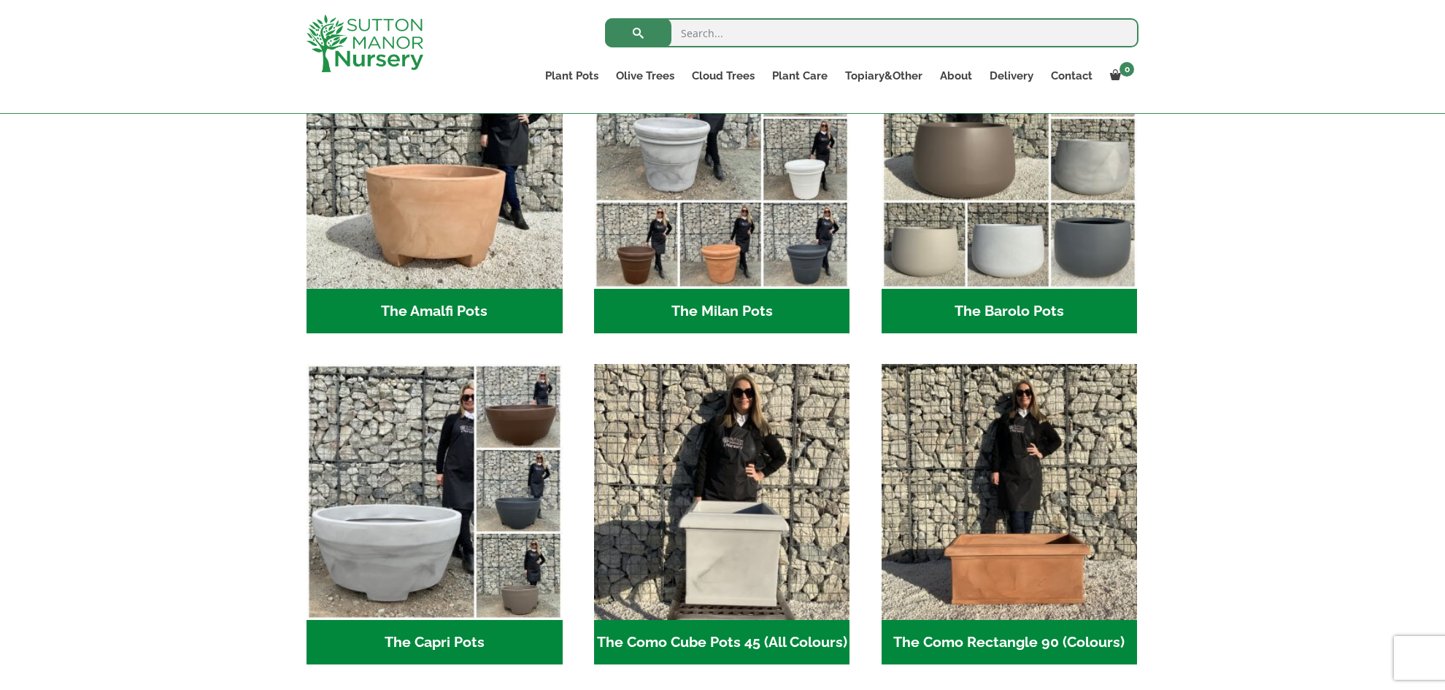
scroll to position [484, 0]
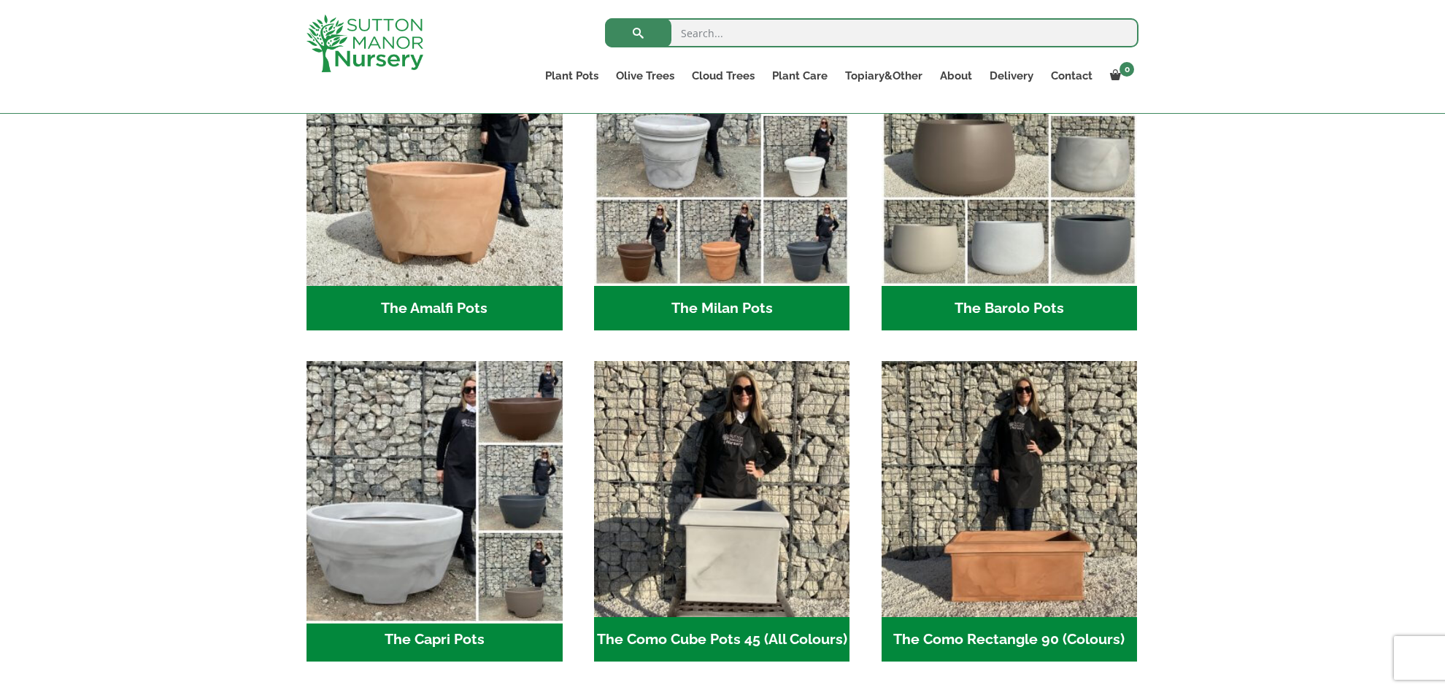
click at [432, 568] on img "Visit product category The Capri Pots" at bounding box center [434, 489] width 269 height 269
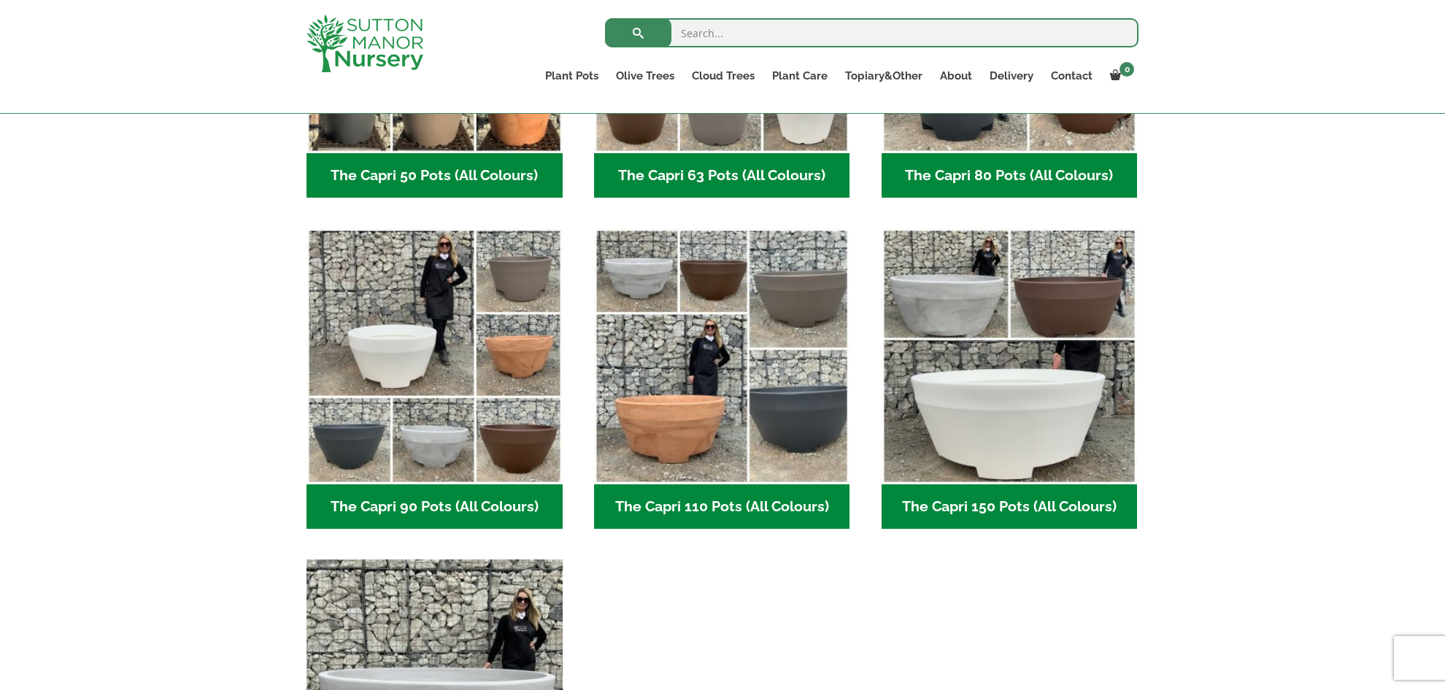
scroll to position [601, 0]
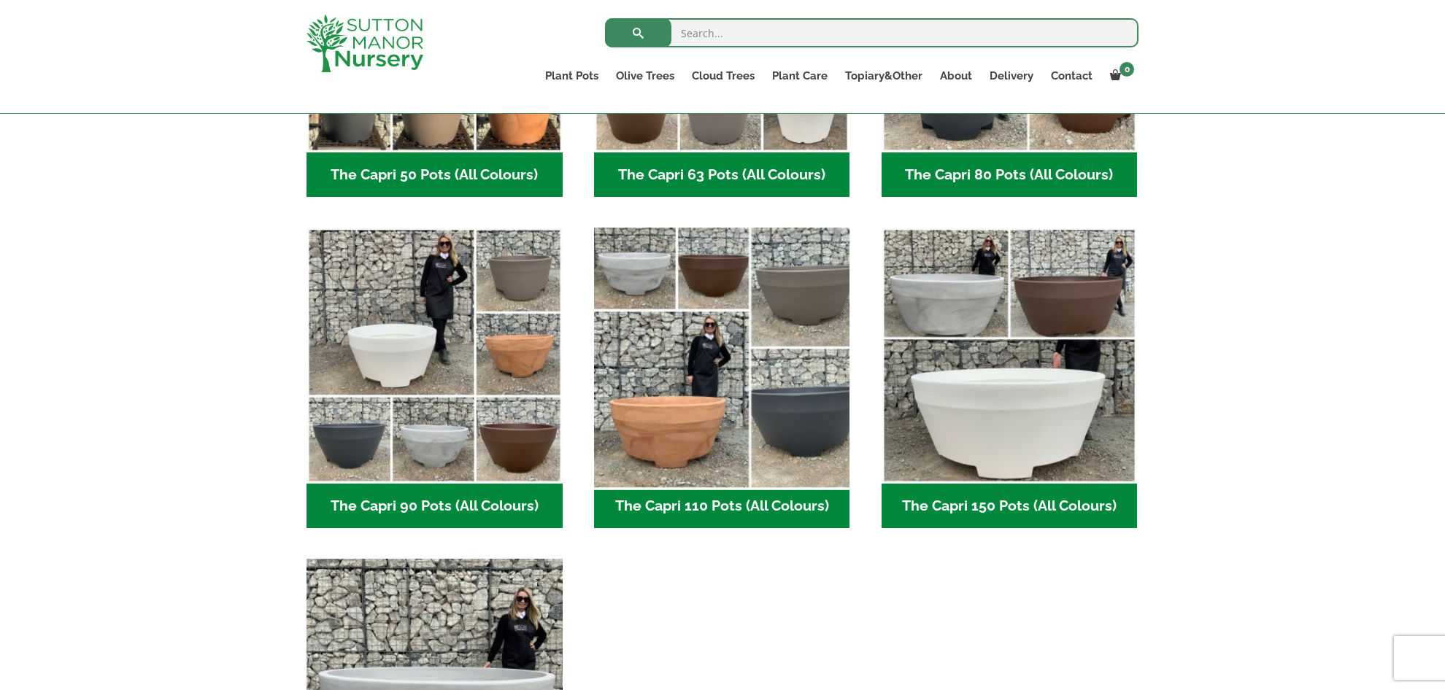
click at [772, 430] on img "Visit product category The Capri 110 Pots (All Colours)" at bounding box center [721, 356] width 269 height 269
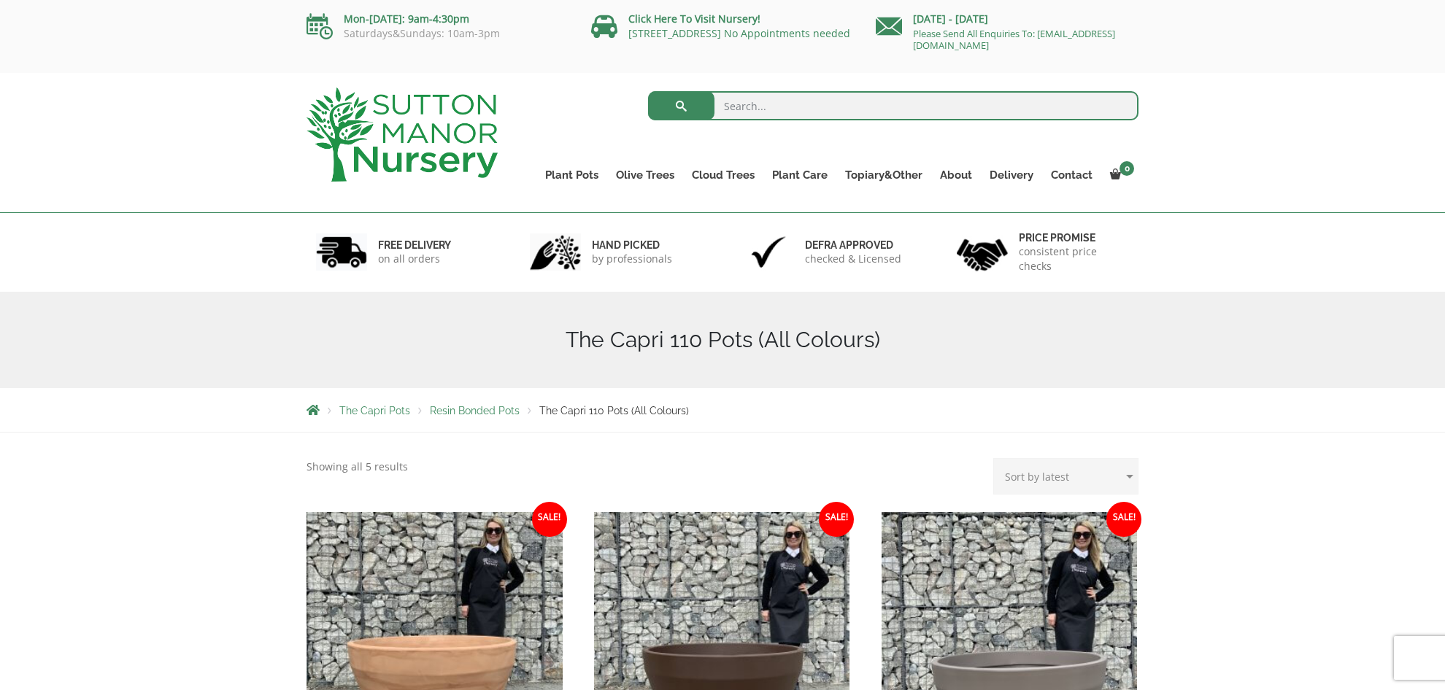
click at [490, 406] on span "Resin Bonded Pots" at bounding box center [475, 411] width 90 height 12
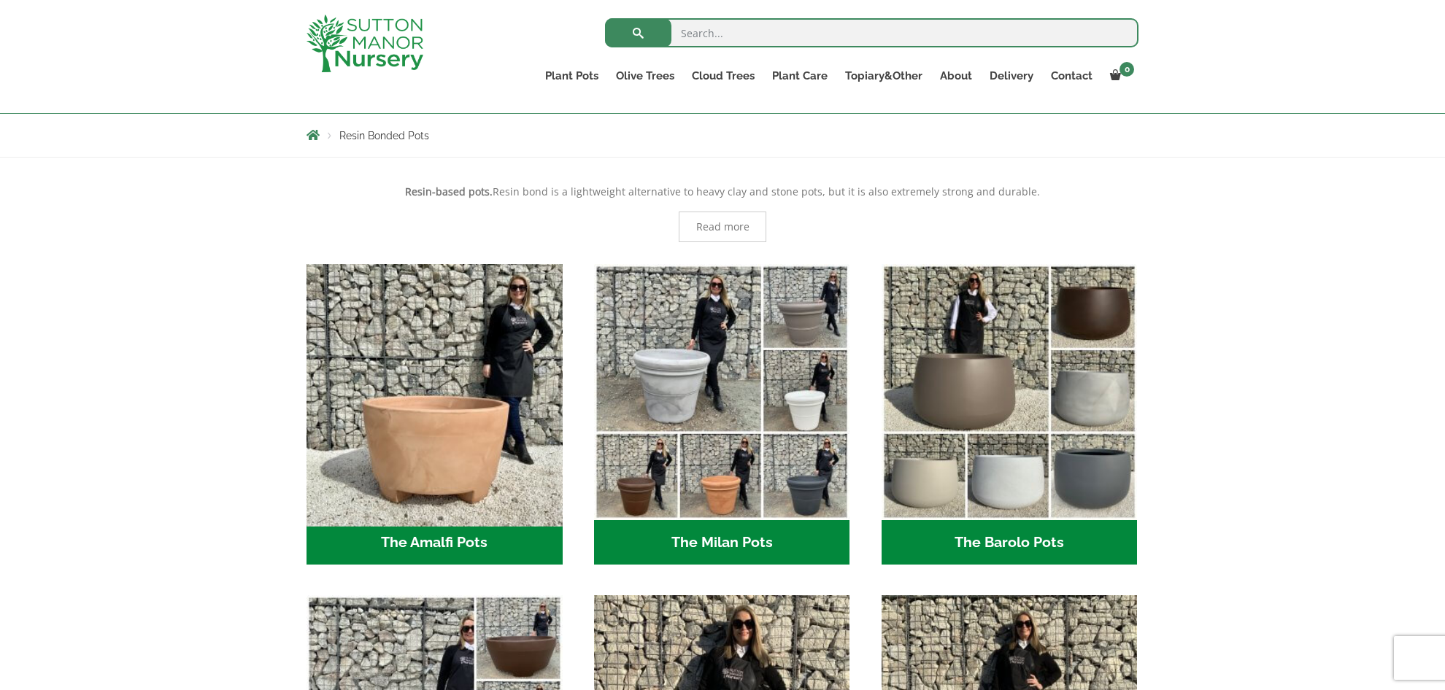
scroll to position [250, 0]
click at [457, 474] on img "Visit product category The Amalfi Pots" at bounding box center [434, 391] width 269 height 269
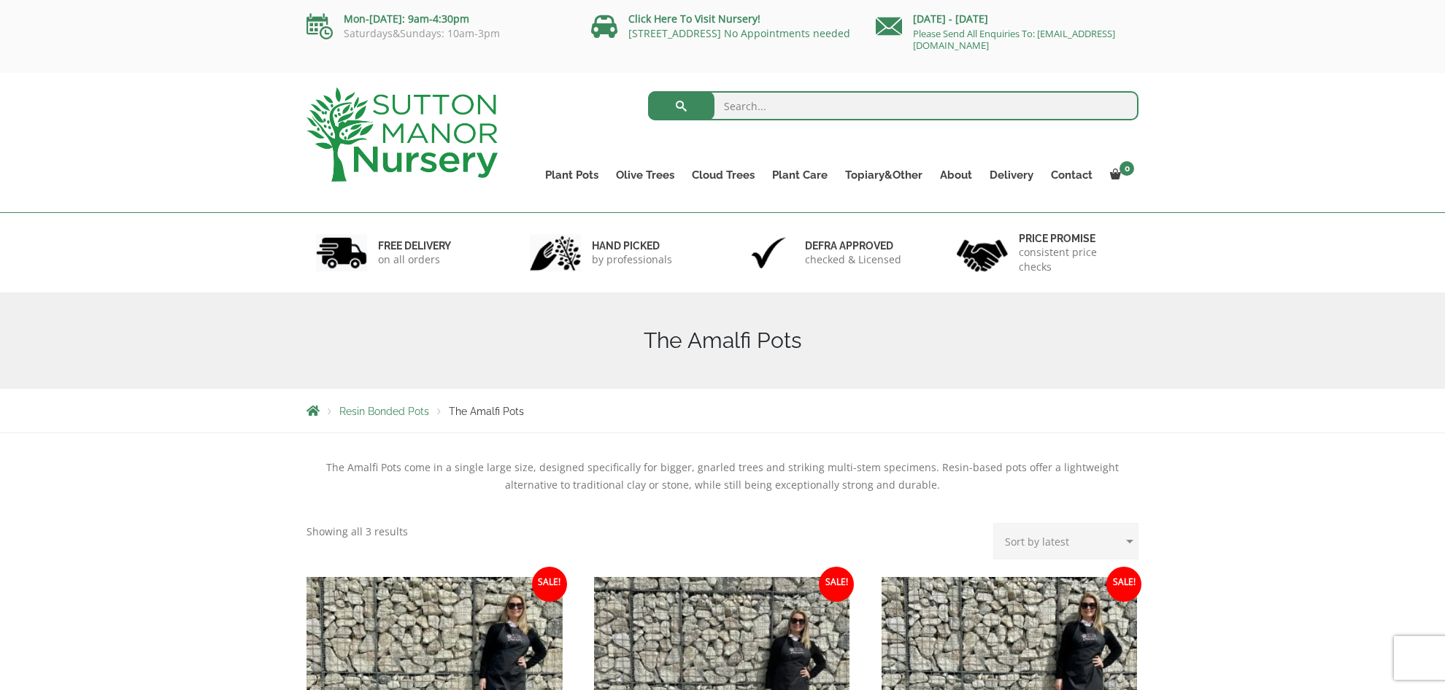
click at [387, 412] on span "Resin Bonded Pots" at bounding box center [384, 412] width 90 height 12
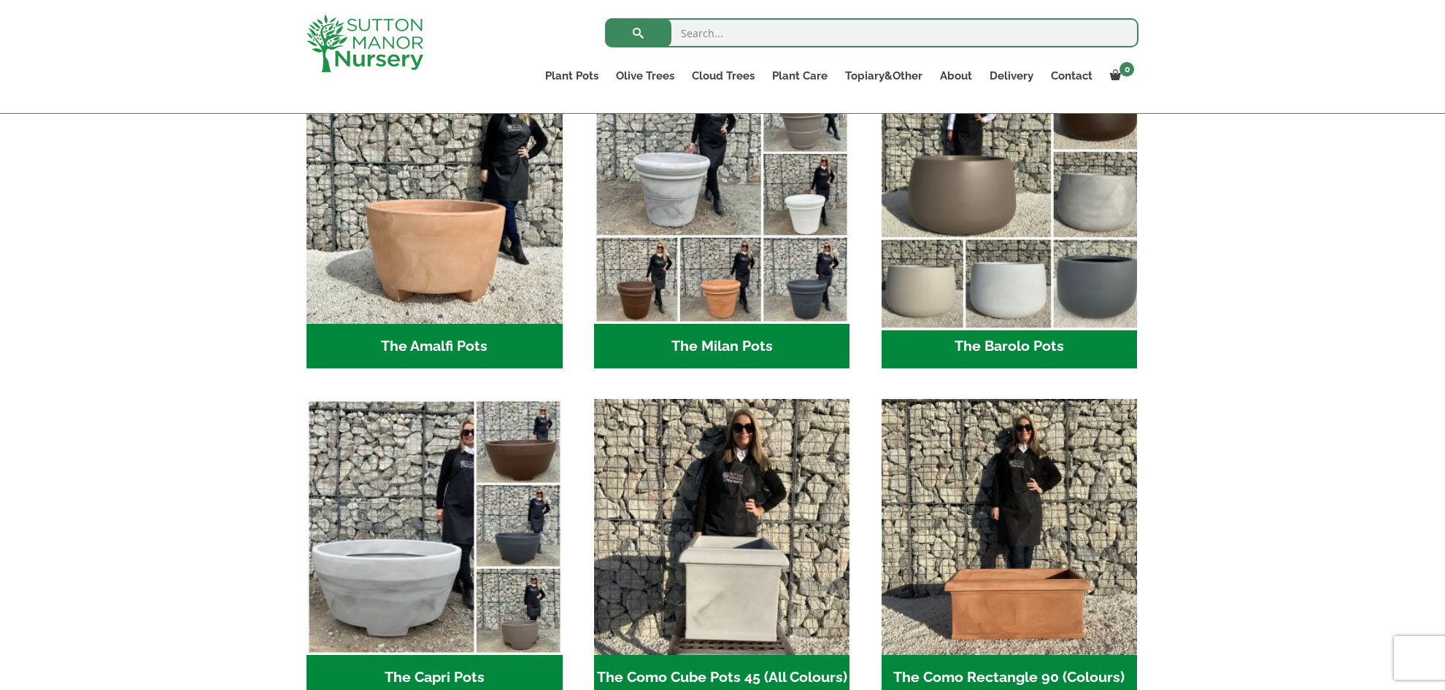
scroll to position [449, 0]
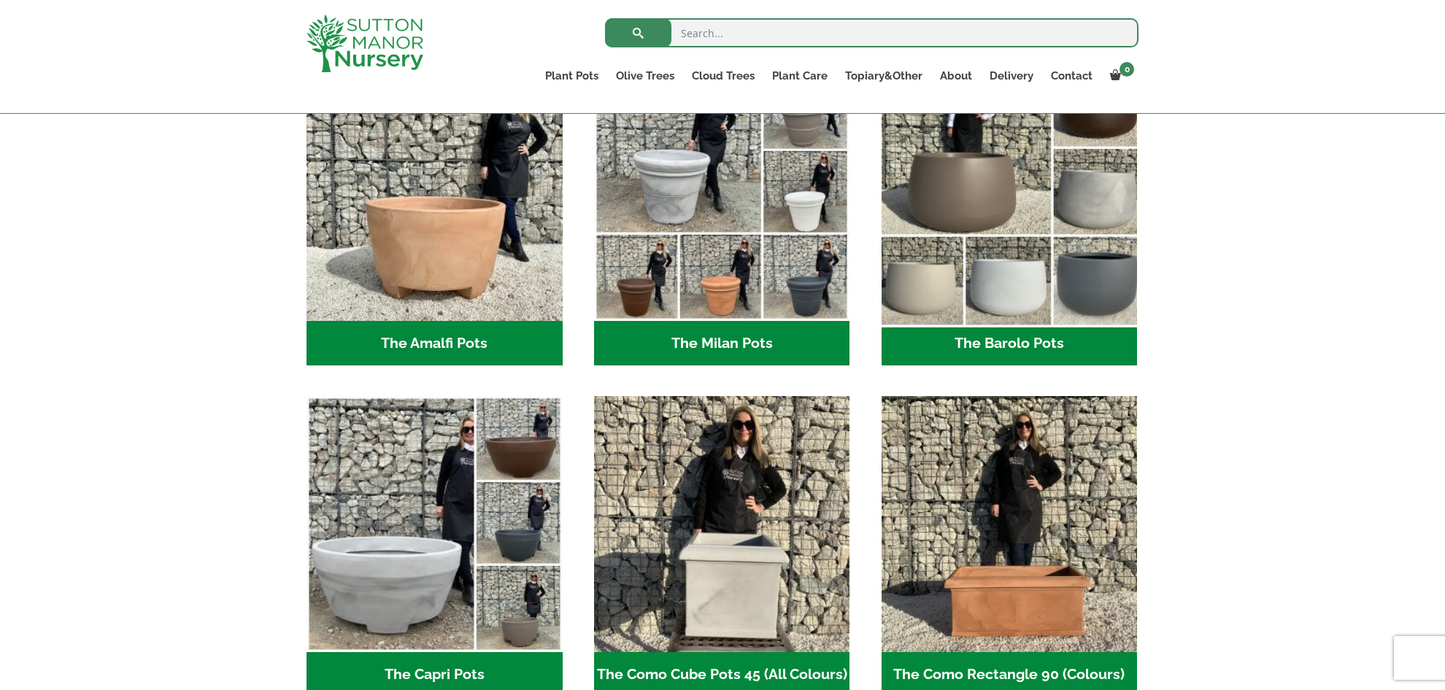
click at [1023, 297] on img "Visit product category The Barolo Pots" at bounding box center [1009, 192] width 269 height 269
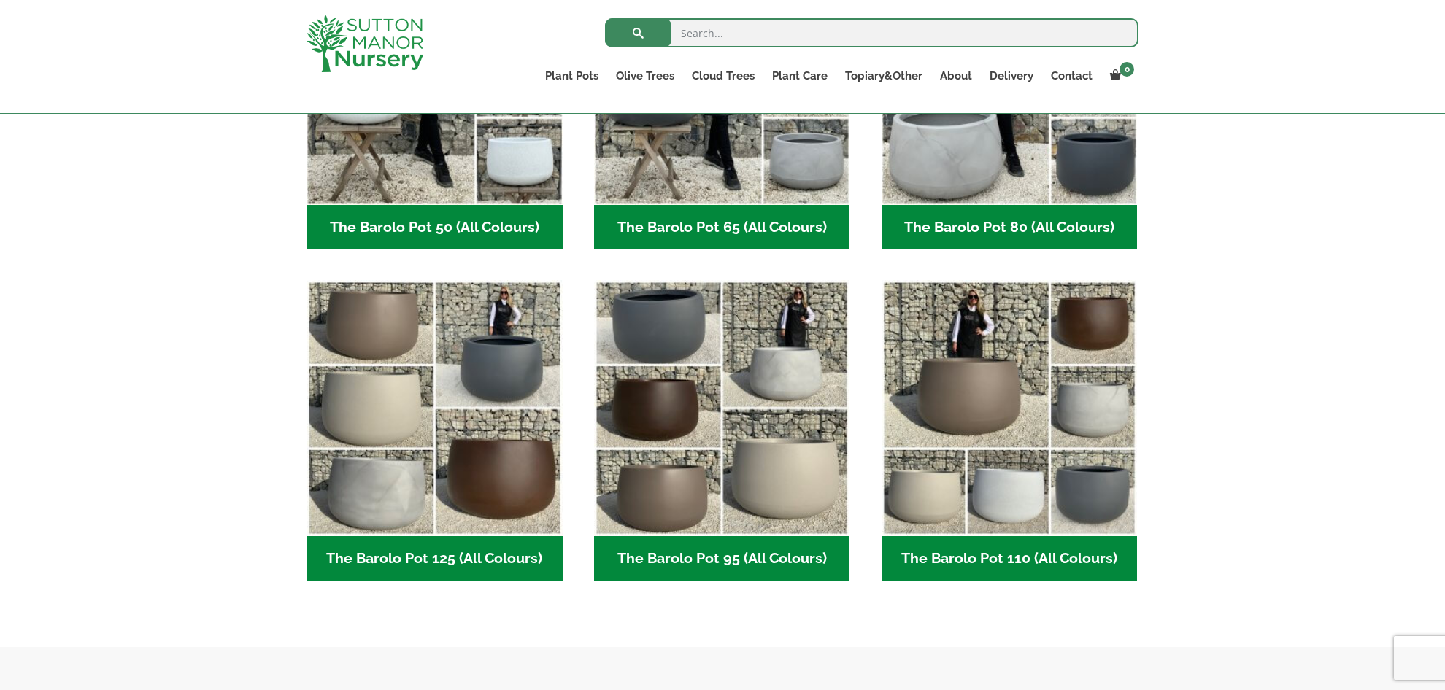
scroll to position [552, 0]
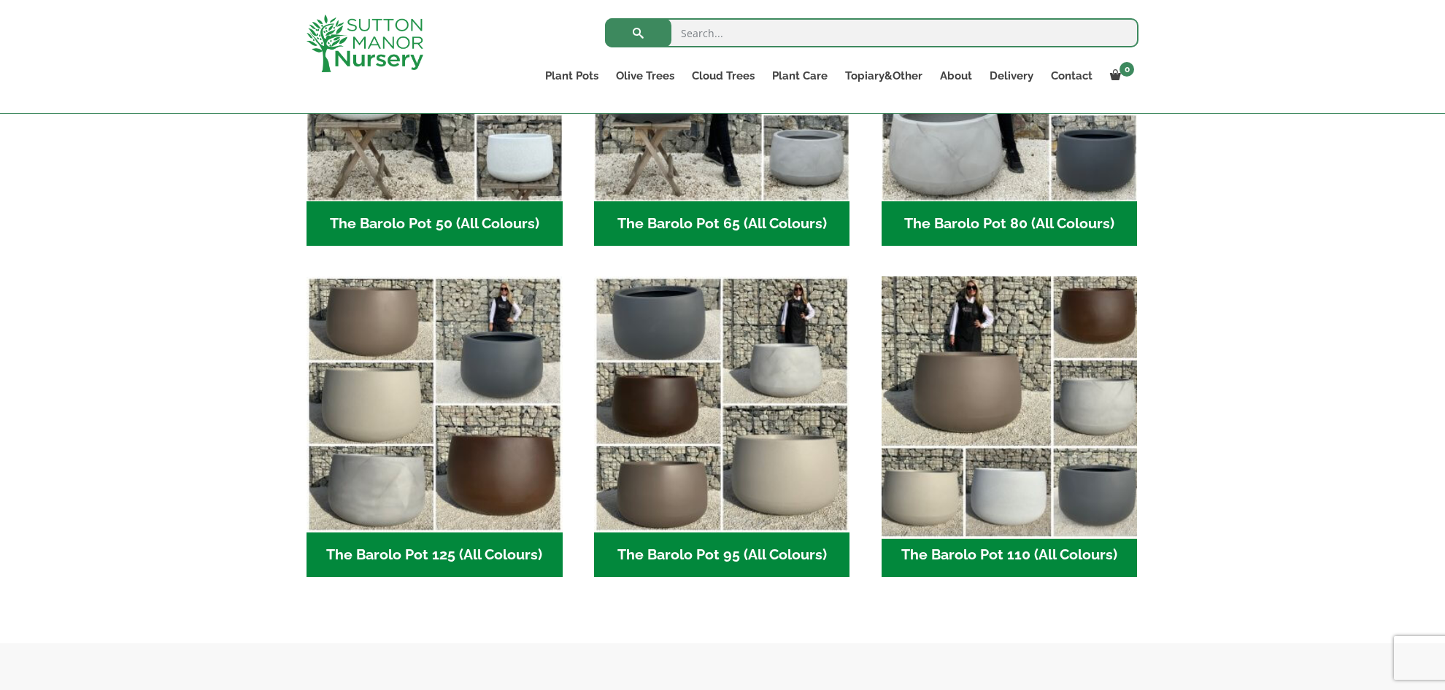
click at [1018, 508] on img "Visit product category The Barolo Pot 110 (All Colours)" at bounding box center [1009, 405] width 269 height 269
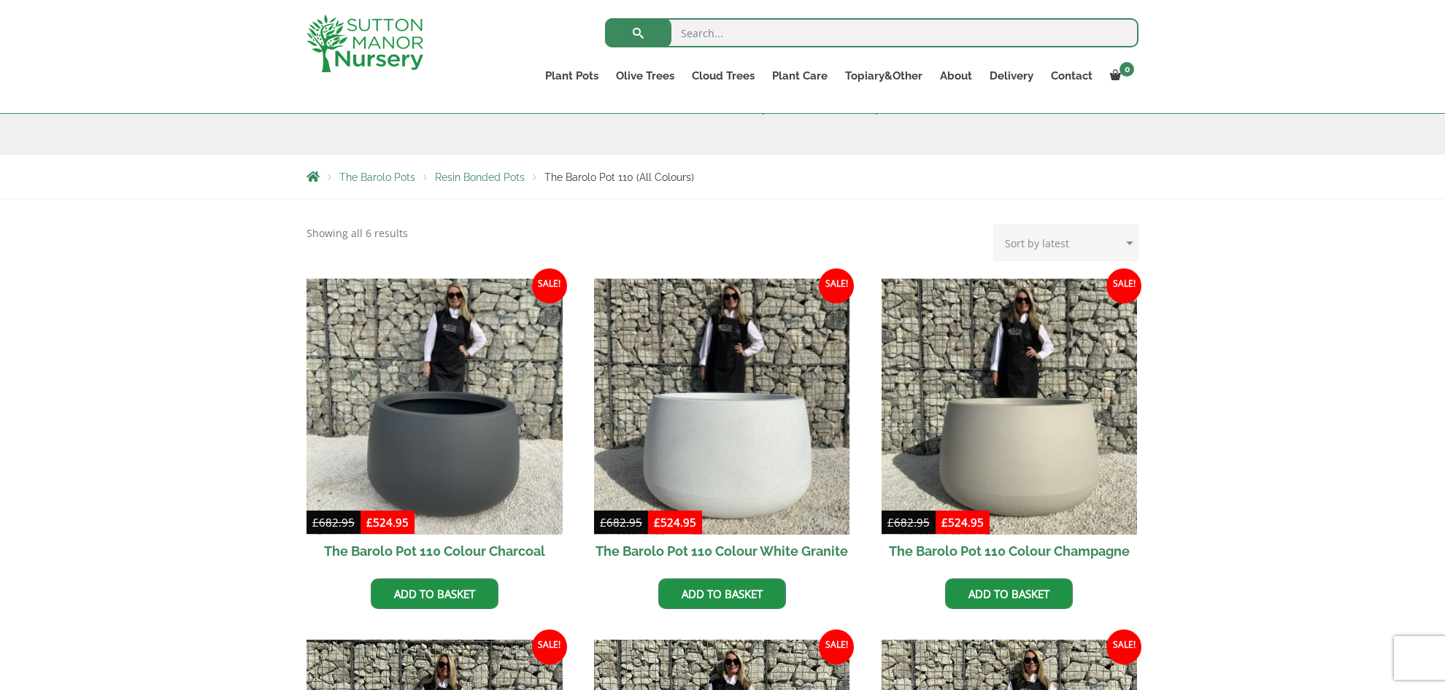
scroll to position [210, 0]
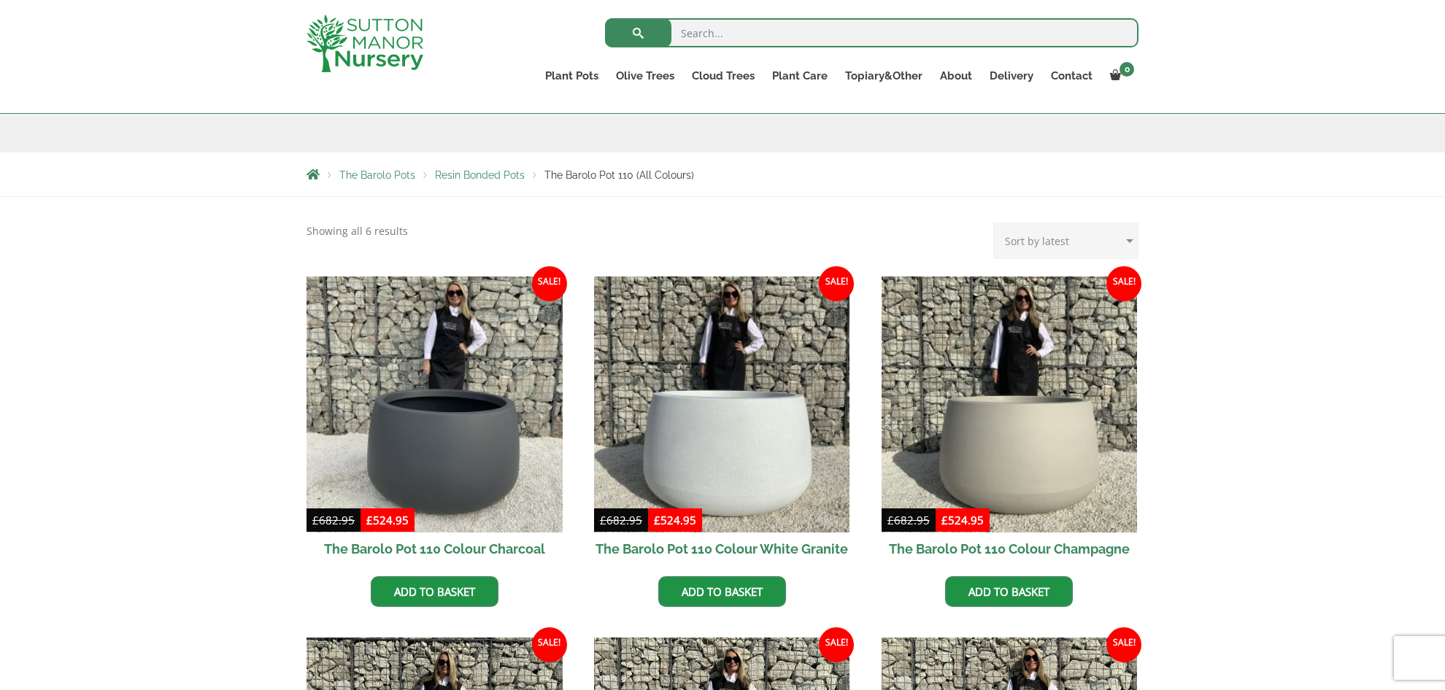
click at [486, 180] on span "Resin Bonded Pots" at bounding box center [480, 175] width 90 height 12
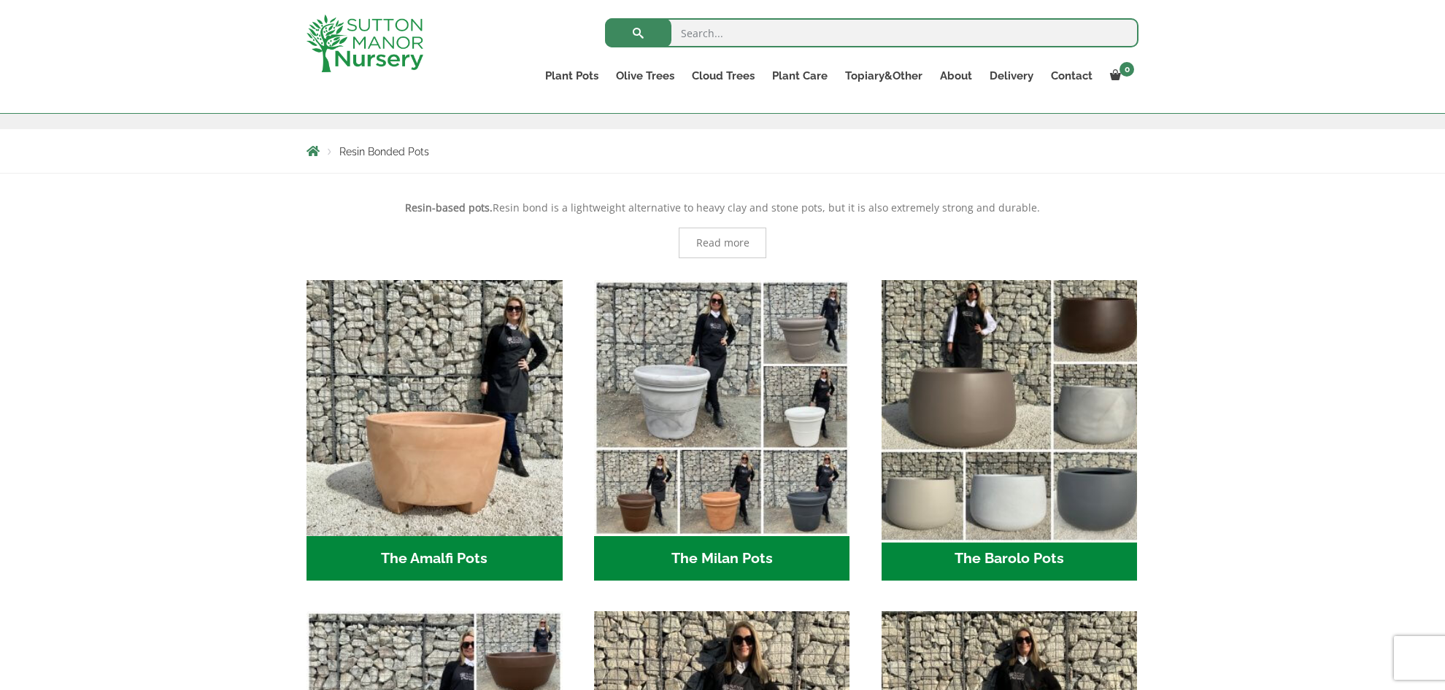
scroll to position [236, 0]
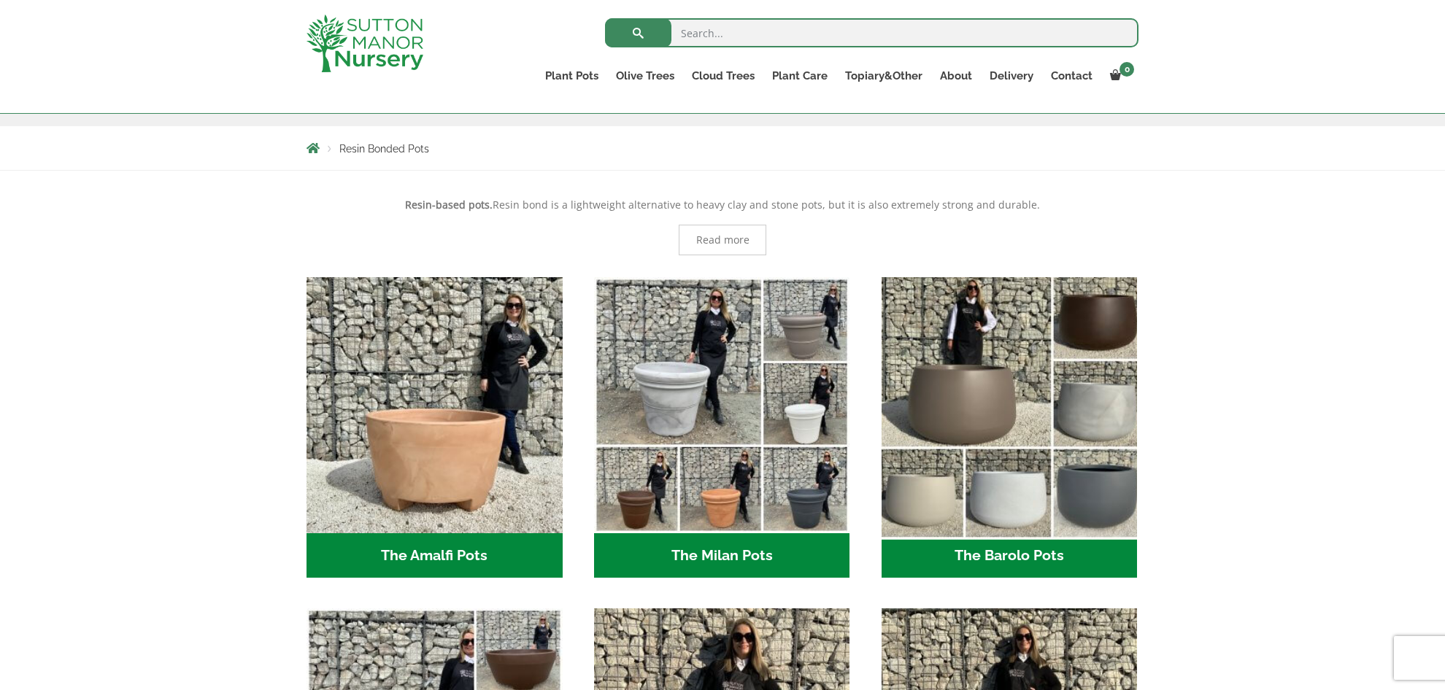
click at [1062, 403] on img "Visit product category The Barolo Pots" at bounding box center [1009, 405] width 269 height 269
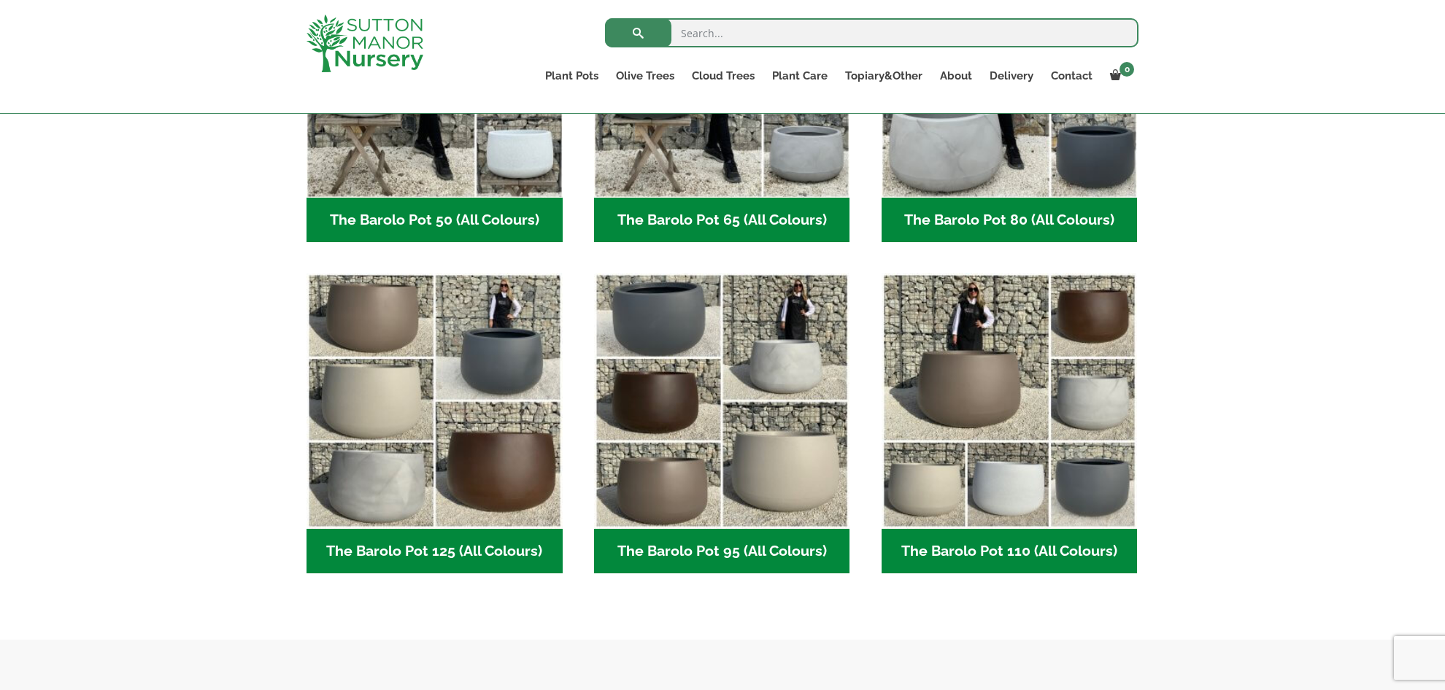
scroll to position [558, 0]
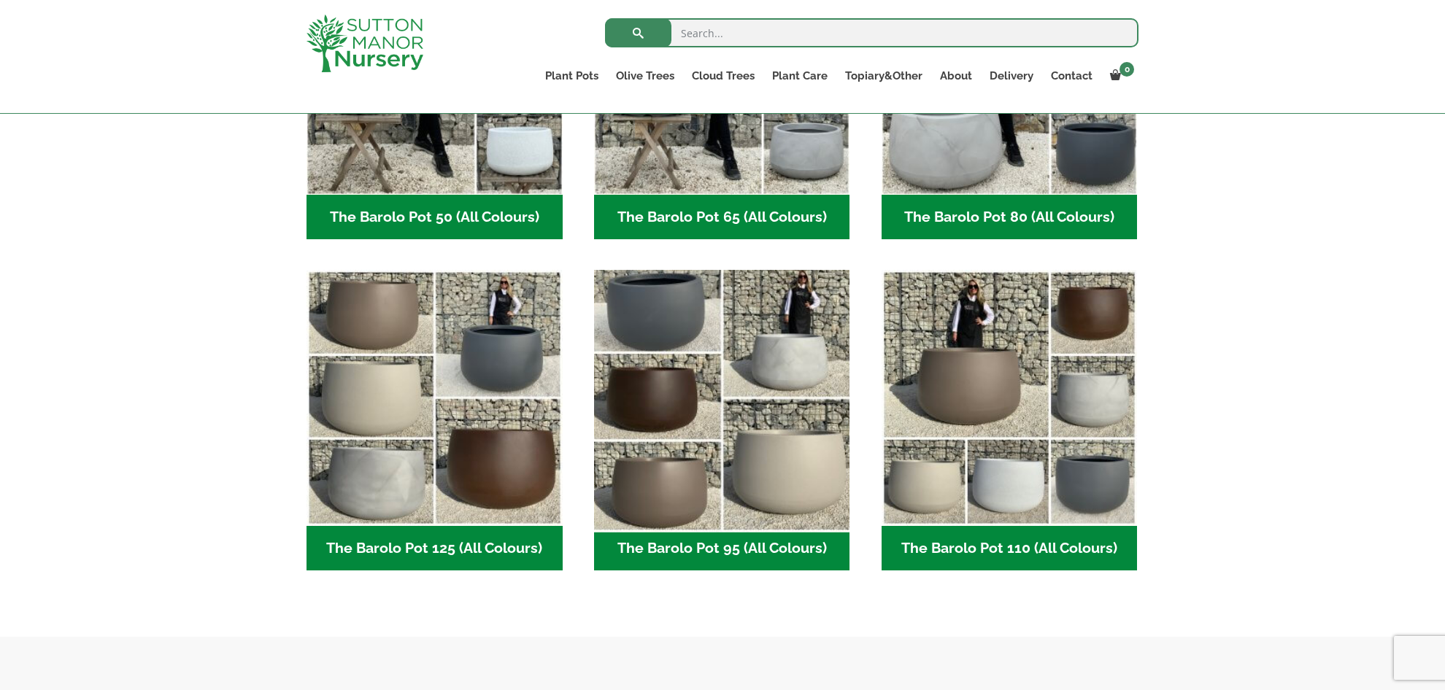
click at [754, 373] on img "Visit product category The Barolo Pot 95 (All Colours)" at bounding box center [721, 398] width 269 height 269
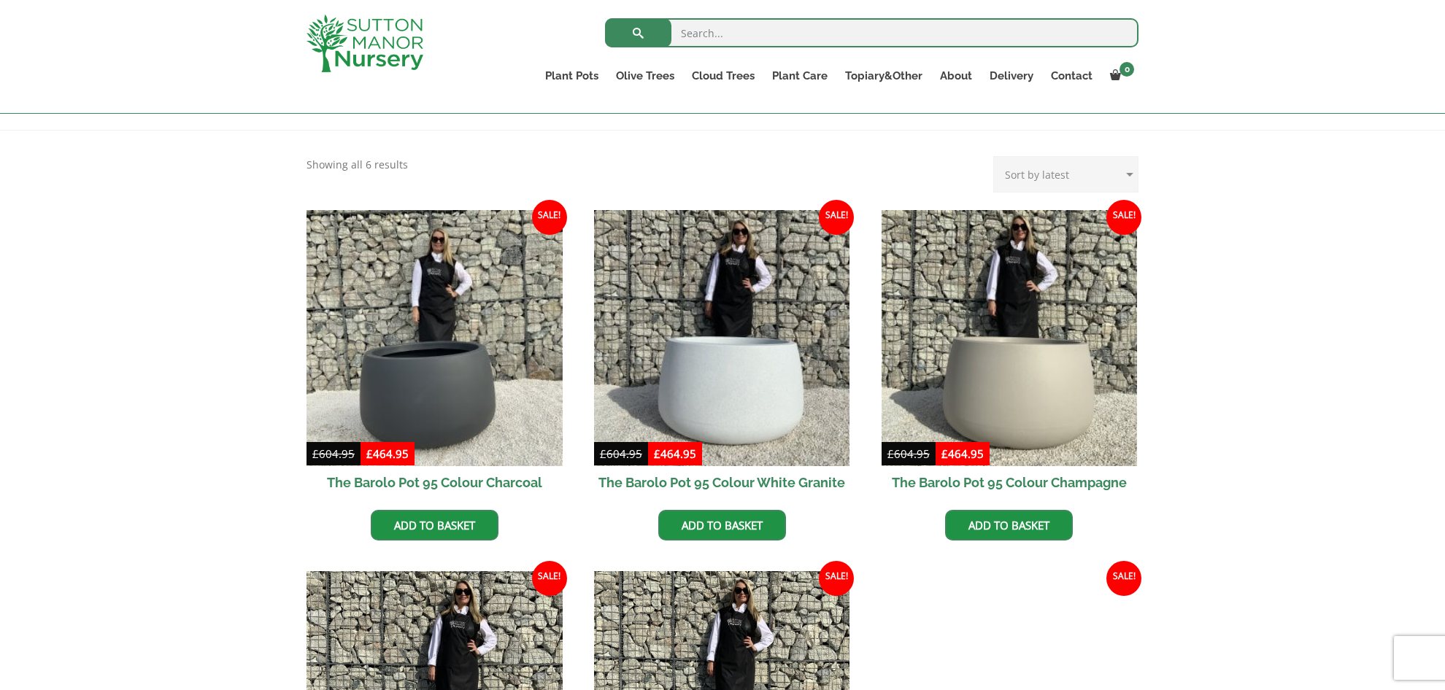
scroll to position [277, 0]
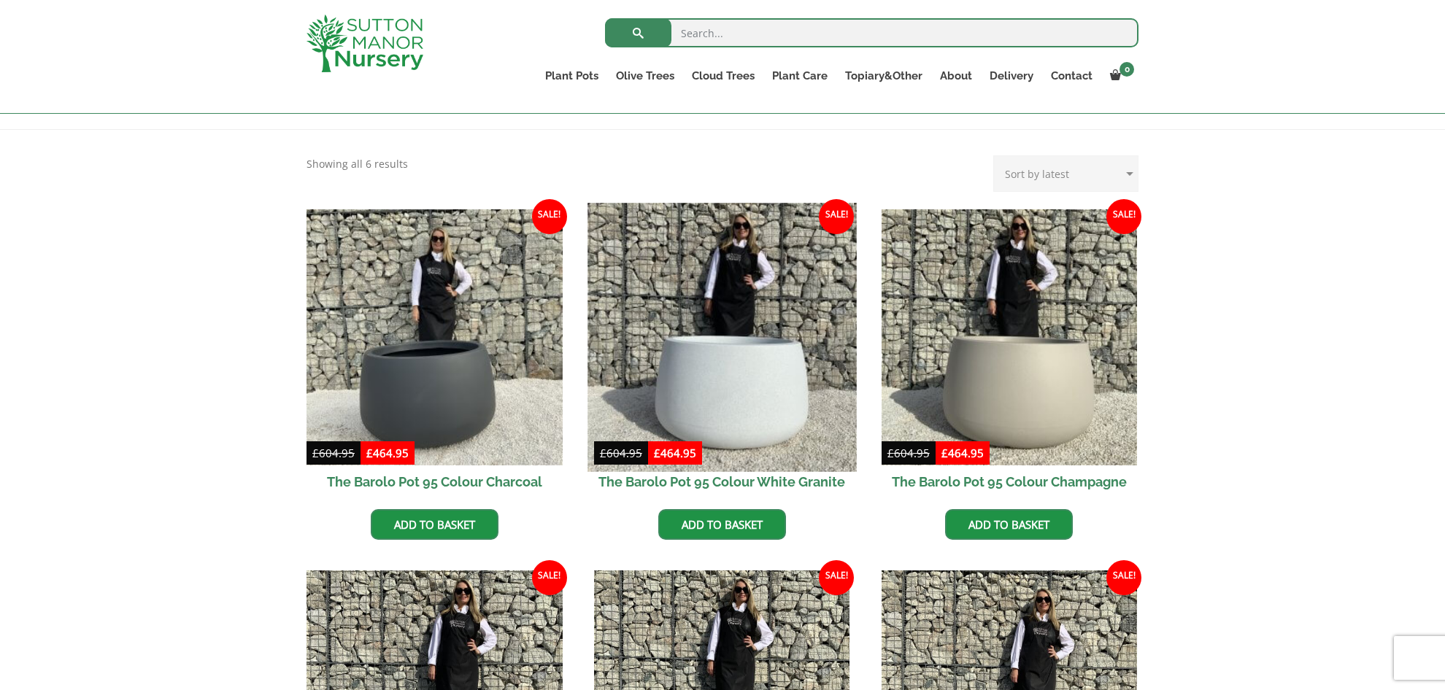
drag, startPoint x: 776, startPoint y: 417, endPoint x: 783, endPoint y: 420, distance: 7.5
click at [776, 417] on img at bounding box center [721, 337] width 269 height 269
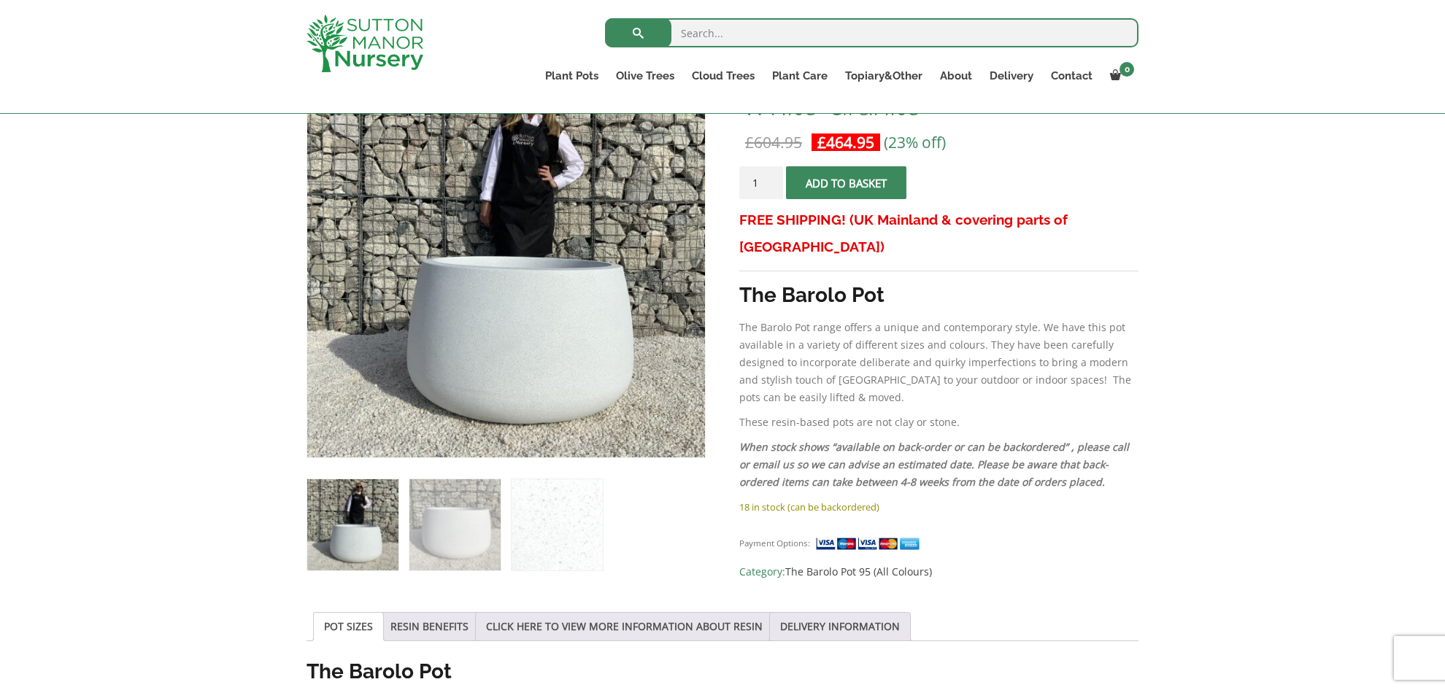
scroll to position [275, 0]
